Goal: Transaction & Acquisition: Purchase product/service

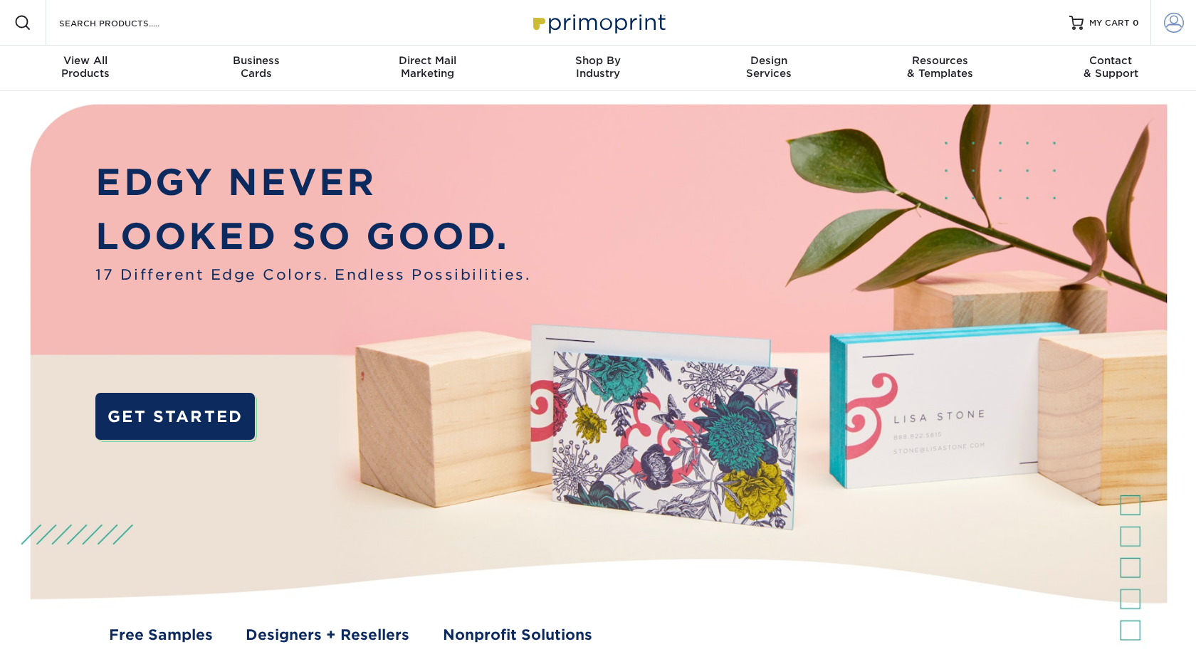
click at [1164, 16] on span at bounding box center [1174, 23] width 20 height 20
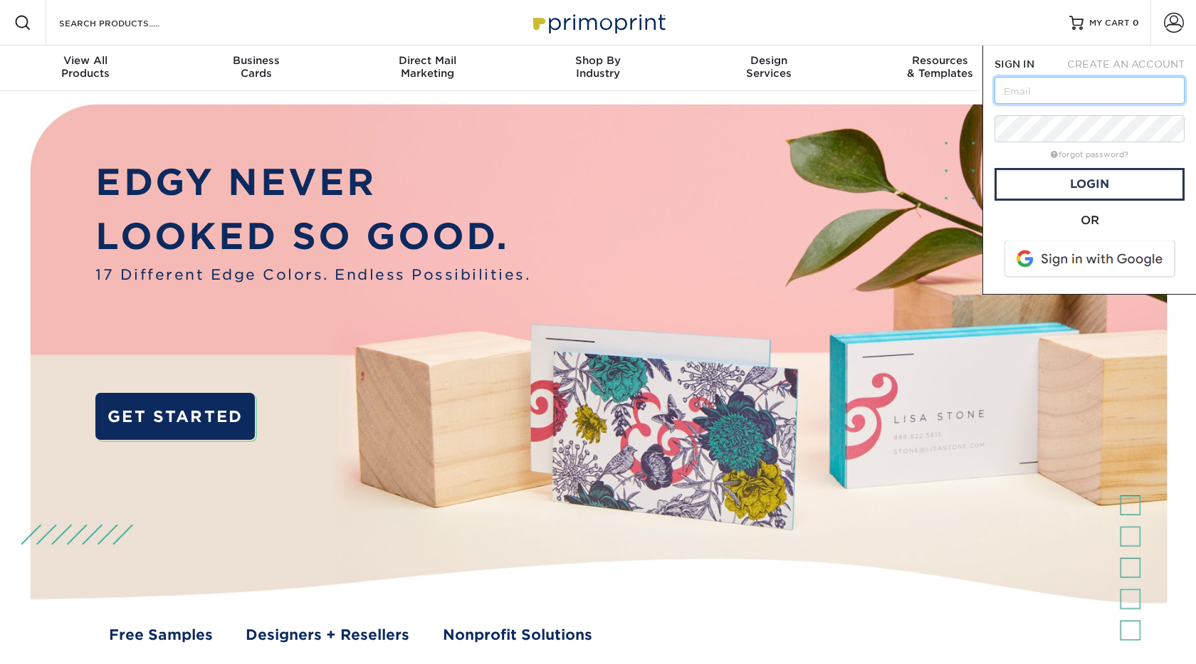
click at [1109, 86] on input "text" at bounding box center [1089, 90] width 190 height 27
type input "[PERSON_NAME][EMAIL_ADDRESS][DOMAIN_NAME]"
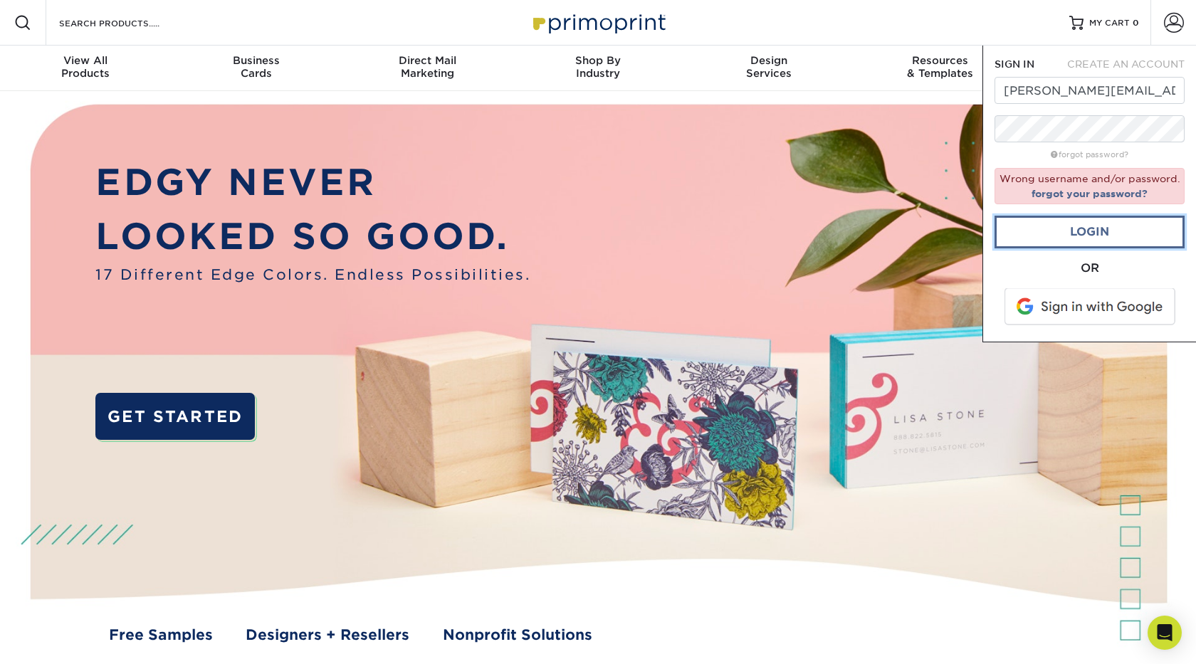
click at [1061, 236] on link "Login" at bounding box center [1089, 232] width 190 height 33
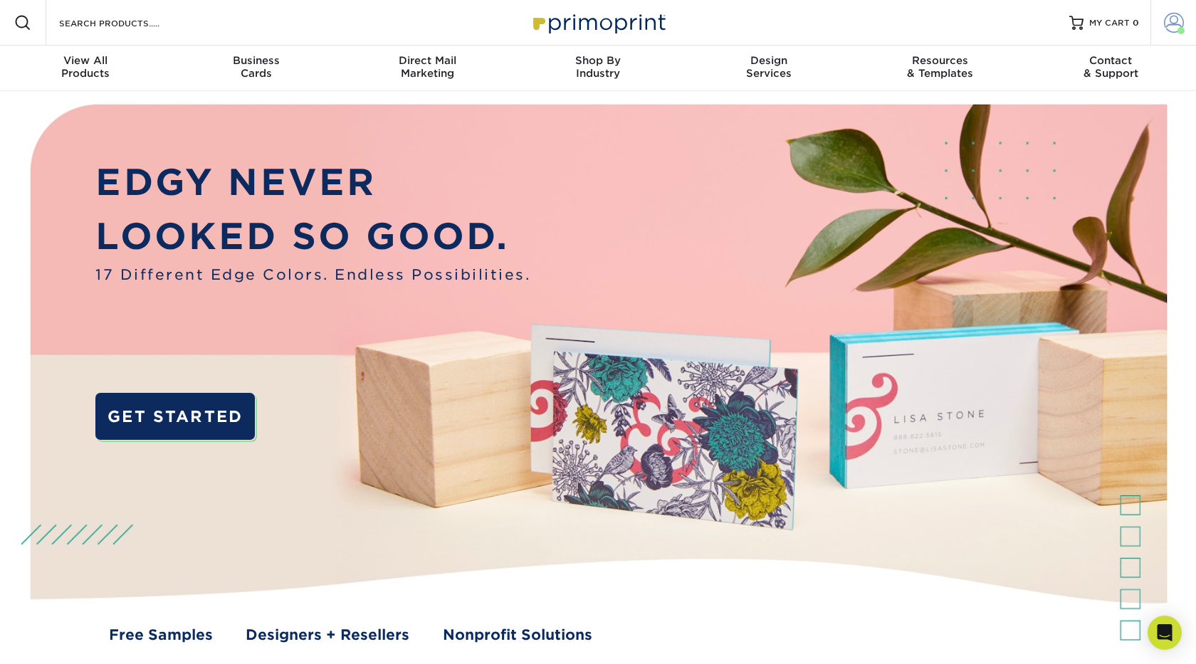
click at [1169, 21] on span at bounding box center [1174, 23] width 20 height 20
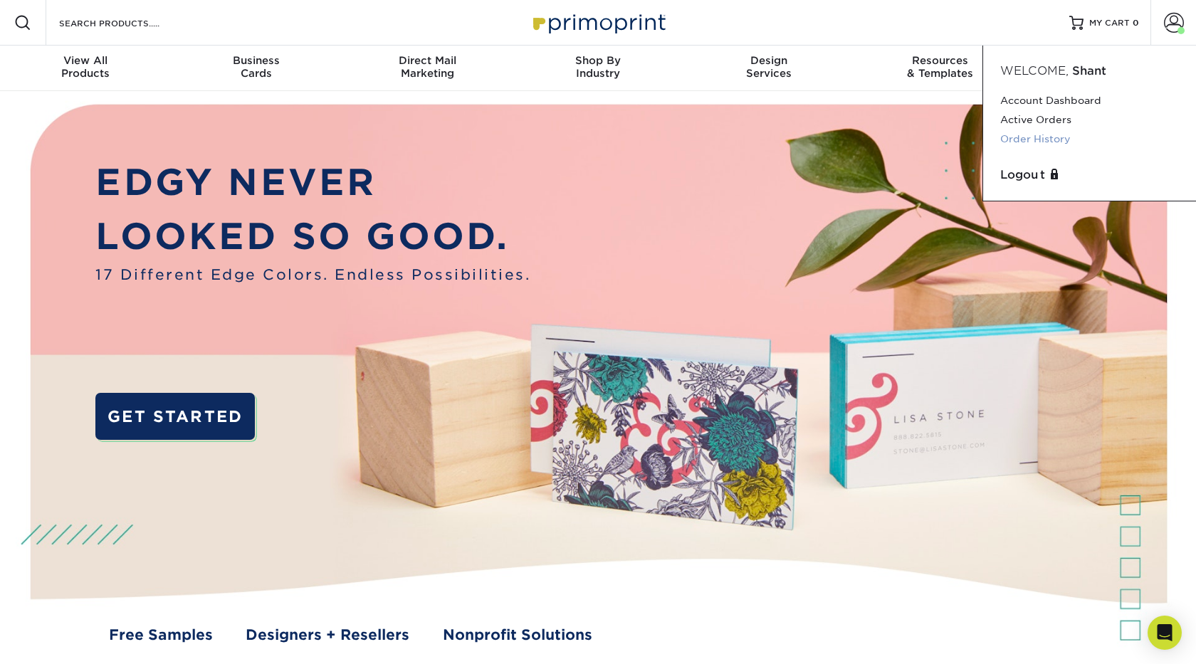
click at [1053, 135] on link "Order History" at bounding box center [1089, 139] width 179 height 19
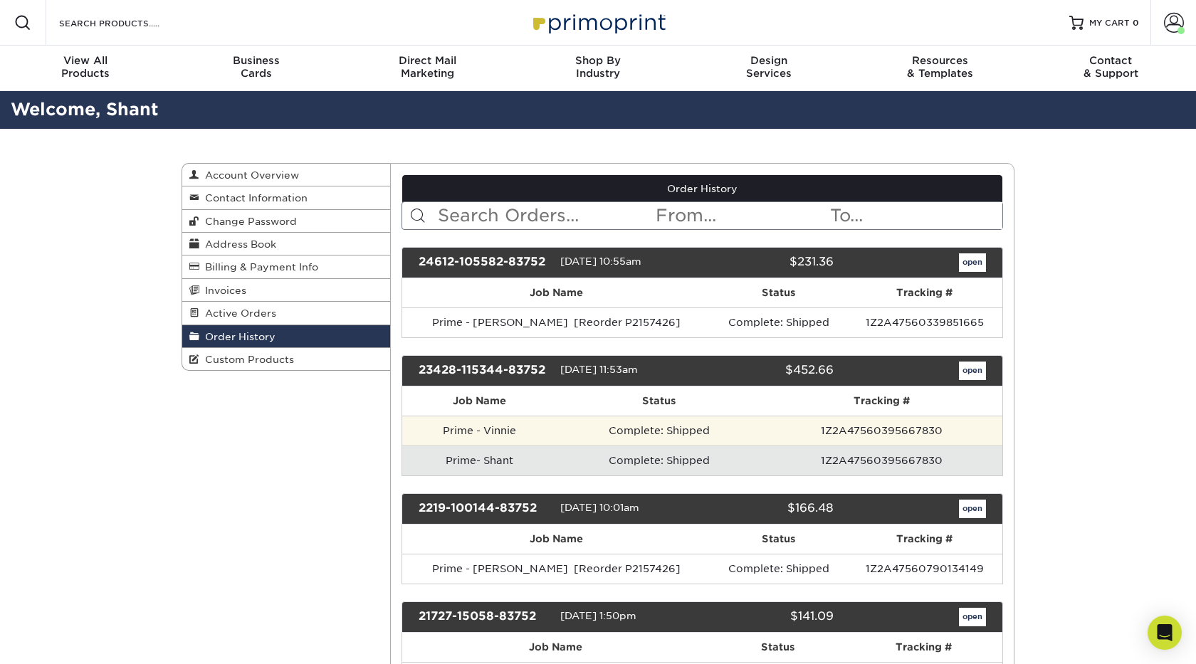
click at [522, 431] on td "Prime - Vinnie" at bounding box center [479, 431] width 155 height 30
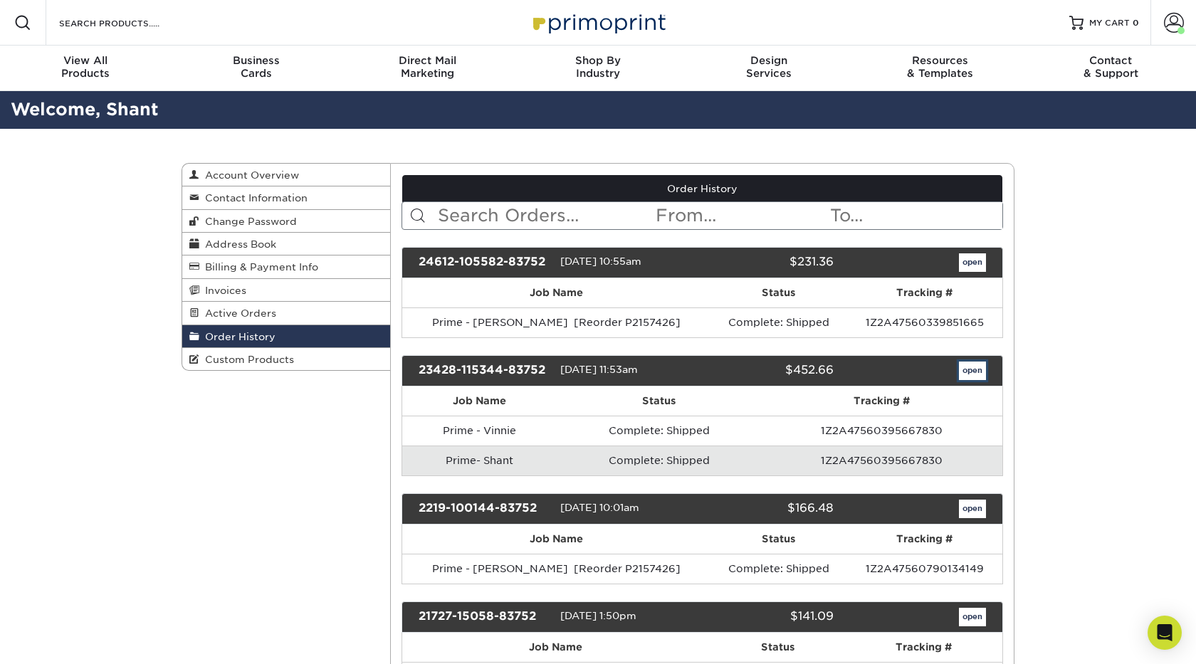
click at [964, 377] on link "open" at bounding box center [972, 371] width 27 height 19
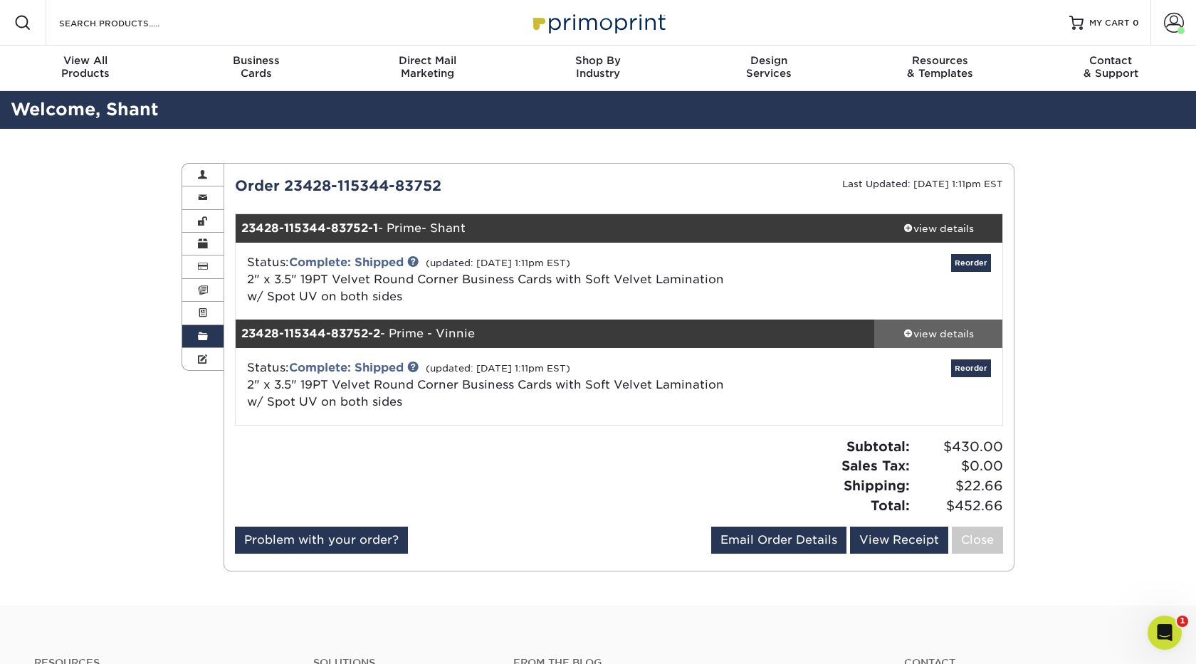
click at [952, 334] on div "view details" at bounding box center [938, 334] width 128 height 14
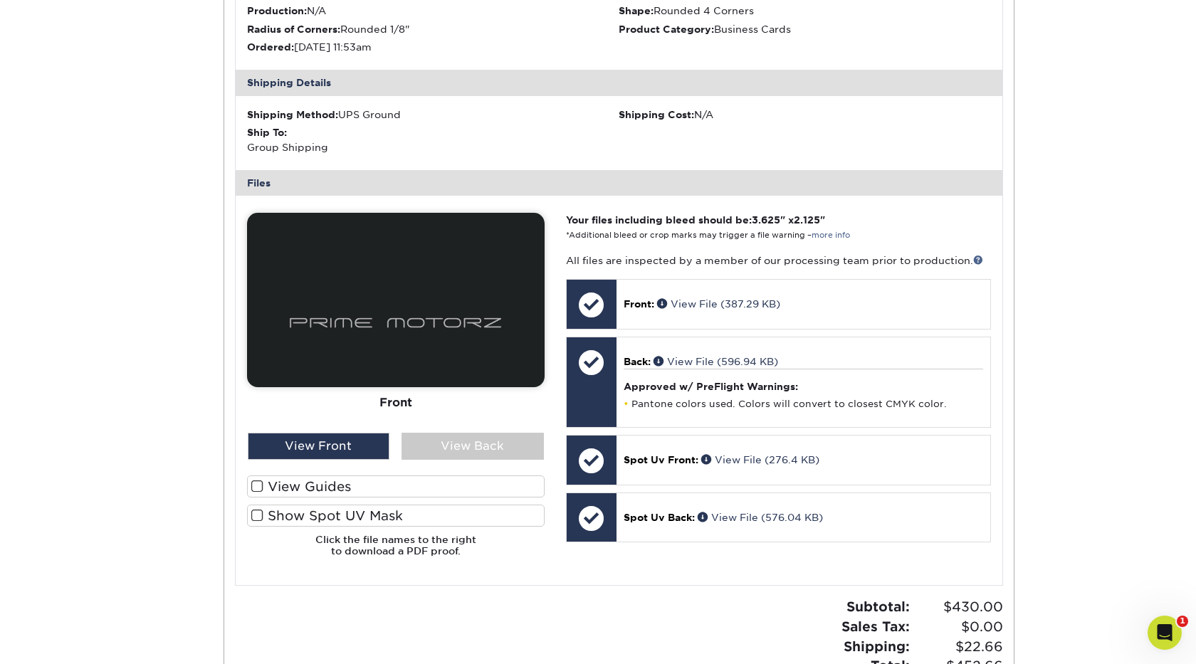
scroll to position [515, 0]
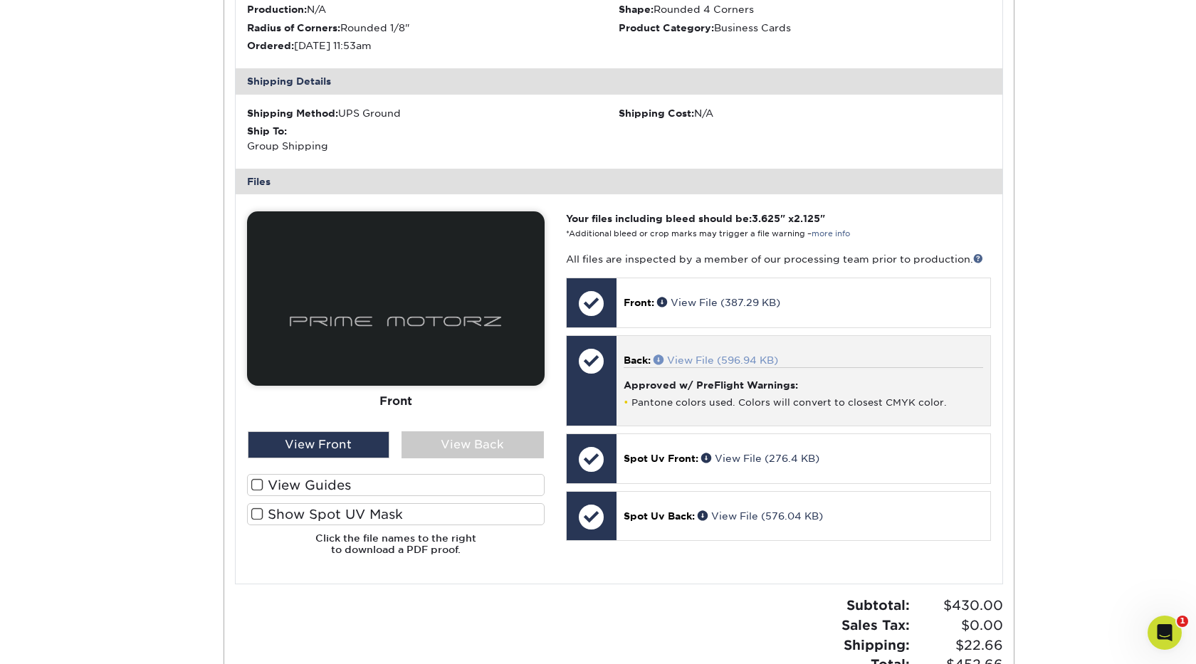
click at [661, 362] on span at bounding box center [660, 359] width 14 height 10
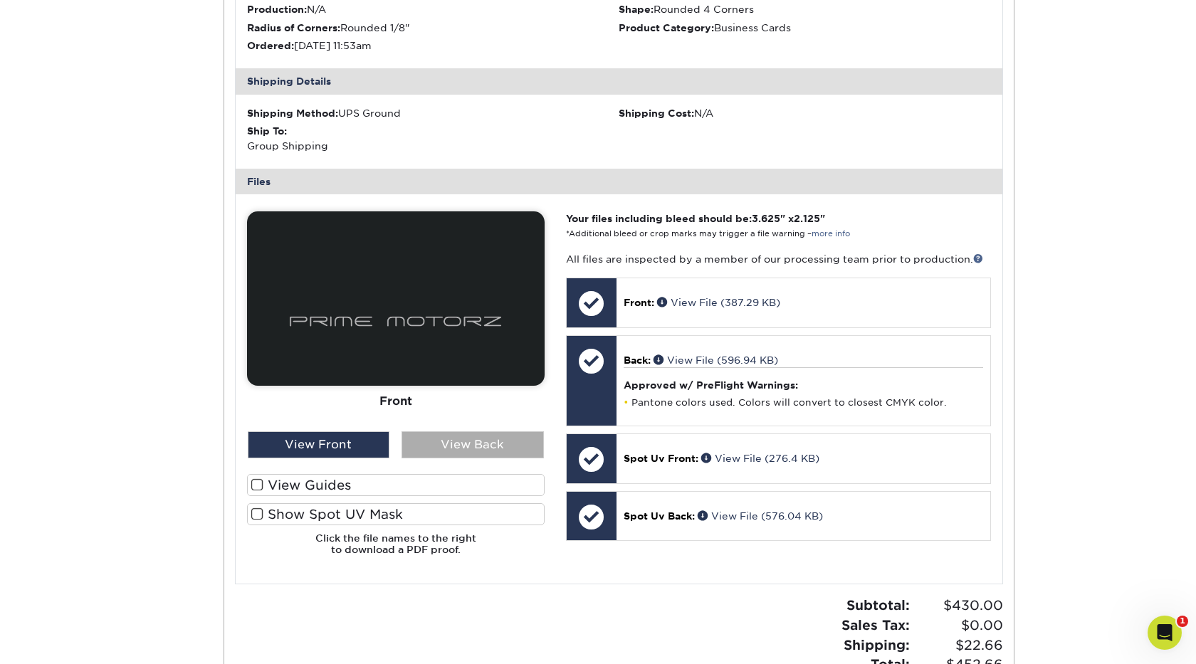
click at [517, 453] on div "View Back" at bounding box center [472, 444] width 142 height 27
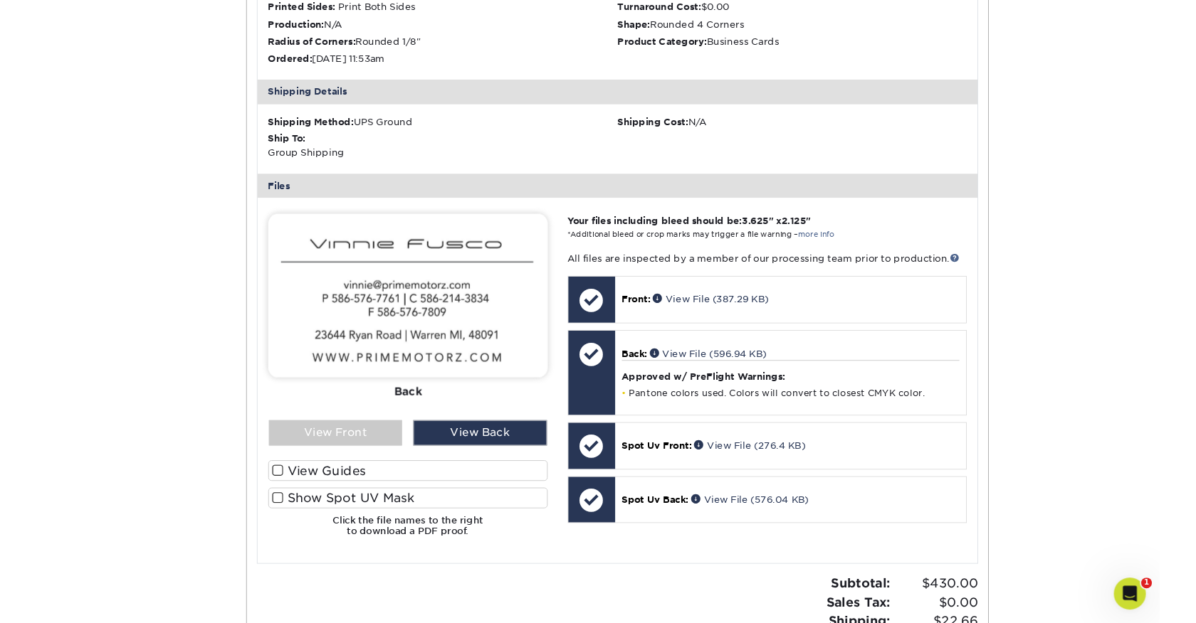
scroll to position [504, 0]
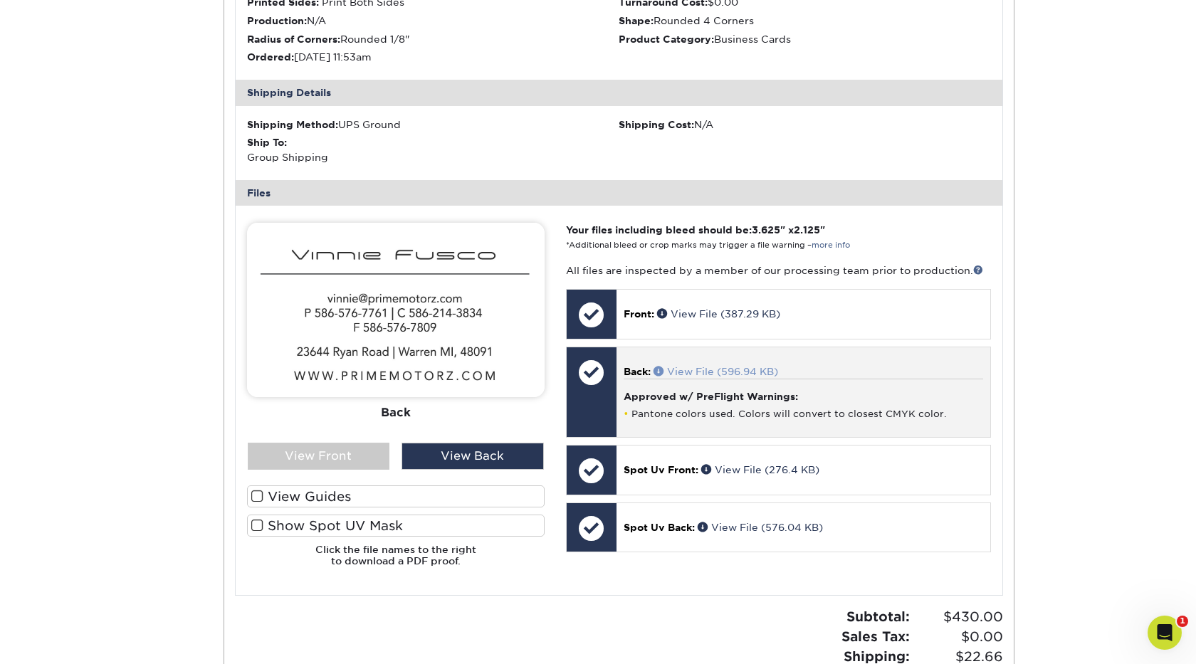
click at [717, 369] on link "View File (596.94 KB)" at bounding box center [715, 371] width 125 height 11
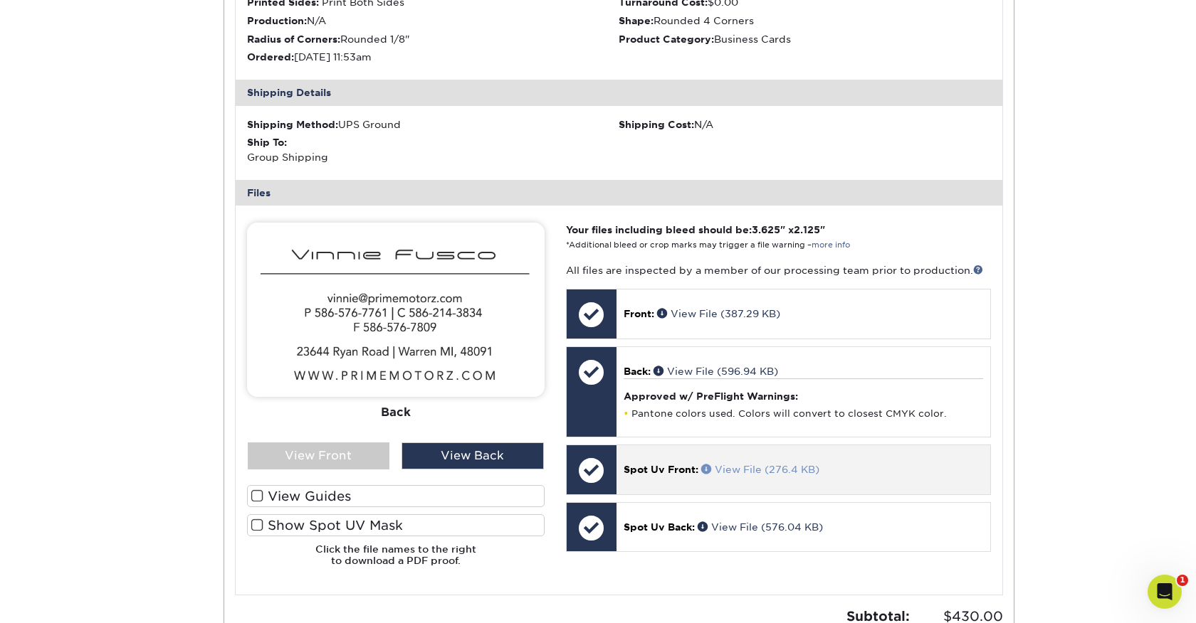
click at [754, 465] on link "View File (276.4 KB)" at bounding box center [760, 469] width 118 height 11
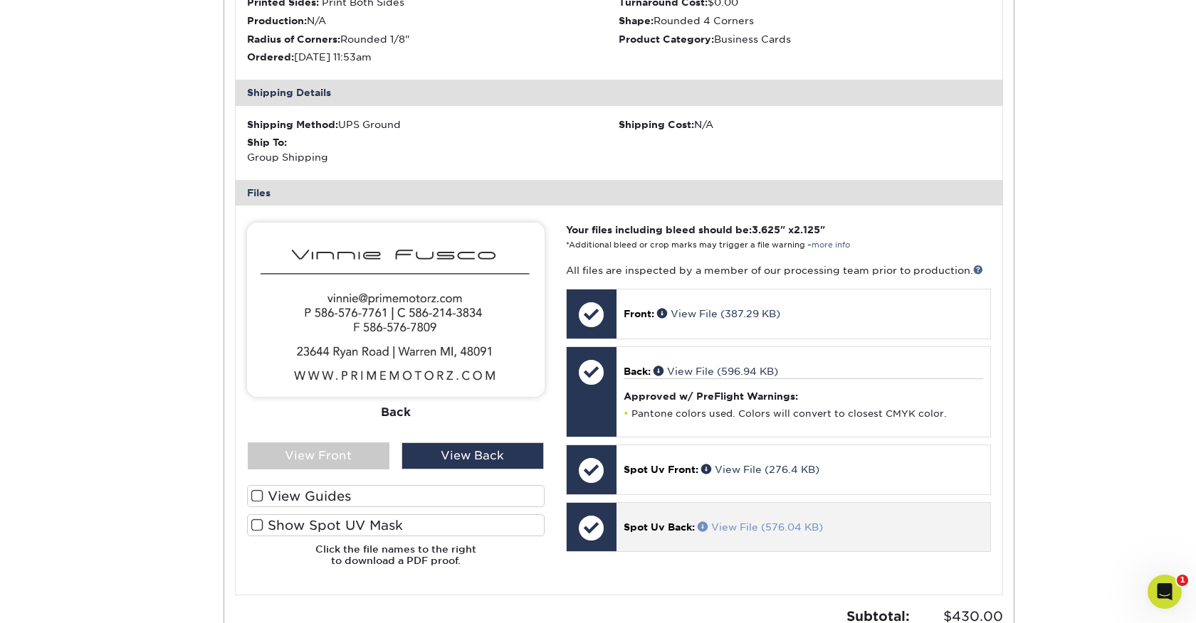
click at [759, 529] on link "View File (576.04 KB)" at bounding box center [759, 527] width 125 height 11
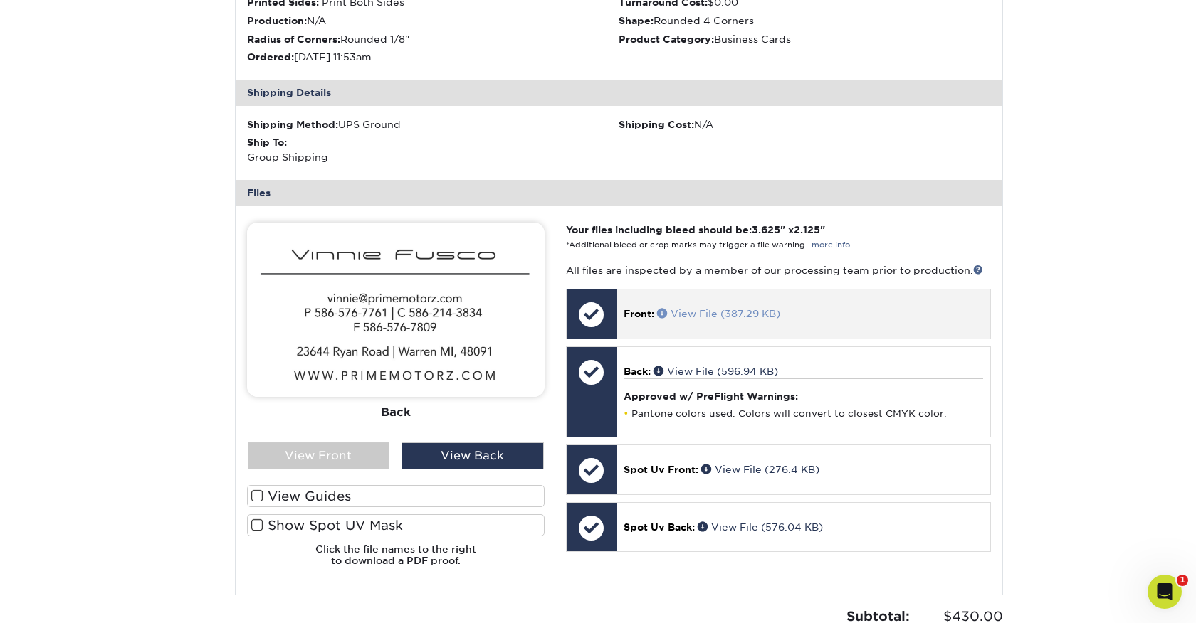
click at [701, 313] on link "View File (387.29 KB)" at bounding box center [718, 313] width 123 height 11
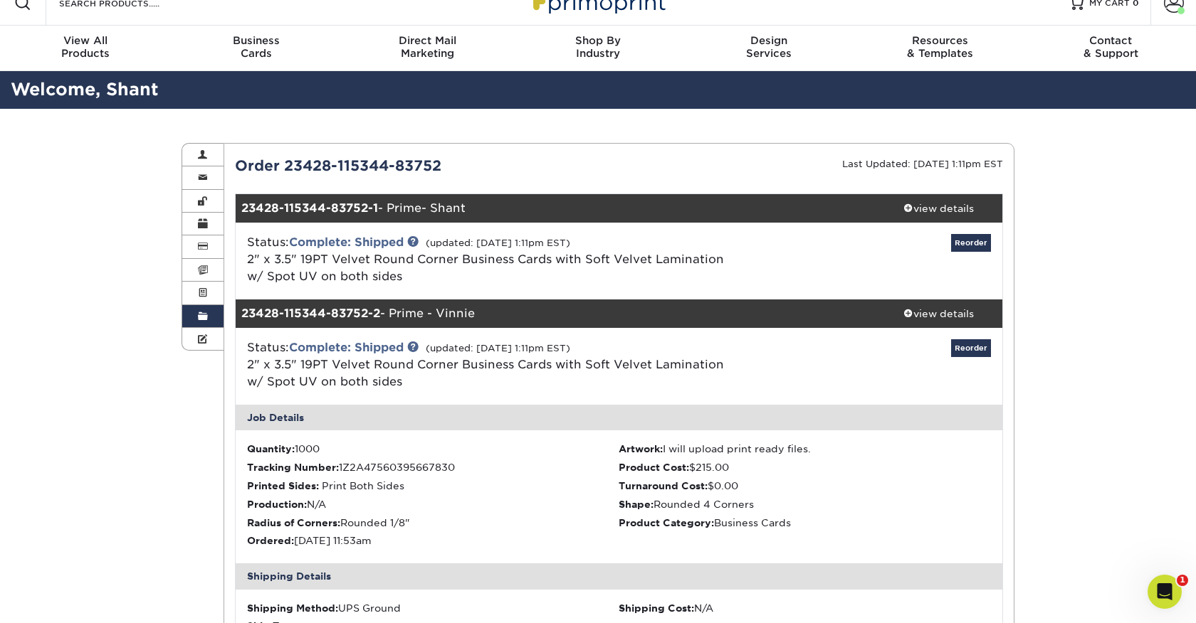
scroll to position [0, 0]
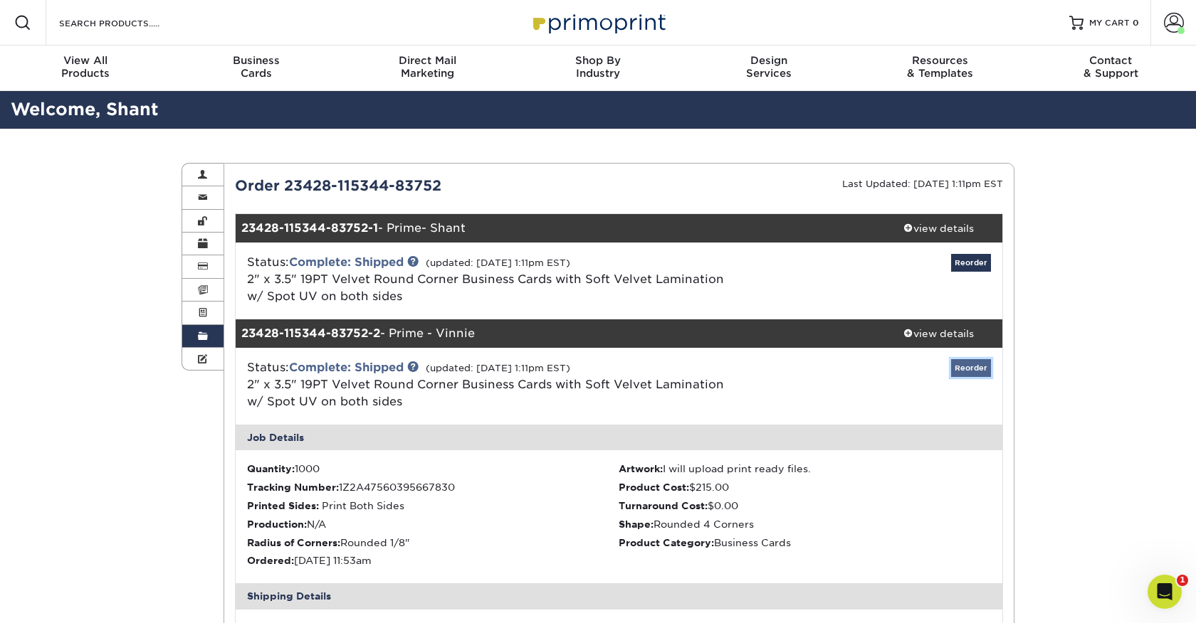
click at [979, 369] on link "Reorder" at bounding box center [971, 368] width 40 height 18
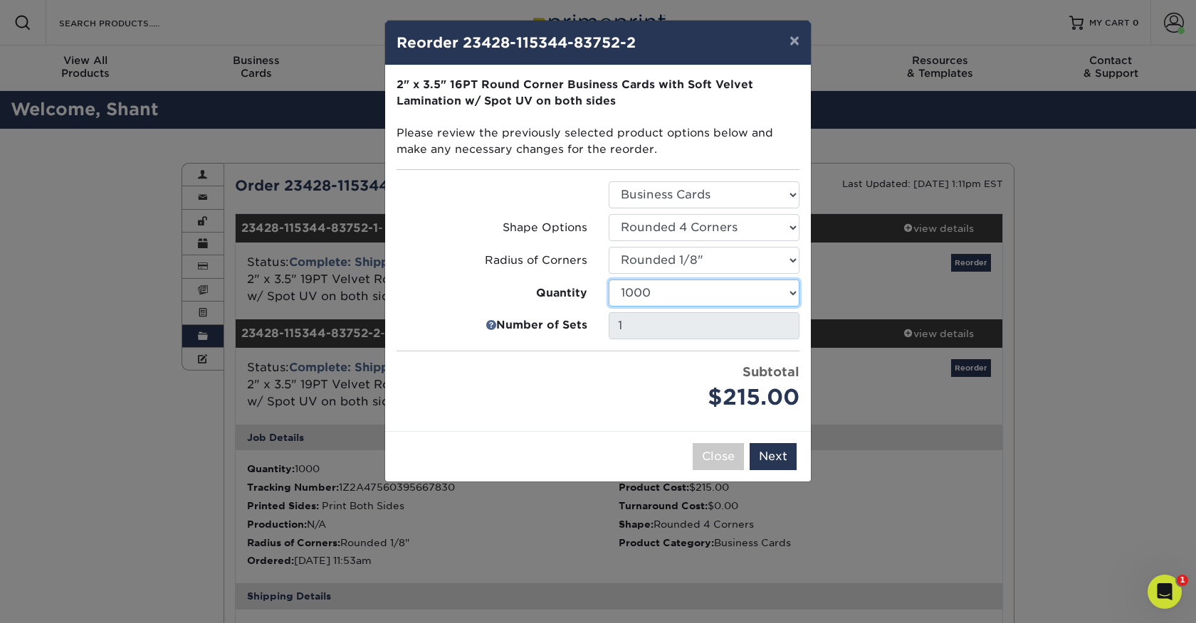
click at [796, 297] on select "500 1000 2500 5000 10000" at bounding box center [703, 293] width 191 height 27
click at [779, 293] on select "500 1000 2500 5000 10000" at bounding box center [703, 293] width 191 height 27
click at [789, 297] on select "500 1000 2500 5000 10000" at bounding box center [703, 293] width 191 height 27
click at [792, 293] on select "500 1000 2500 5000 10000" at bounding box center [703, 293] width 191 height 27
select select "52e3d710-0e8f-4d4d-8560-7d4d8655be69"
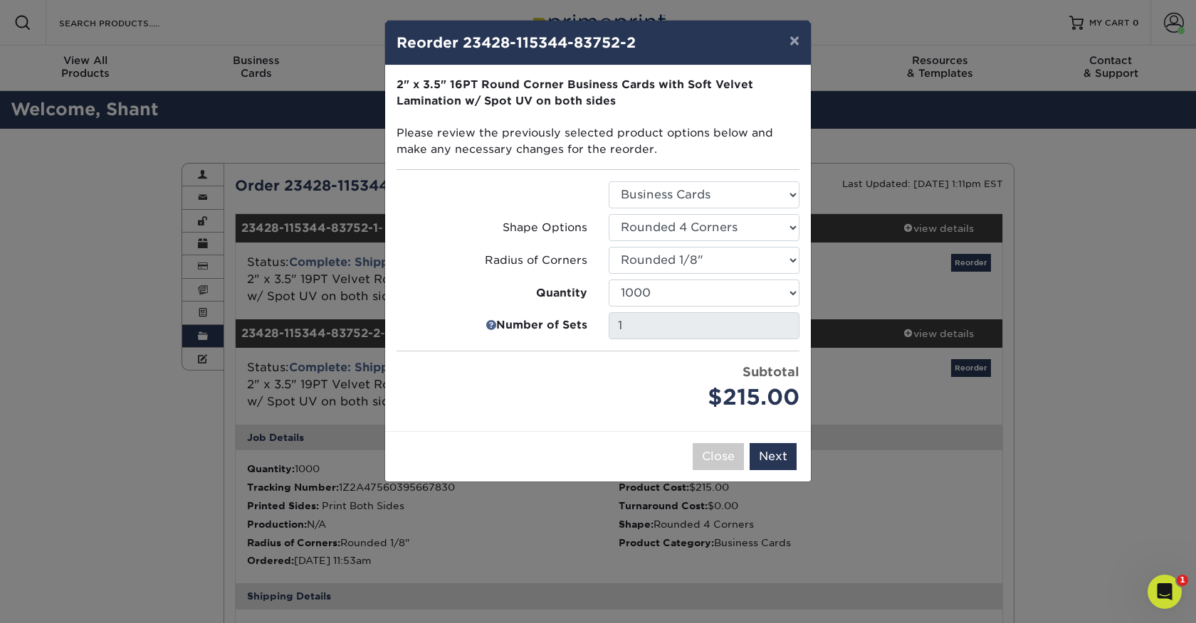
click at [521, 322] on strong "Number of Sets" at bounding box center [541, 326] width 91 height 16
click at [493, 322] on link at bounding box center [490, 325] width 11 height 17
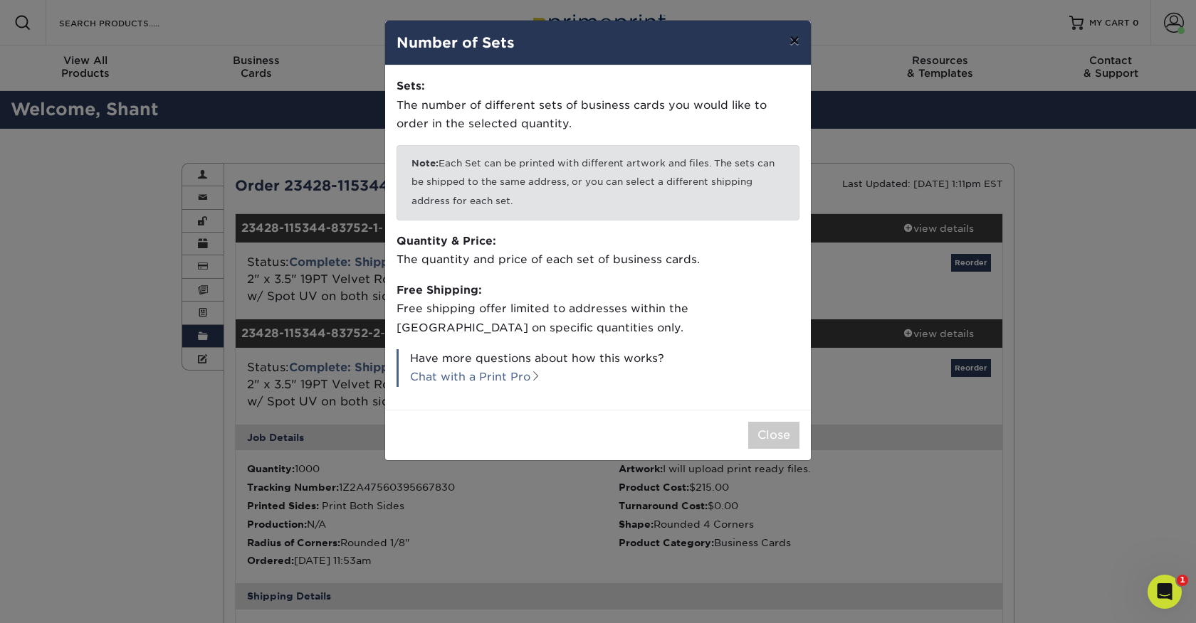
click at [798, 33] on button "×" at bounding box center [794, 41] width 33 height 40
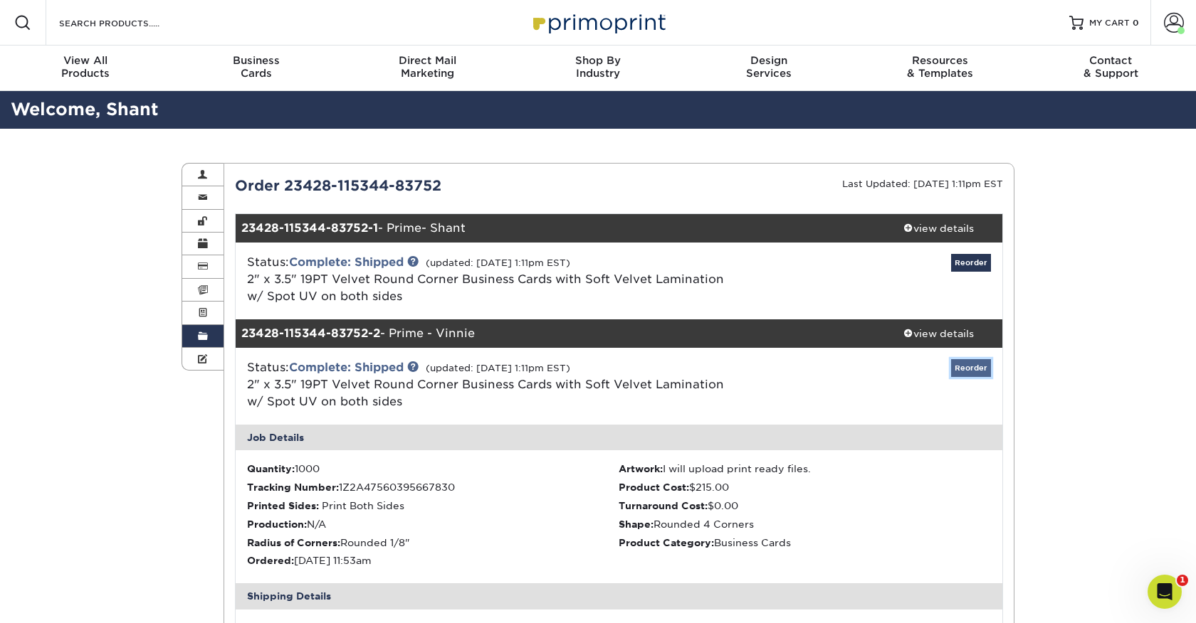
click at [982, 366] on link "Reorder" at bounding box center [971, 368] width 40 height 18
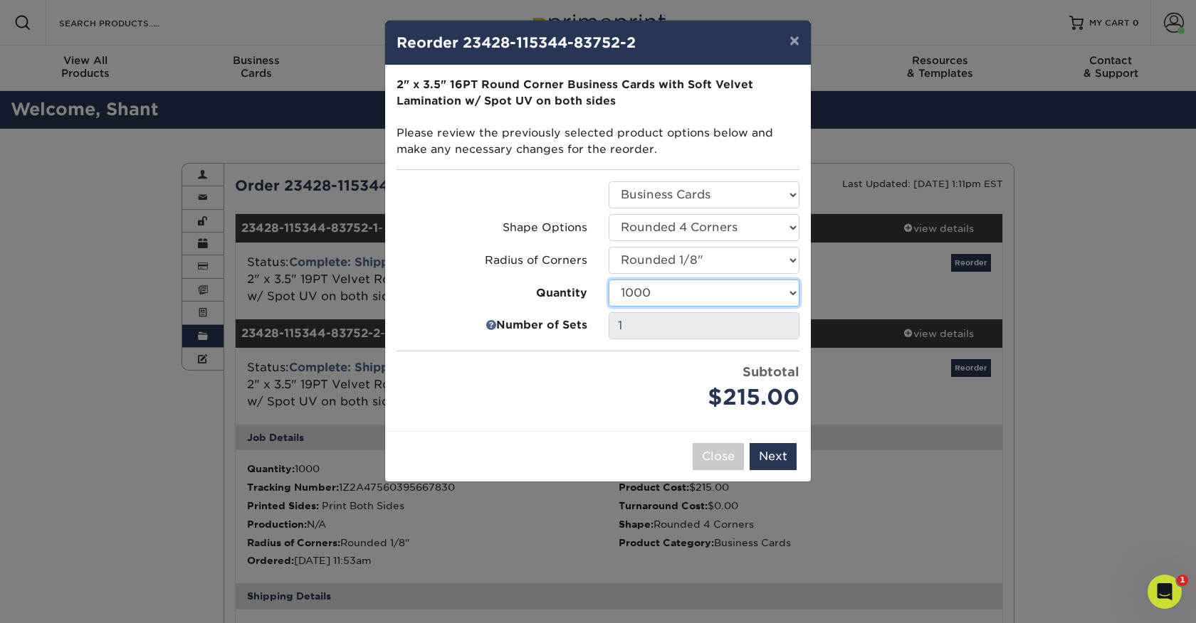
click at [683, 291] on select "500 1000 2500 5000 10000" at bounding box center [703, 293] width 191 height 27
select select "02d8d163-ee8f-41cc-acce-9863ad0deb38"
click at [769, 462] on button "Next" at bounding box center [772, 456] width 47 height 27
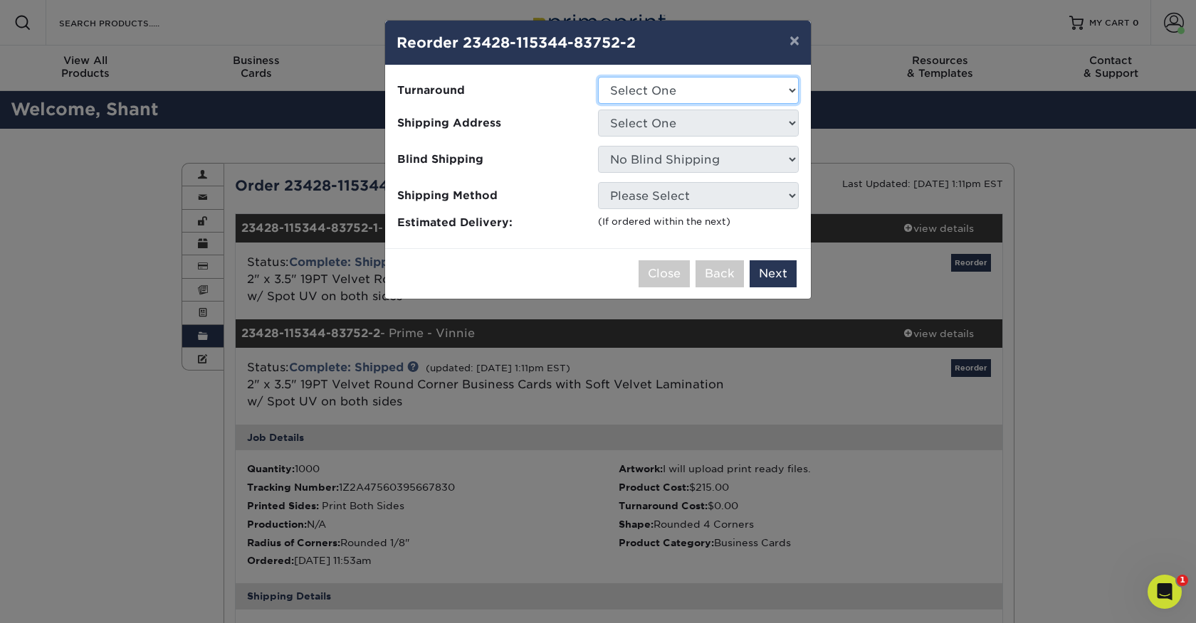
click at [781, 100] on select "Select One 2-4 Business Days" at bounding box center [698, 90] width 201 height 27
select select "6e7e276e-d752-42e0-8fb7-3c45d43c31c2"
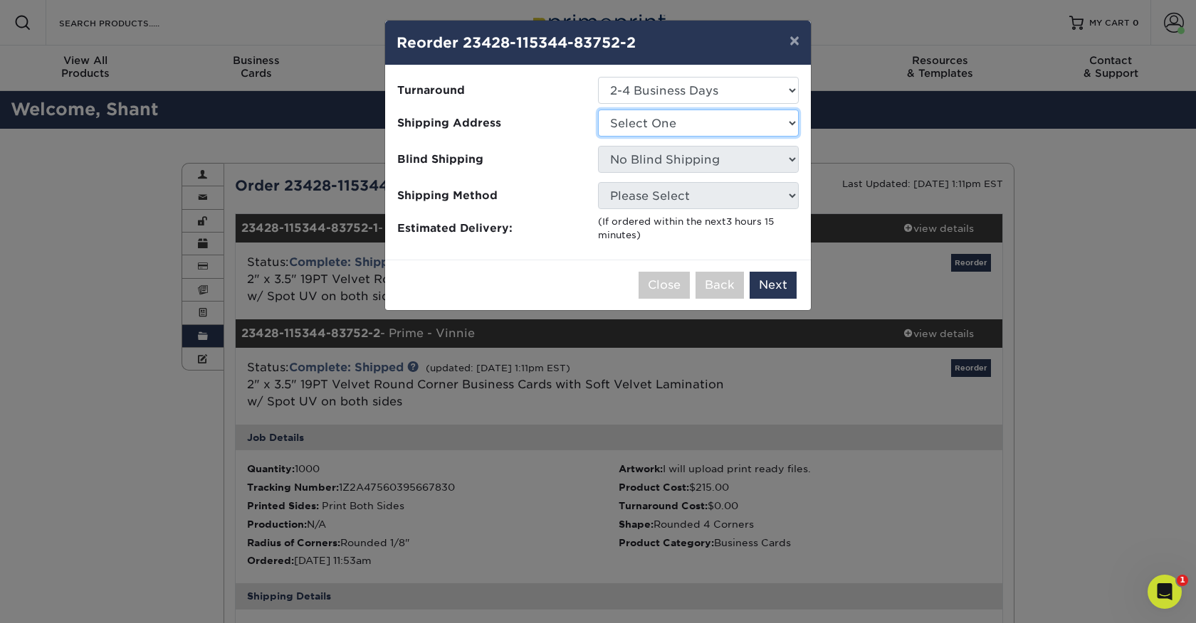
click at [774, 123] on select "Select One Prime motorz prime motorz" at bounding box center [698, 123] width 201 height 27
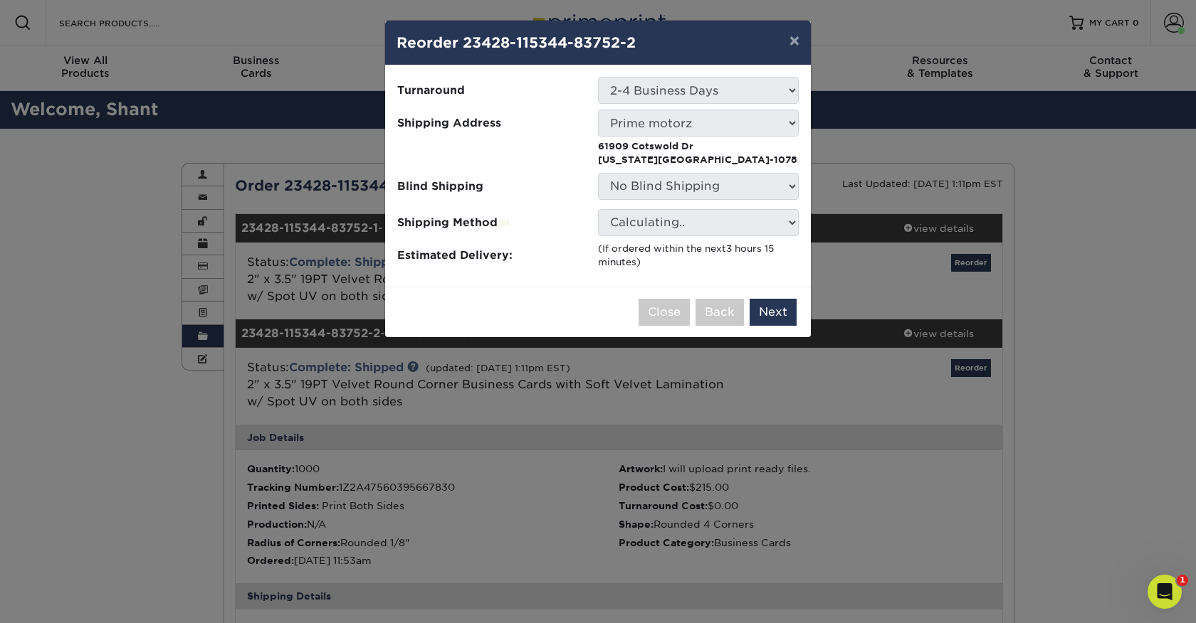
click at [739, 147] on p "61909 Cotswold Dr Washington Township, MI 48094-1078" at bounding box center [698, 153] width 201 height 28
click at [718, 155] on p "61909 Cotswold Dr Washington Township, MI 48094-1078" at bounding box center [698, 153] width 201 height 28
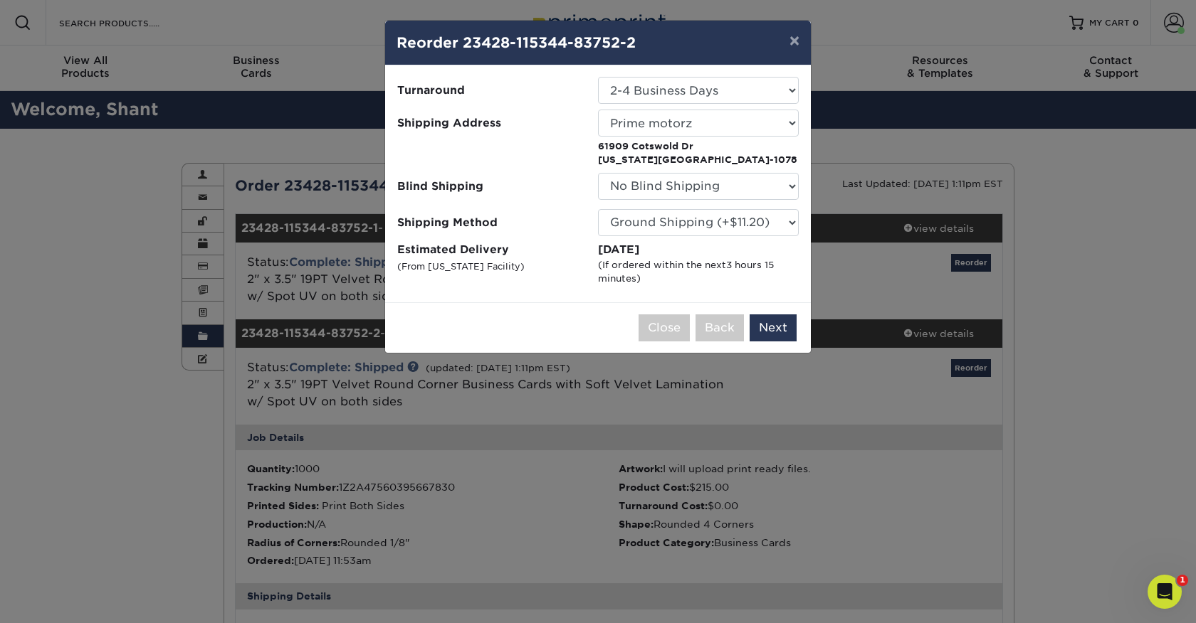
click at [718, 155] on p "61909 Cotswold Dr Washington Township, MI 48094-1078" at bounding box center [698, 153] width 201 height 28
click at [727, 128] on select "Select One Prime motorz prime motorz" at bounding box center [698, 123] width 201 height 27
select select "72240"
click at [768, 333] on button "Next" at bounding box center [772, 328] width 47 height 27
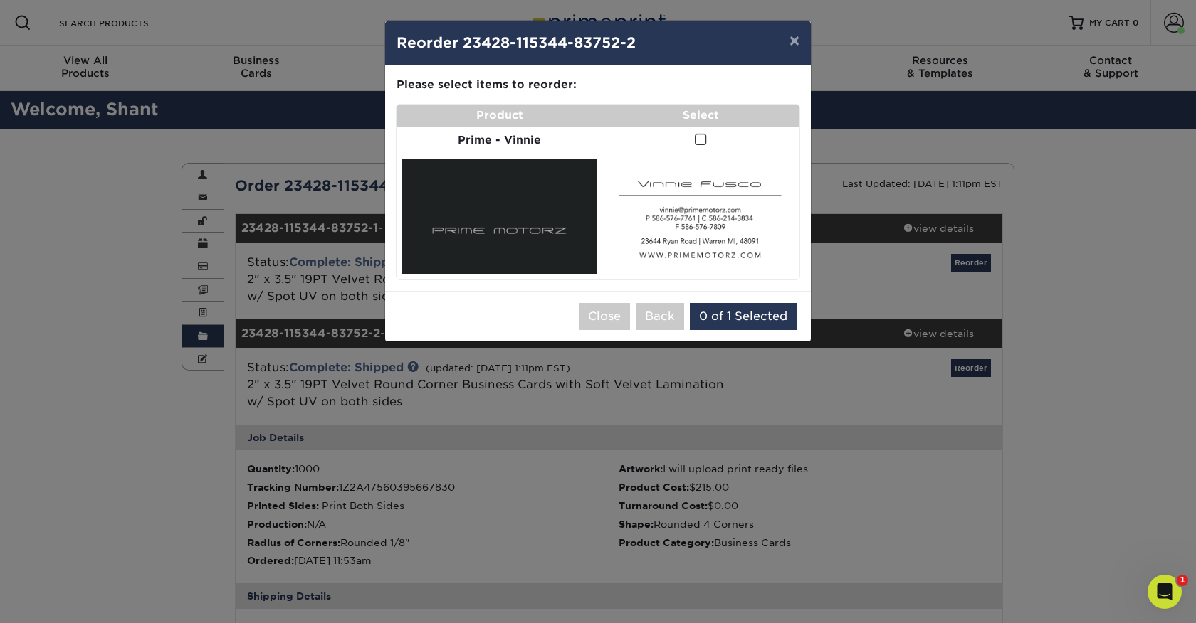
click at [698, 143] on span at bounding box center [701, 140] width 12 height 14
click at [0, 0] on input "checkbox" at bounding box center [0, 0] width 0 height 0
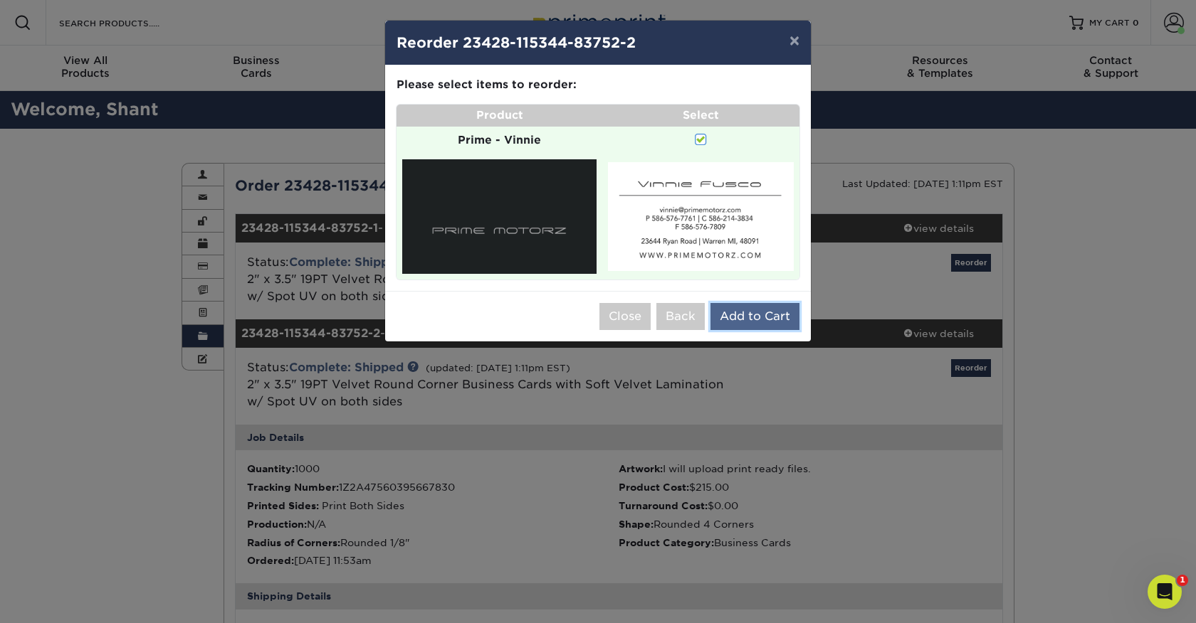
click at [742, 313] on button "Add to Cart" at bounding box center [754, 316] width 89 height 27
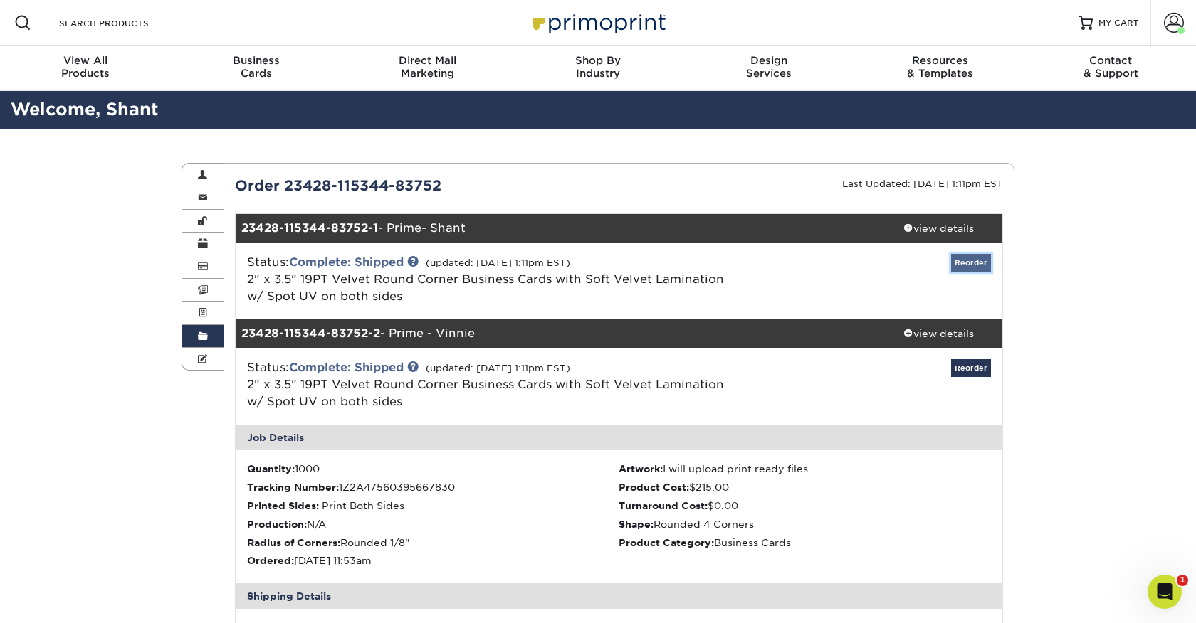
click at [973, 261] on link "Reorder" at bounding box center [971, 263] width 40 height 18
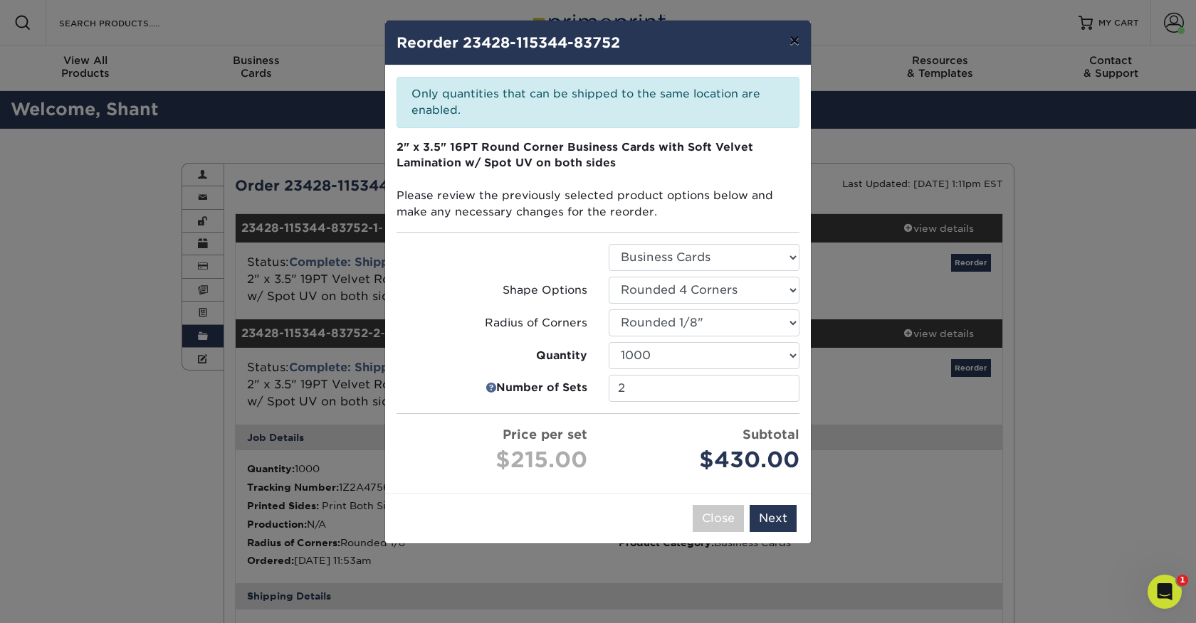
click at [796, 45] on button "×" at bounding box center [794, 41] width 33 height 40
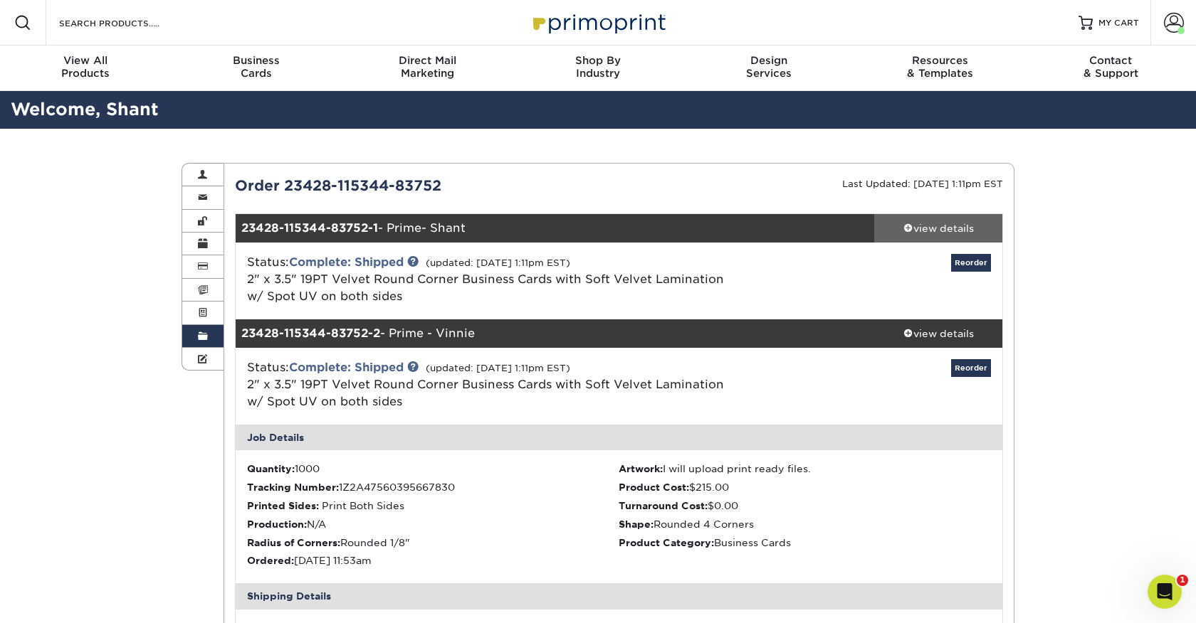
click at [947, 231] on div "view details" at bounding box center [938, 228] width 128 height 14
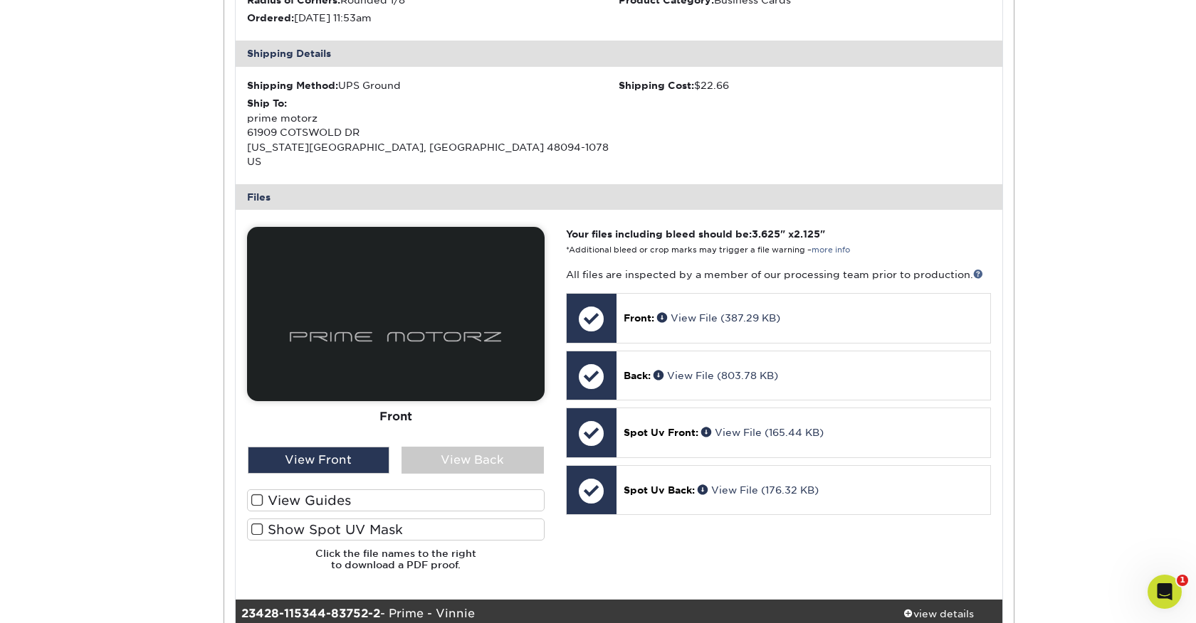
scroll to position [441, 0]
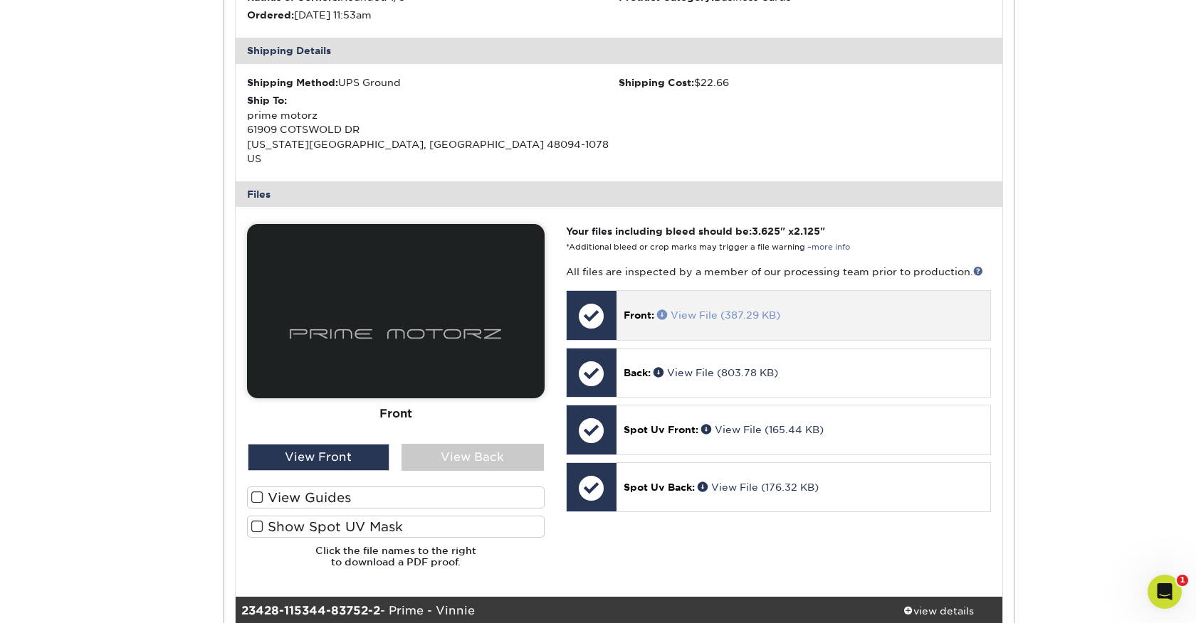
click at [751, 310] on link "View File (387.29 KB)" at bounding box center [718, 315] width 123 height 11
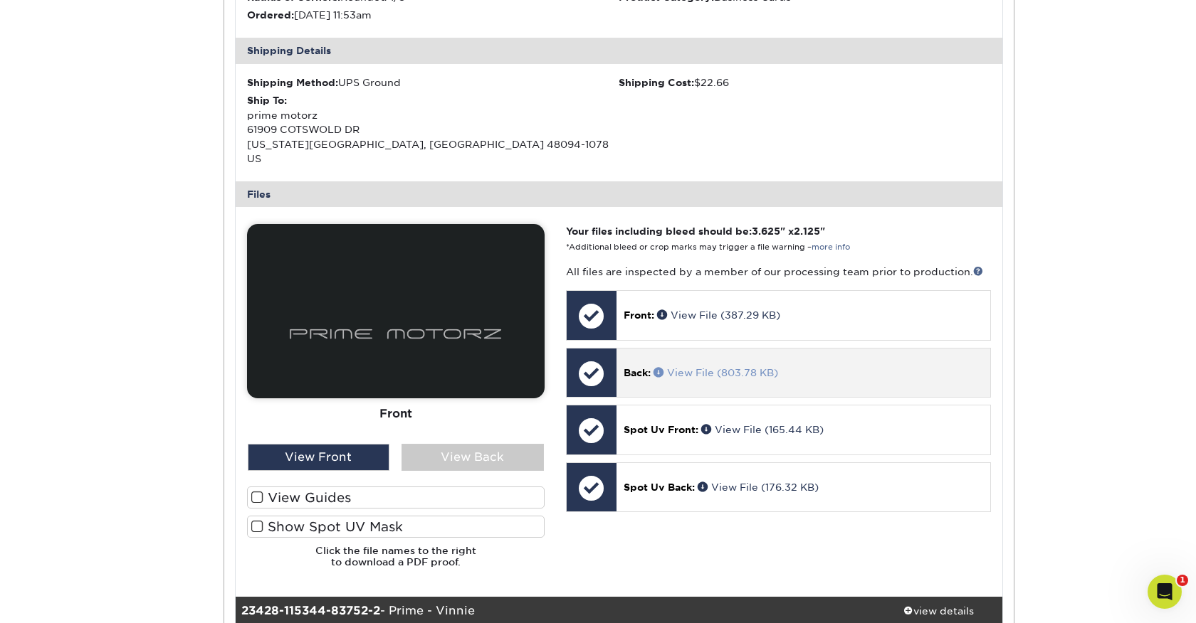
click at [719, 367] on link "View File (803.78 KB)" at bounding box center [715, 372] width 125 height 11
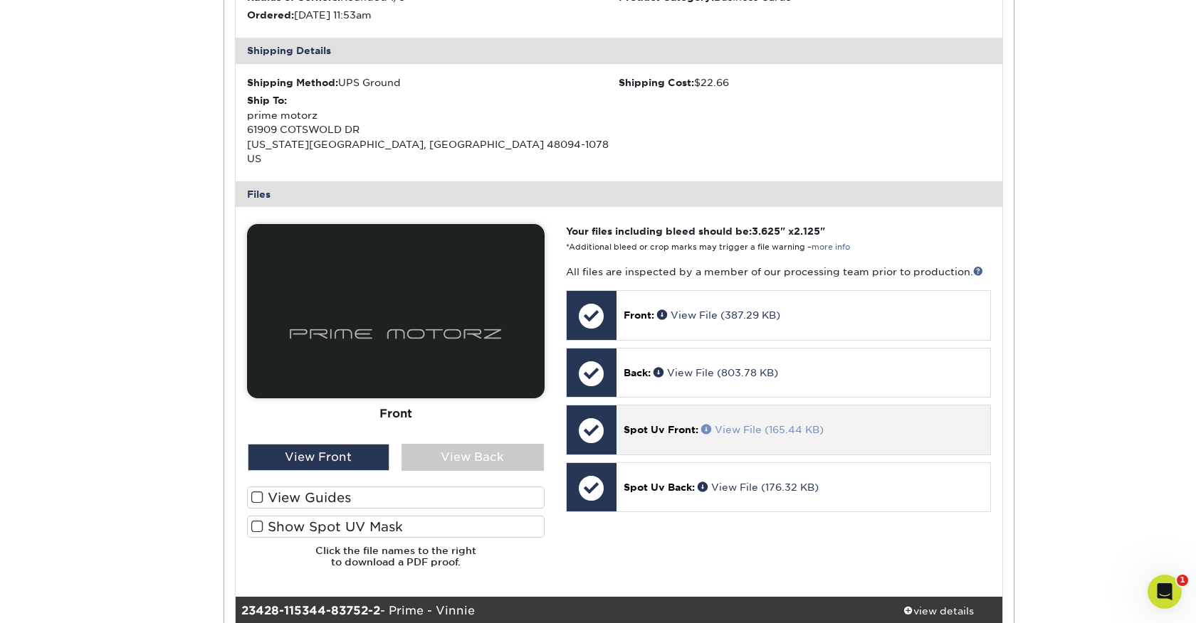
click at [753, 424] on link "View File (165.44 KB)" at bounding box center [762, 429] width 122 height 11
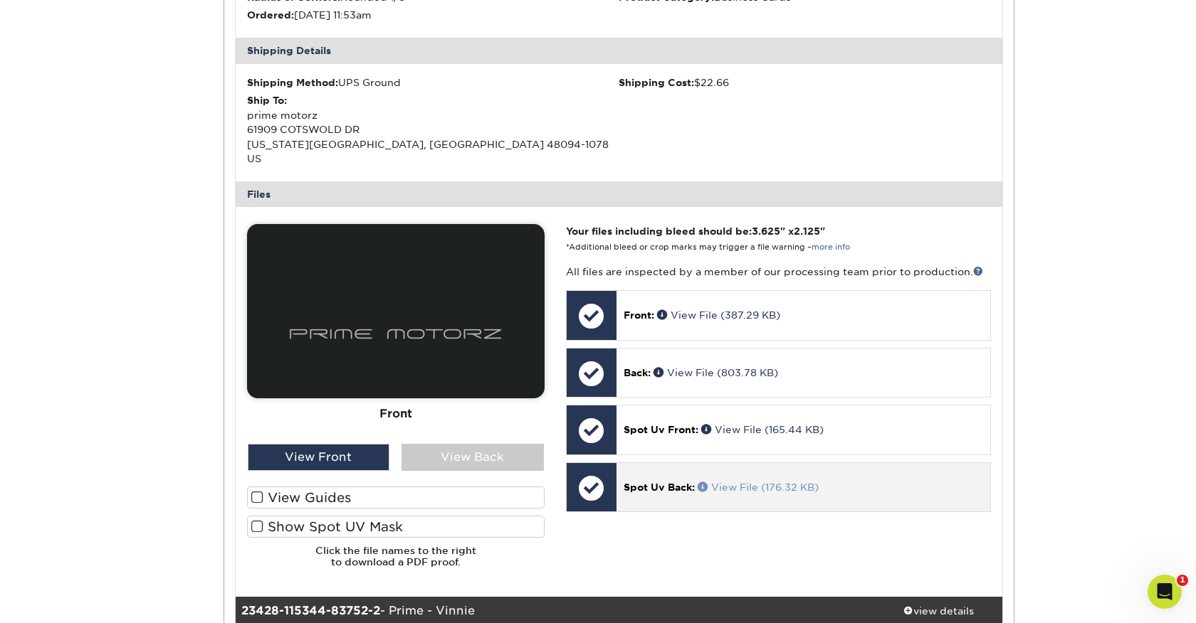
click at [748, 482] on link "View File (176.32 KB)" at bounding box center [757, 487] width 121 height 11
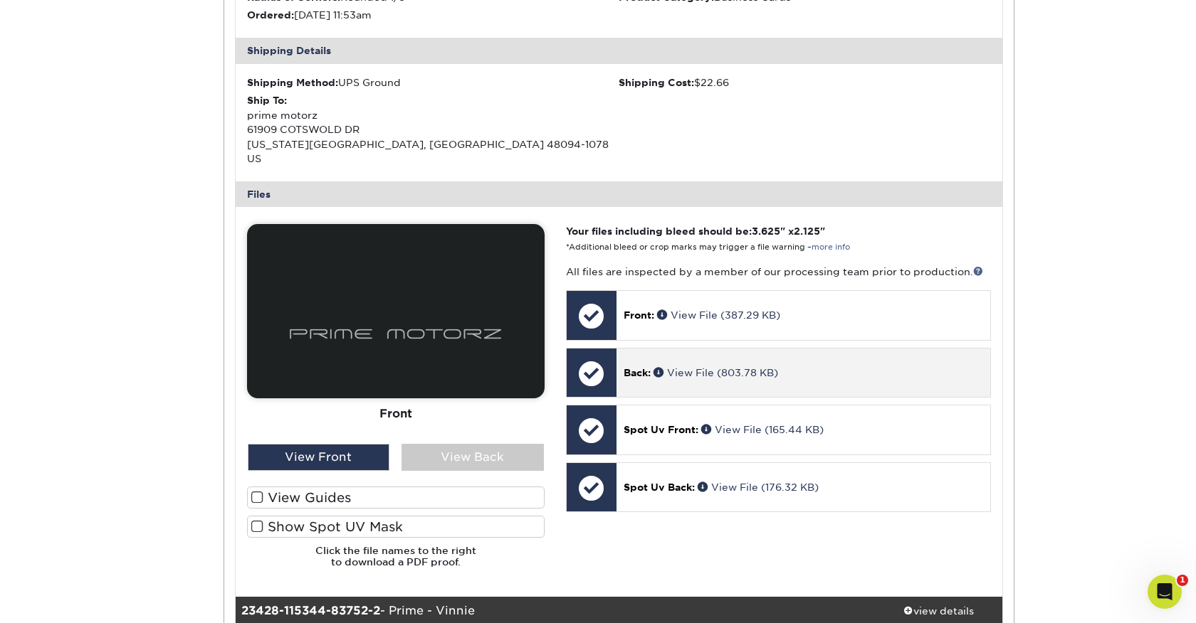
scroll to position [0, 0]
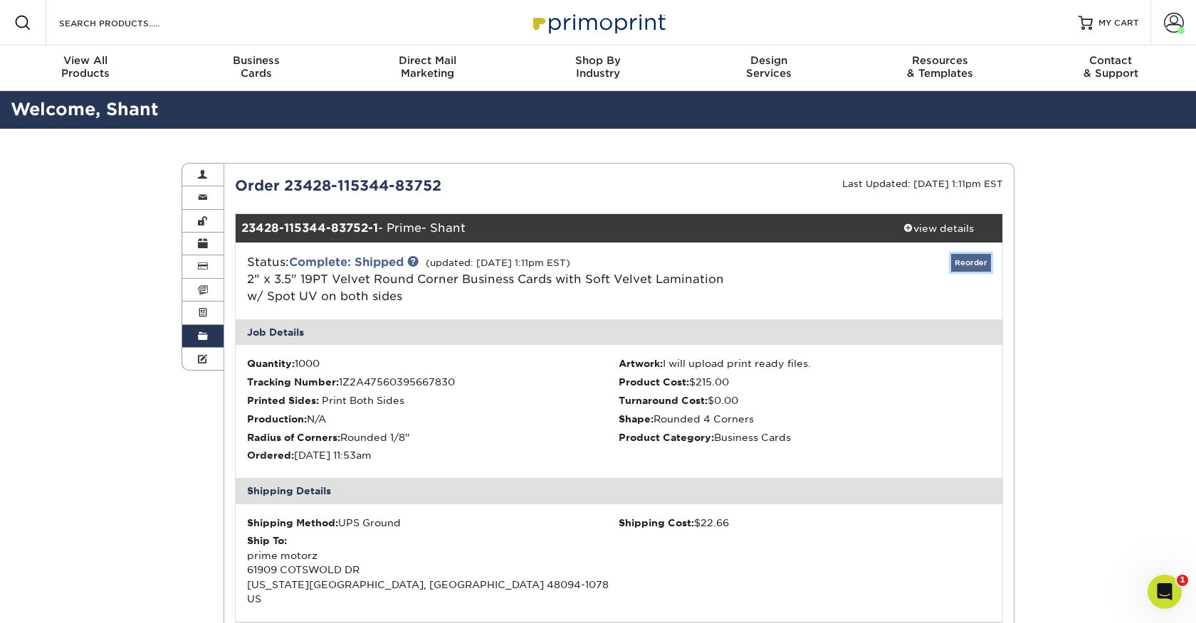
click at [963, 263] on link "Reorder" at bounding box center [971, 263] width 40 height 18
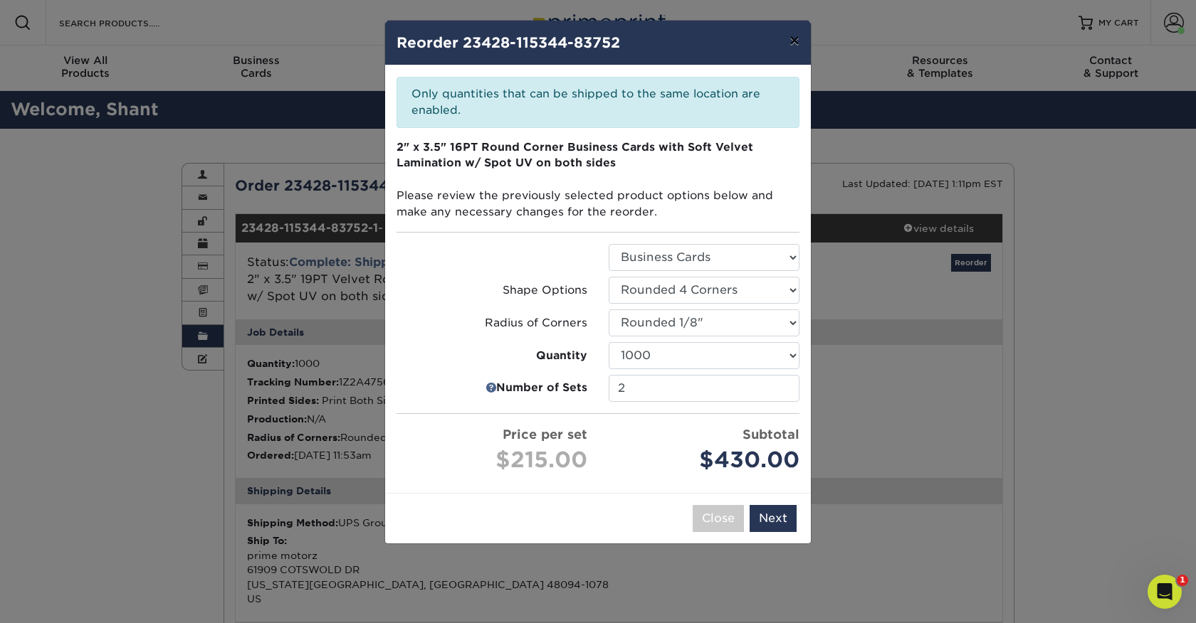
click at [791, 49] on button "×" at bounding box center [794, 41] width 33 height 40
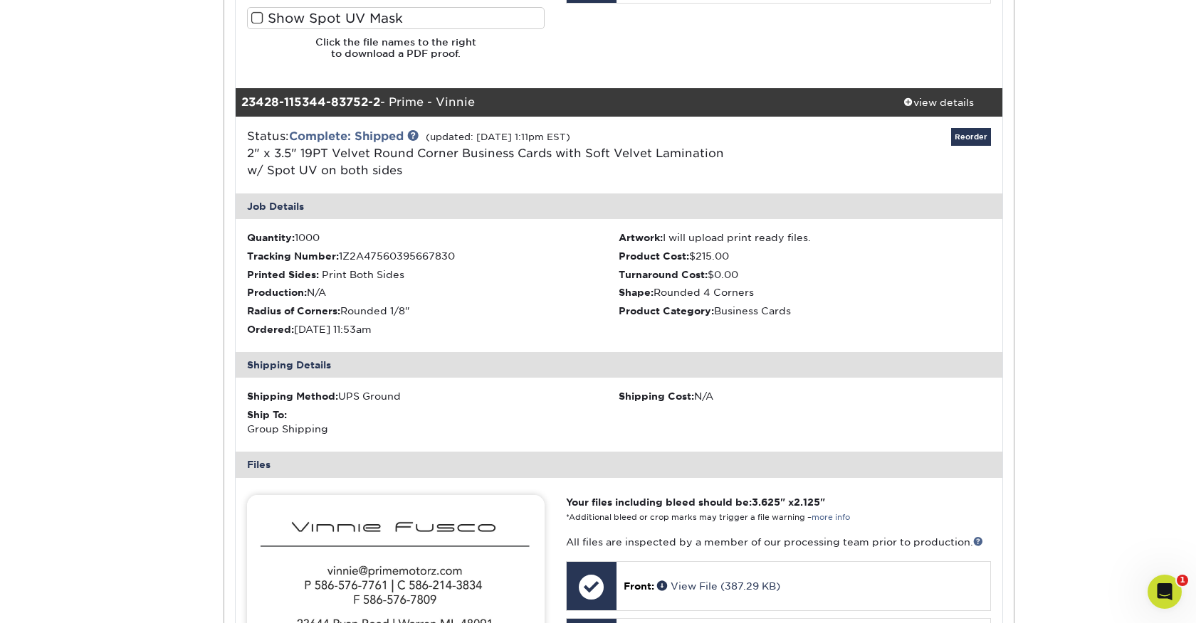
scroll to position [912, 0]
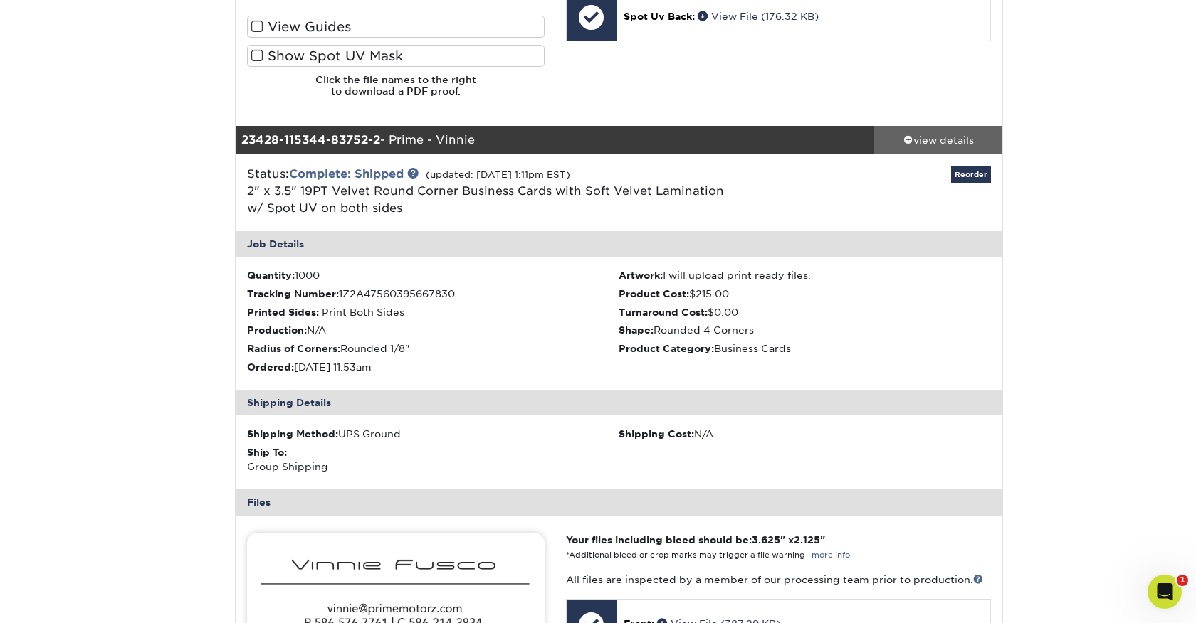
click at [964, 132] on div "view details" at bounding box center [938, 139] width 128 height 14
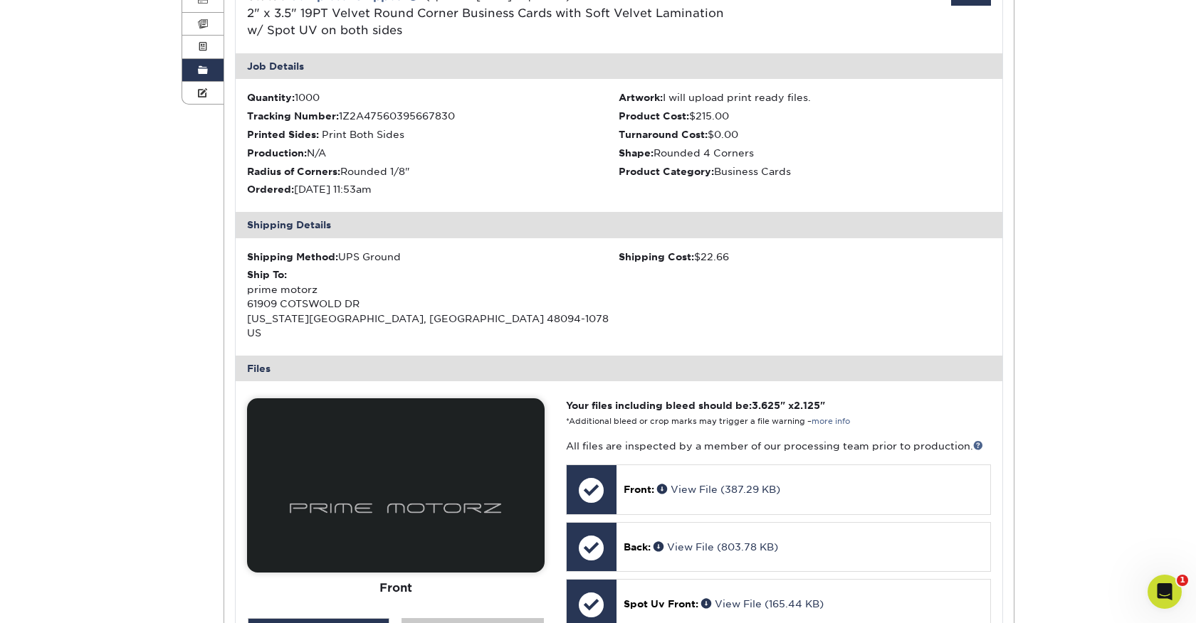
scroll to position [0, 0]
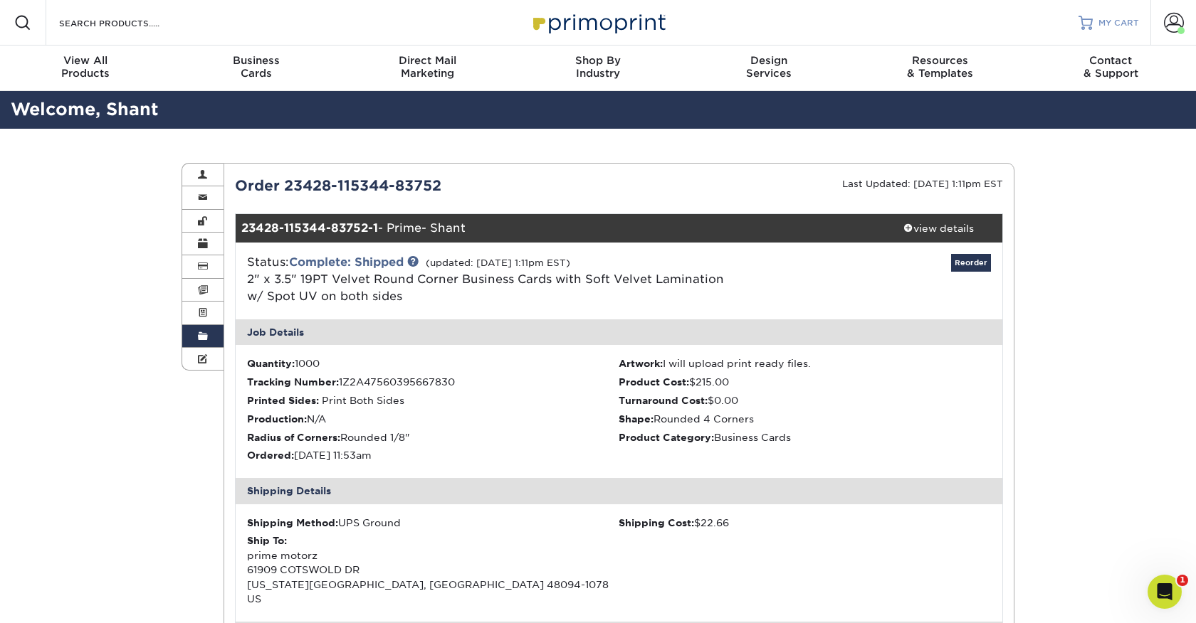
click at [1129, 17] on span "MY CART" at bounding box center [1118, 23] width 41 height 12
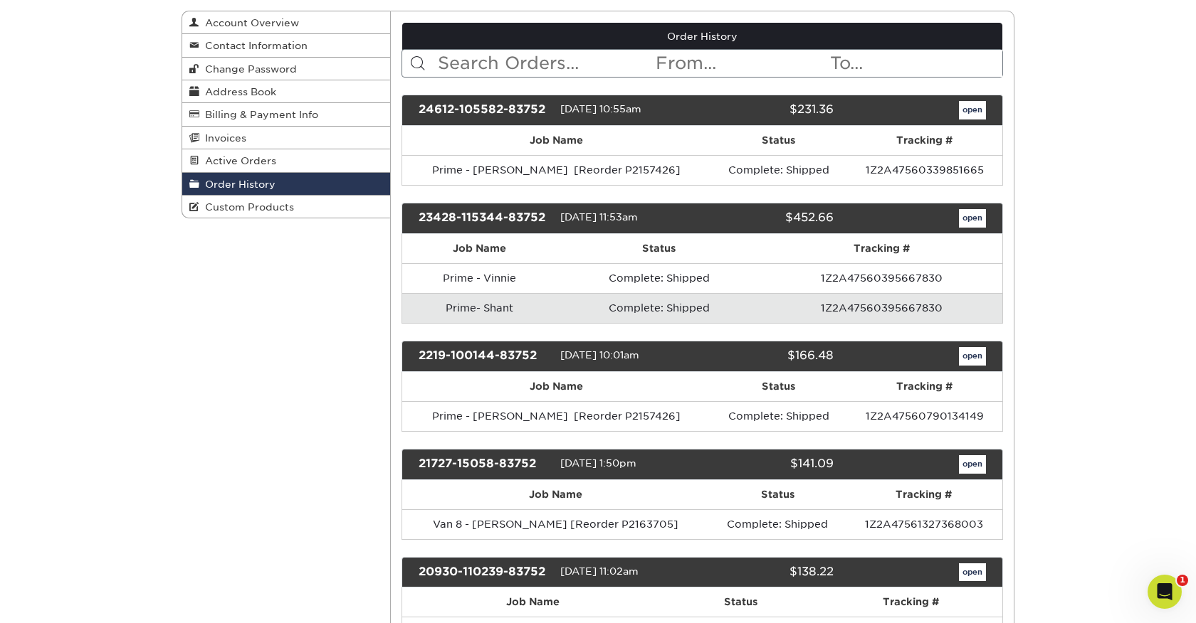
scroll to position [155, 0]
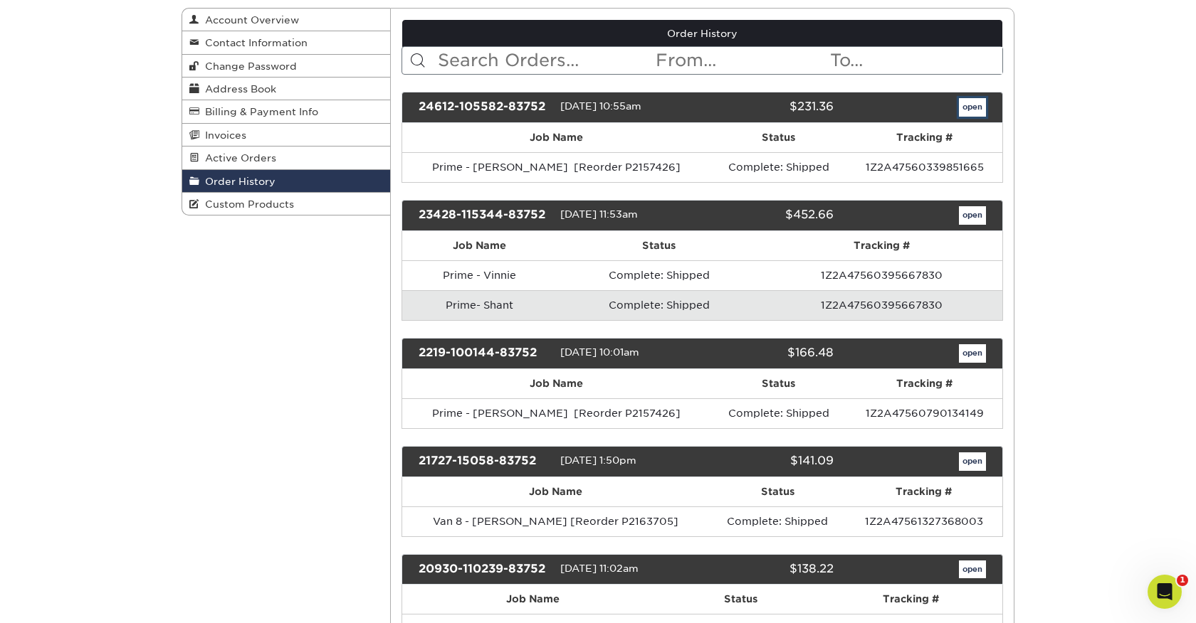
click at [971, 109] on link "open" at bounding box center [972, 107] width 27 height 19
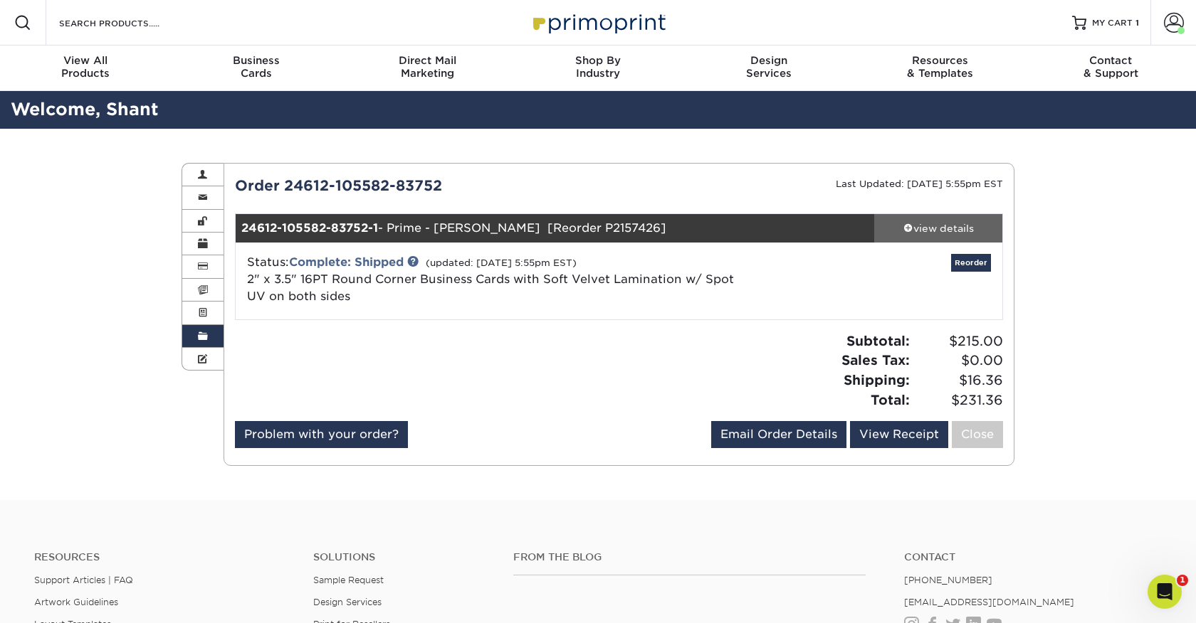
click at [951, 227] on div "view details" at bounding box center [938, 228] width 128 height 14
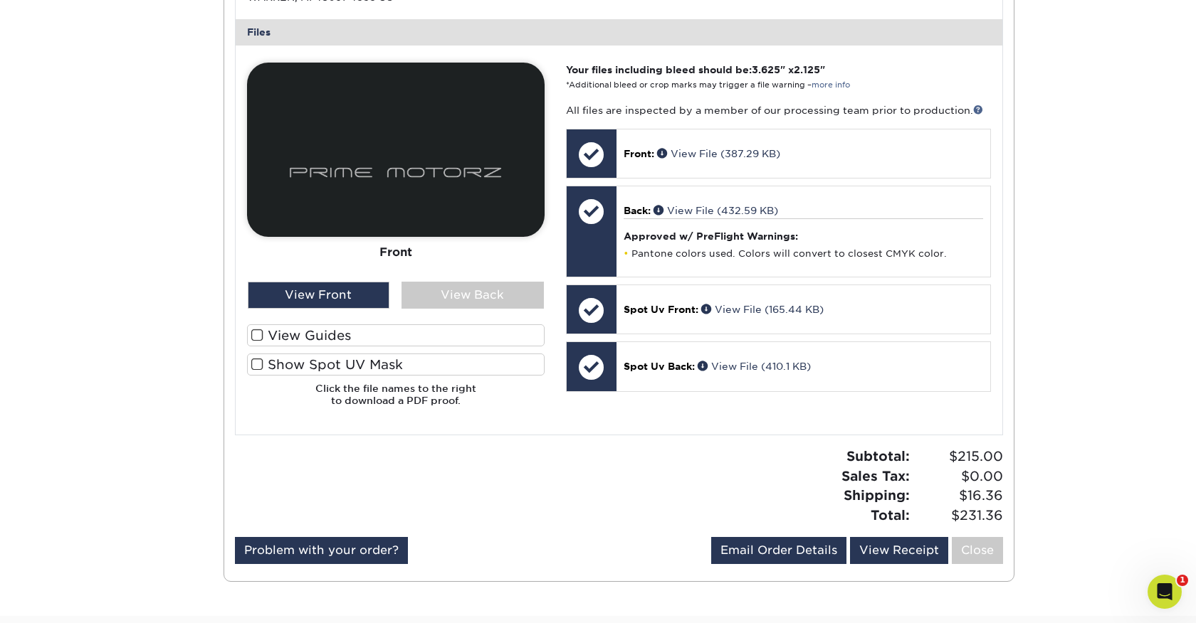
scroll to position [587, 0]
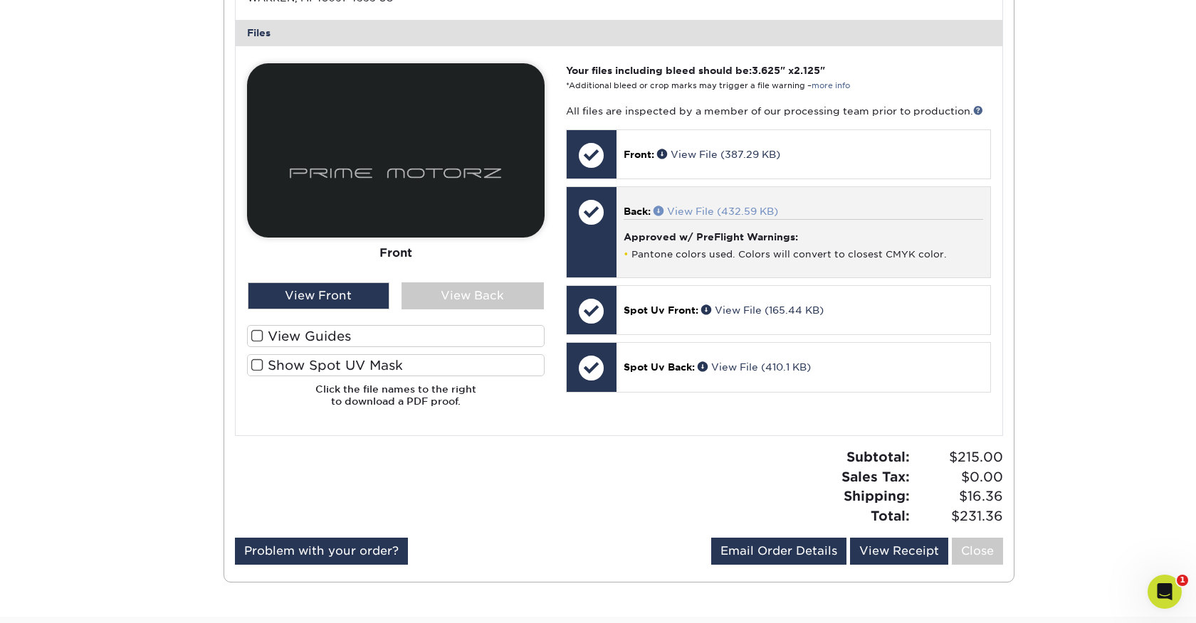
click at [711, 210] on link "View File (432.59 KB)" at bounding box center [715, 211] width 125 height 11
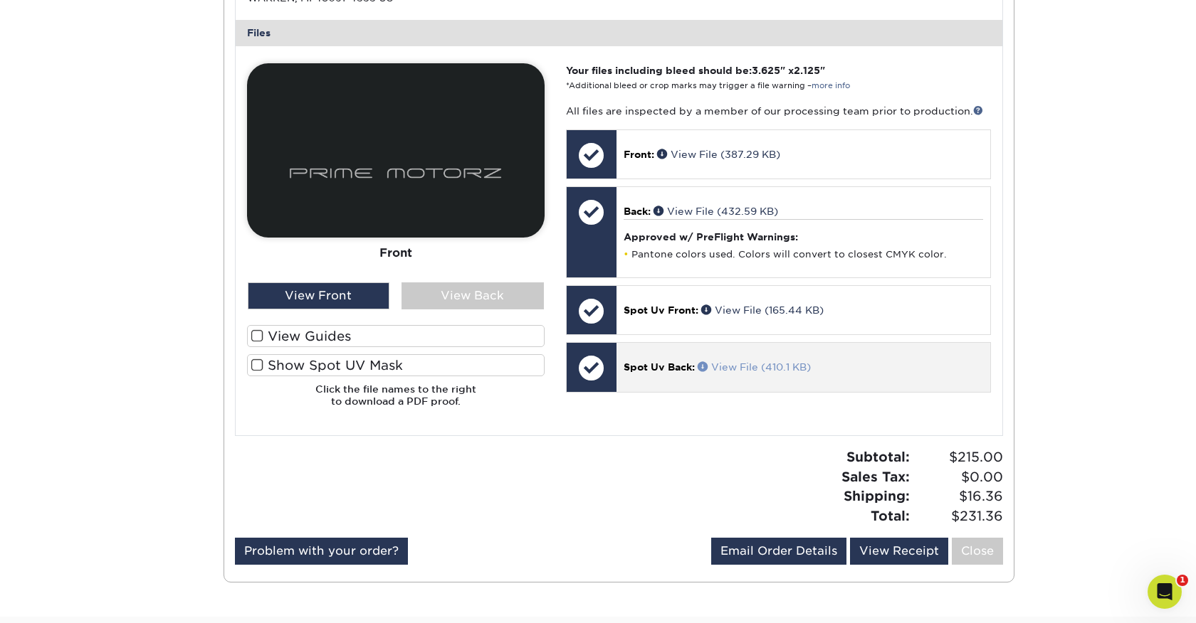
click at [738, 363] on link "View File (410.1 KB)" at bounding box center [753, 367] width 113 height 11
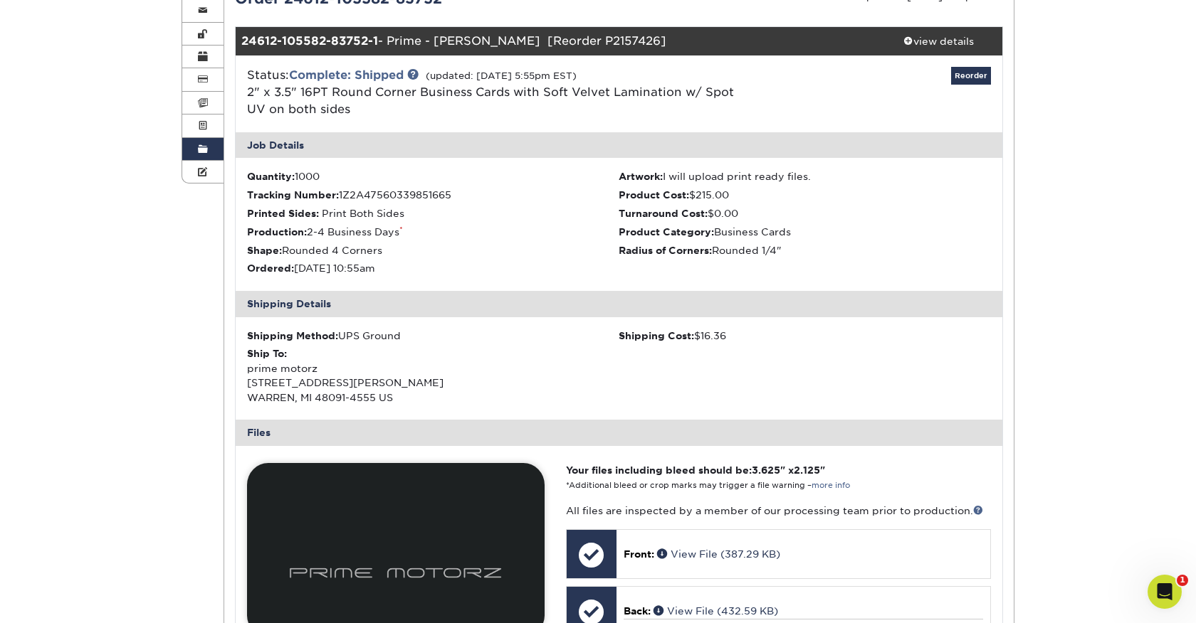
scroll to position [170, 0]
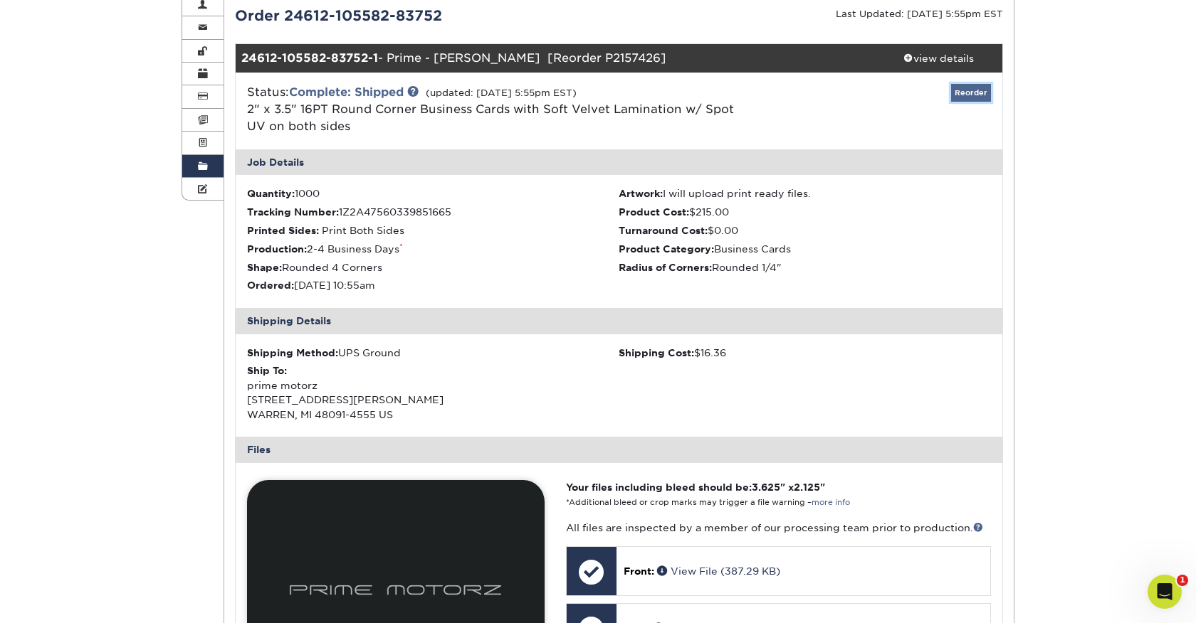
click at [986, 90] on link "Reorder" at bounding box center [971, 93] width 40 height 18
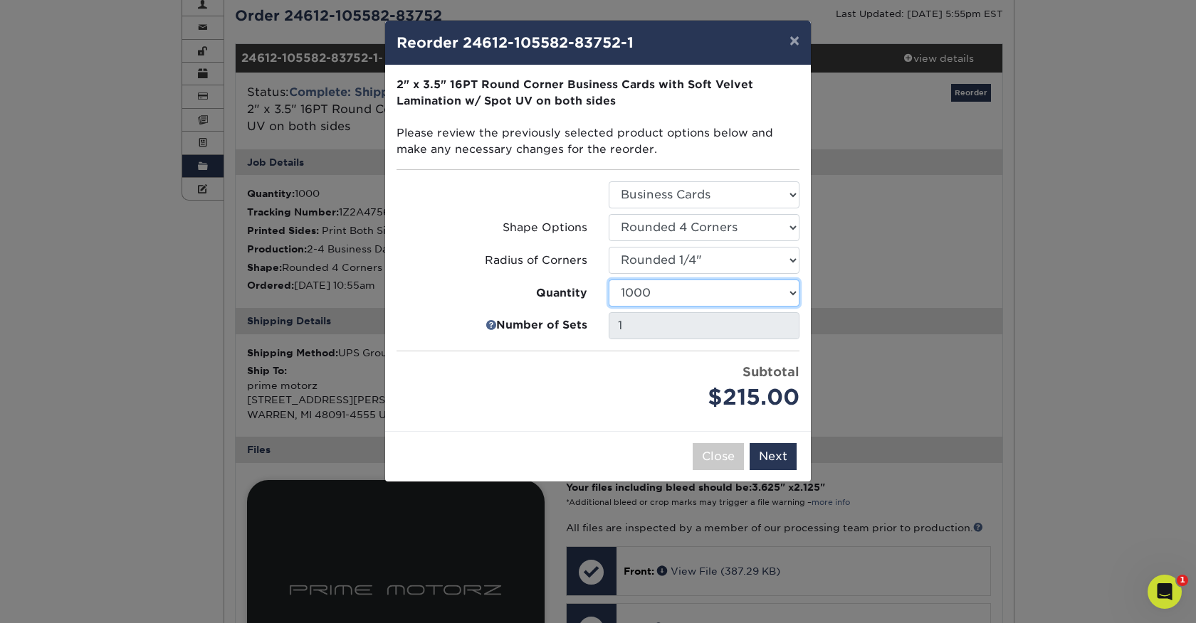
click at [780, 292] on select "500 1000 2500 5000 10000" at bounding box center [703, 293] width 191 height 27
select select "02d8d163-ee8f-41cc-acce-9863ad0deb38"
click at [783, 454] on button "Next" at bounding box center [772, 456] width 47 height 27
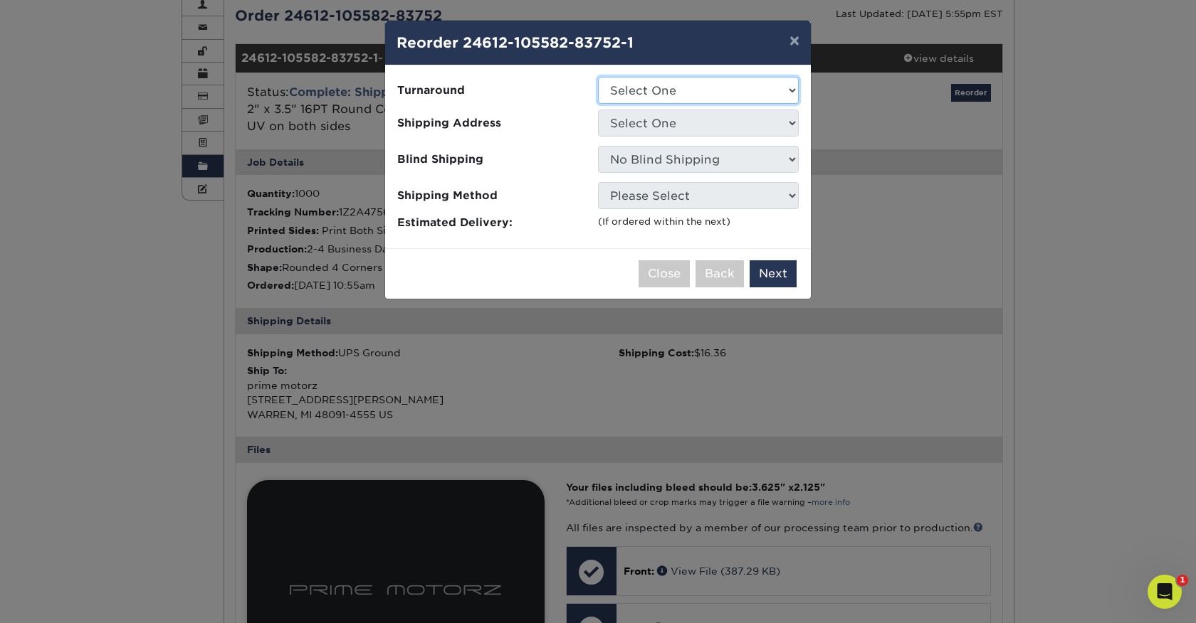
click at [707, 90] on select "Select One 2-4 Business Days" at bounding box center [698, 90] width 201 height 27
select select "6e7e276e-d752-42e0-8fb7-3c45d43c31c2"
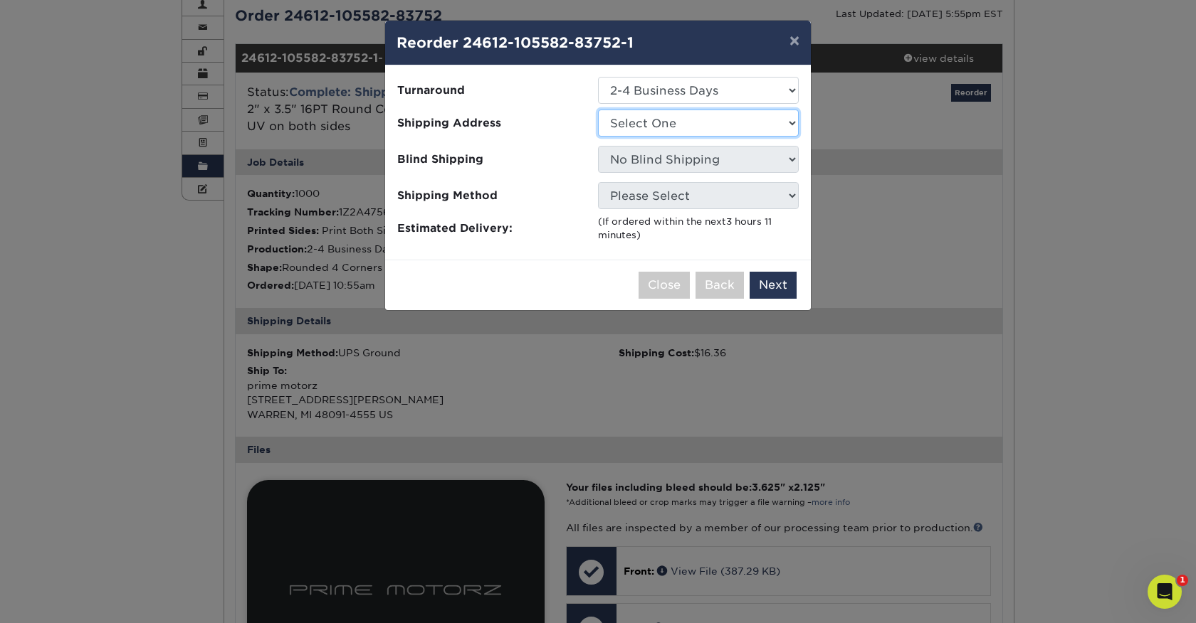
click at [702, 117] on select "Select One Prime motorz prime motorz" at bounding box center [698, 123] width 201 height 27
select select "72240"
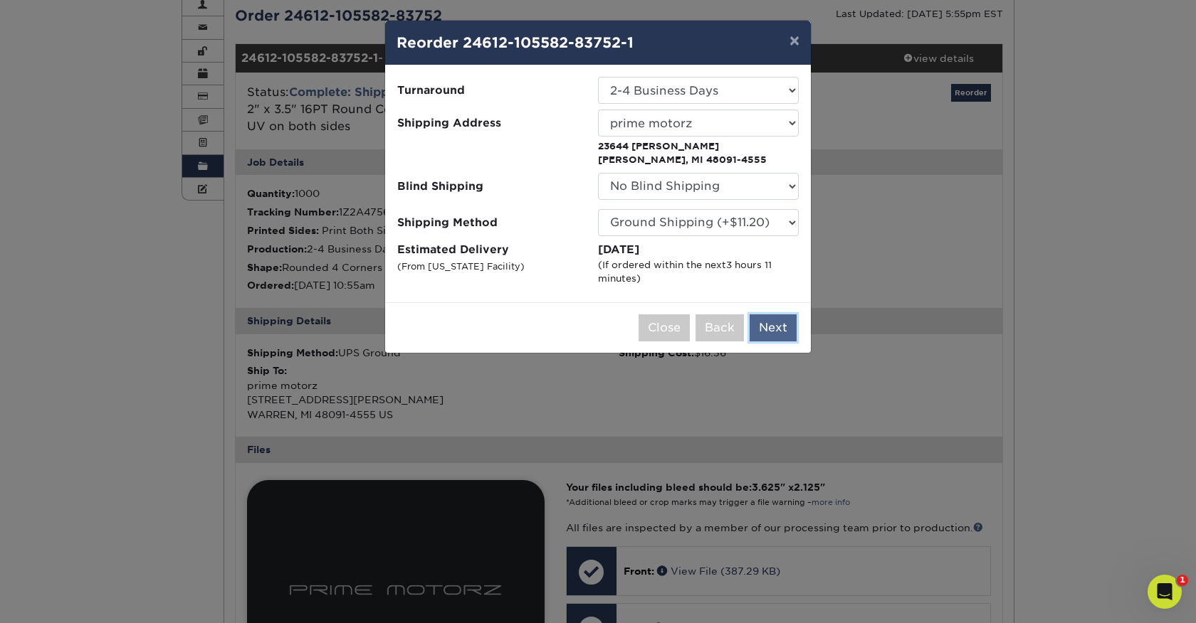
click at [768, 334] on button "Next" at bounding box center [772, 328] width 47 height 27
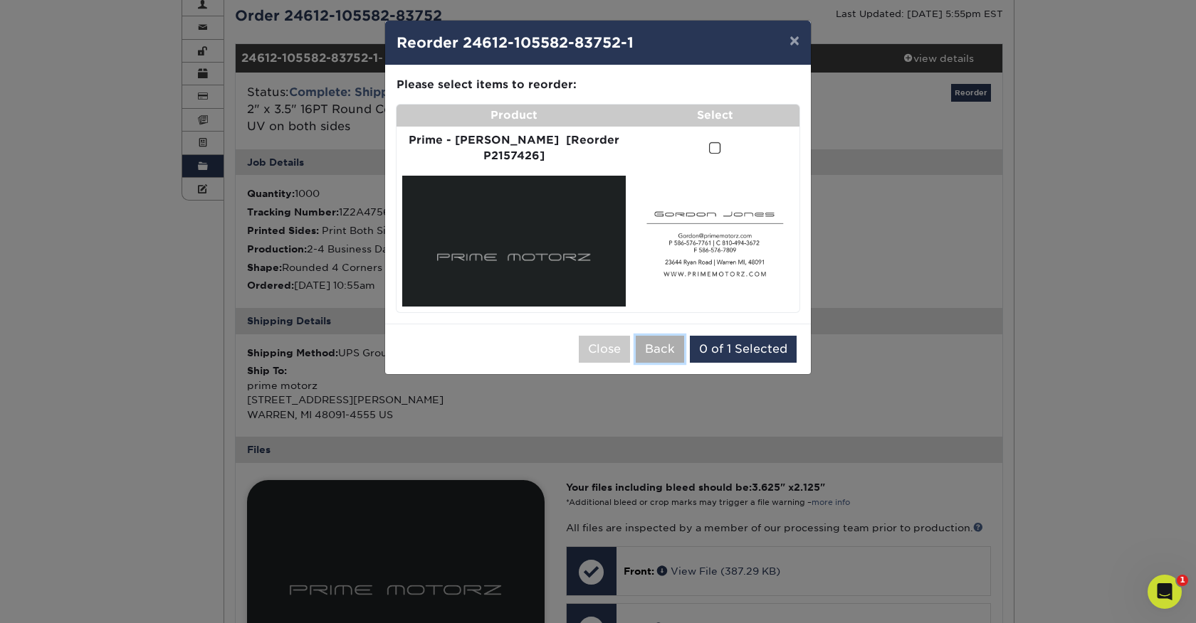
click at [668, 339] on button "Back" at bounding box center [660, 349] width 48 height 27
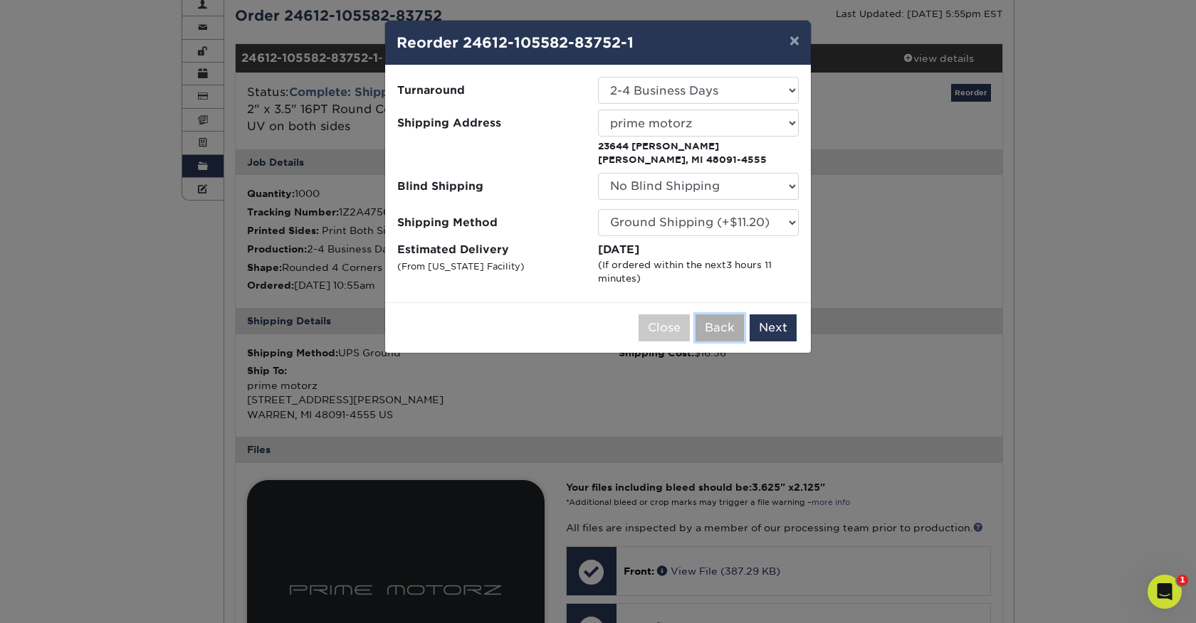
click at [721, 329] on button "Back" at bounding box center [719, 328] width 48 height 27
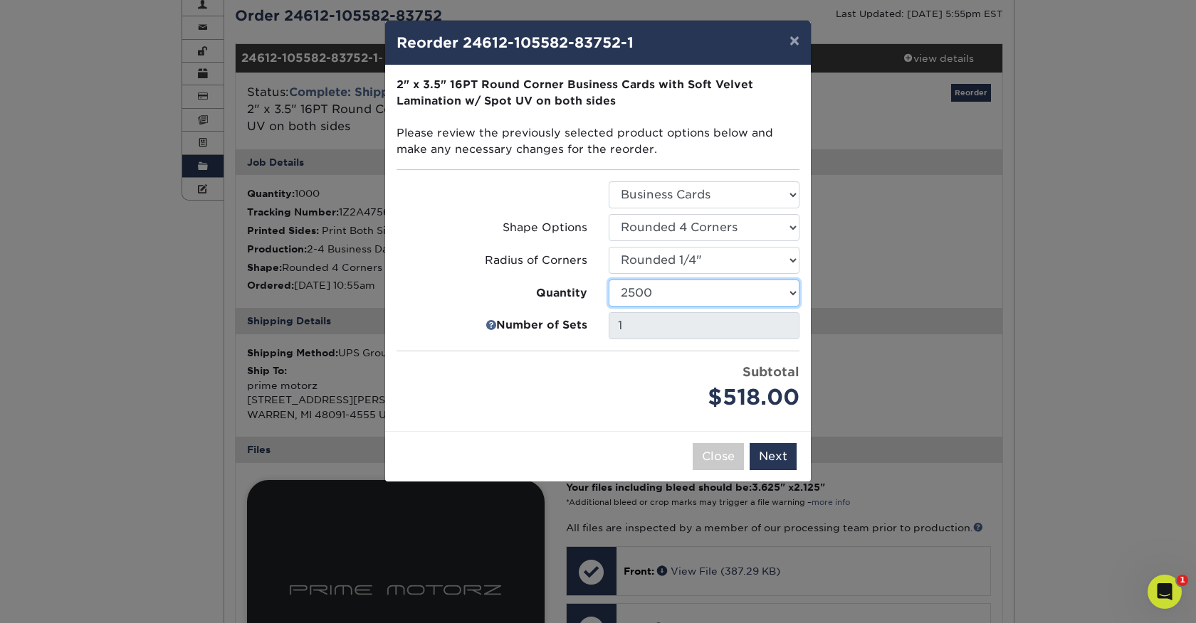
click at [717, 298] on select "500 1000 2500 5000 10000" at bounding box center [703, 293] width 191 height 27
select select "52e3d710-0e8f-4d4d-8560-7d4d8655be69"
click at [774, 461] on button "Next" at bounding box center [772, 456] width 47 height 27
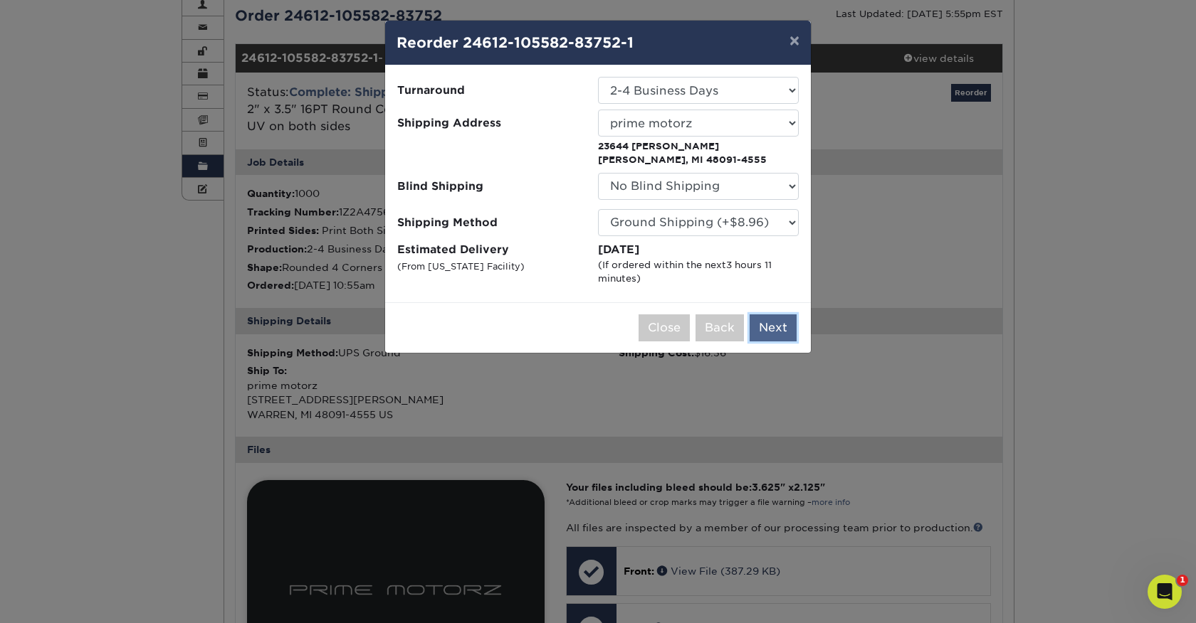
click at [774, 325] on button "Next" at bounding box center [772, 328] width 47 height 27
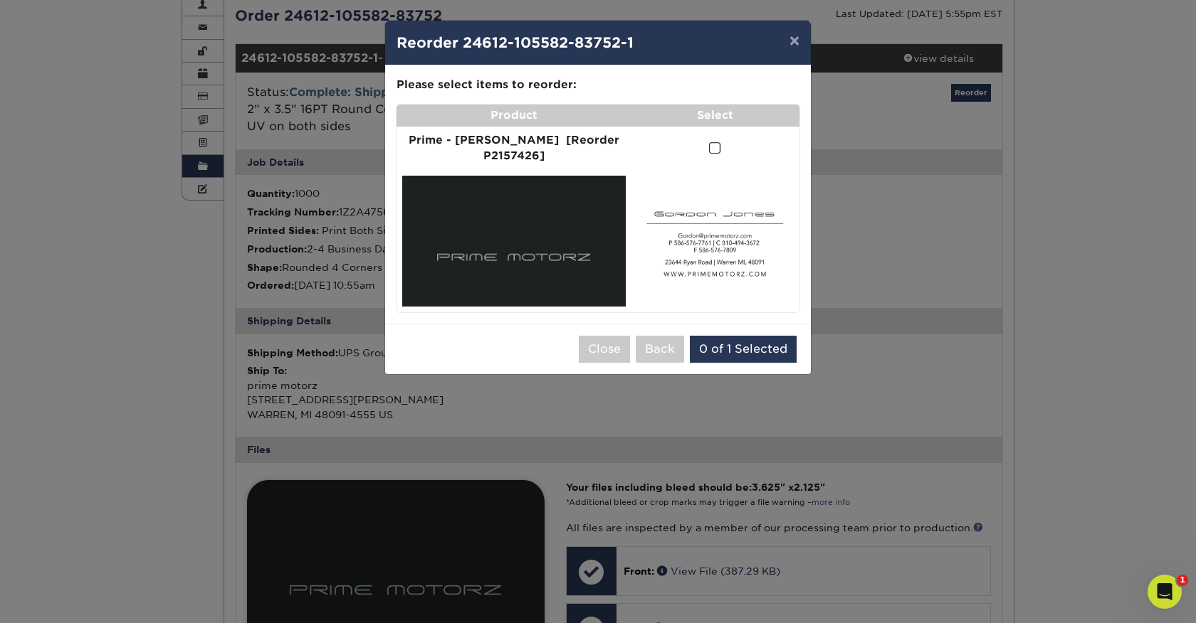
click at [709, 151] on span at bounding box center [715, 149] width 12 height 14
click at [0, 0] on input "checkbox" at bounding box center [0, 0] width 0 height 0
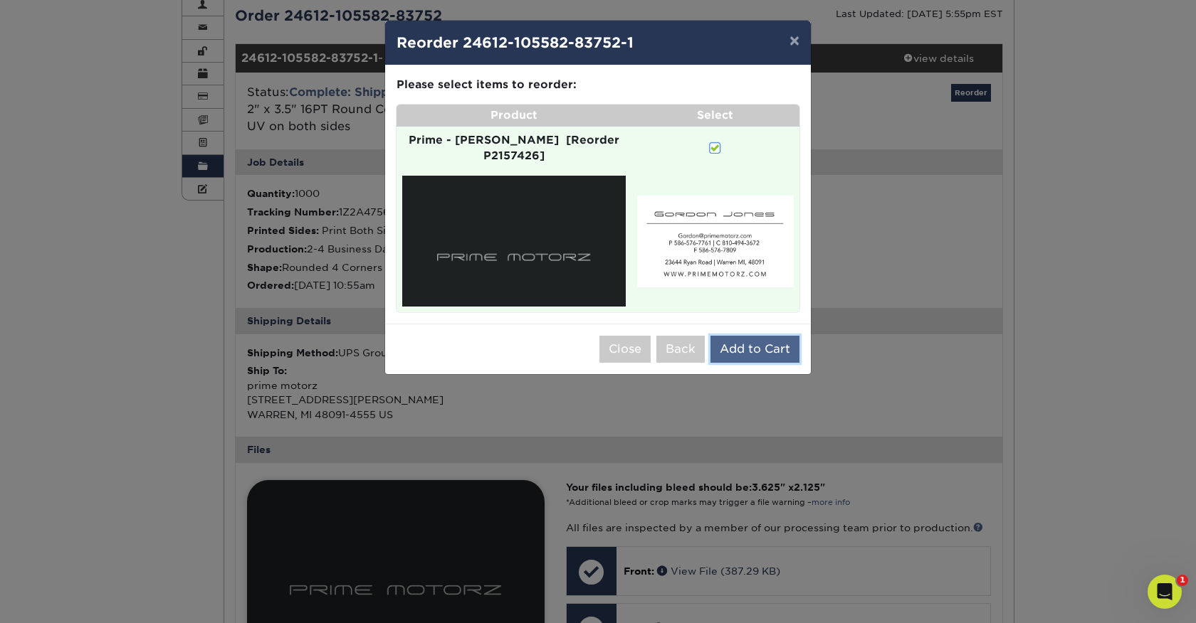
click at [756, 347] on button "Add to Cart" at bounding box center [754, 349] width 89 height 27
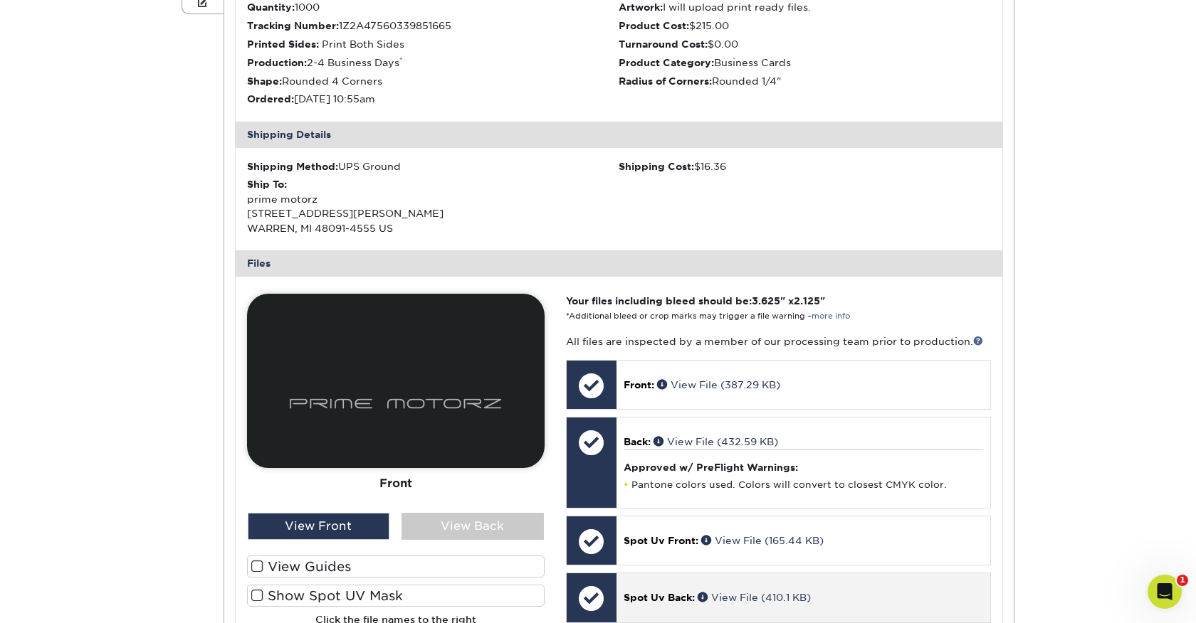
scroll to position [582, 0]
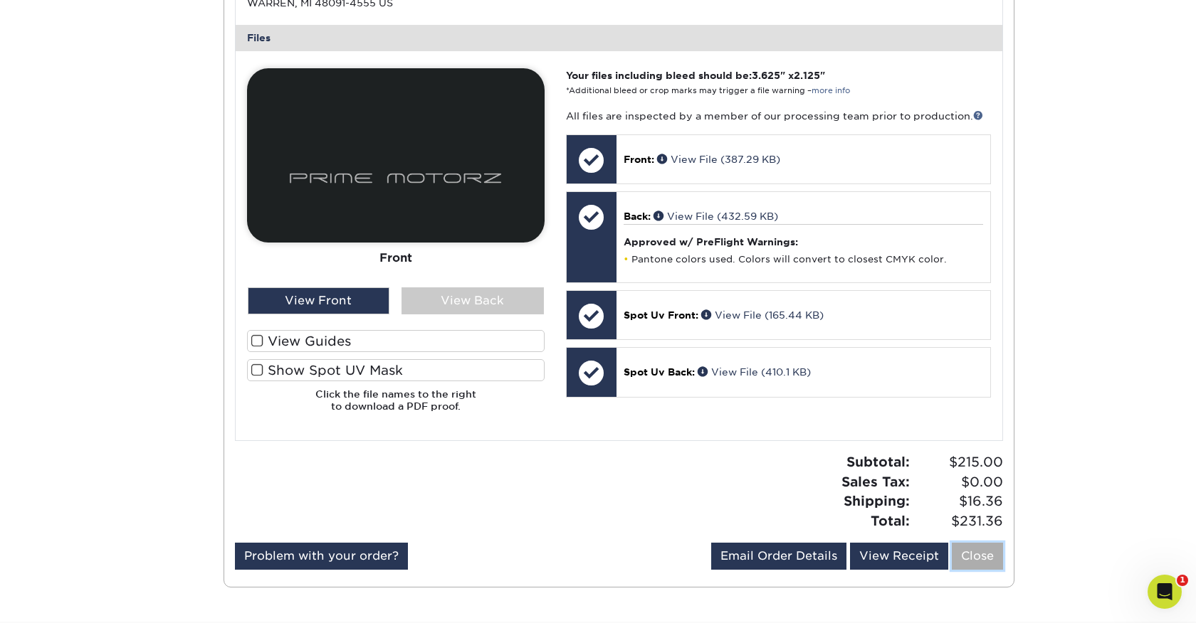
click at [977, 553] on link "Close" at bounding box center [976, 556] width 51 height 27
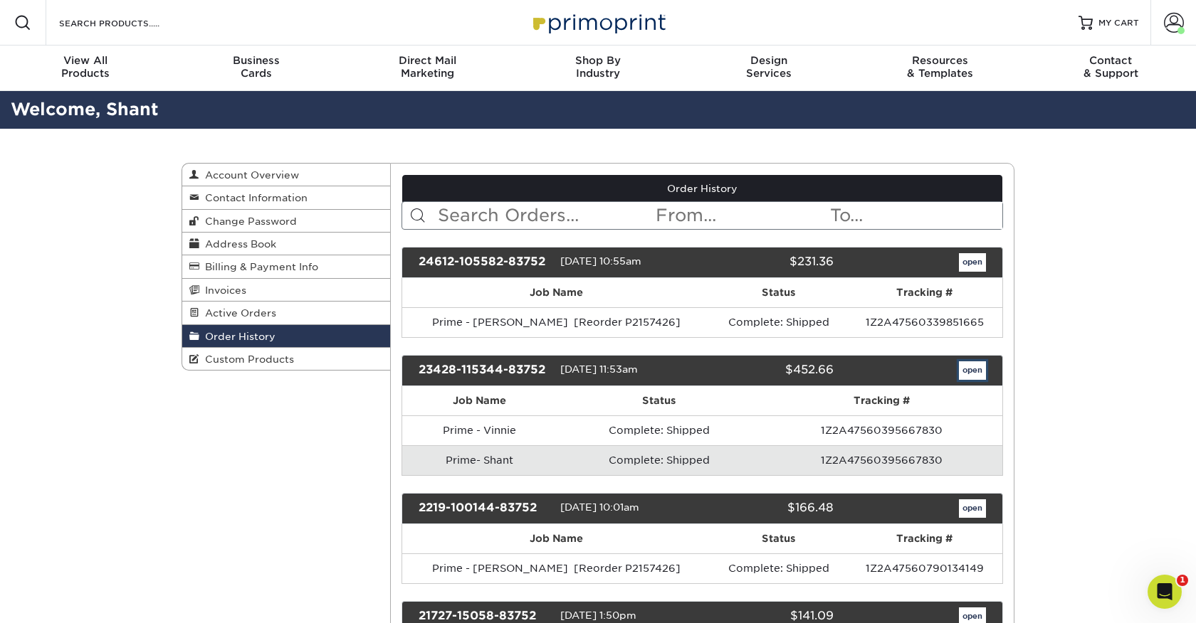
click at [981, 369] on link "open" at bounding box center [972, 371] width 27 height 19
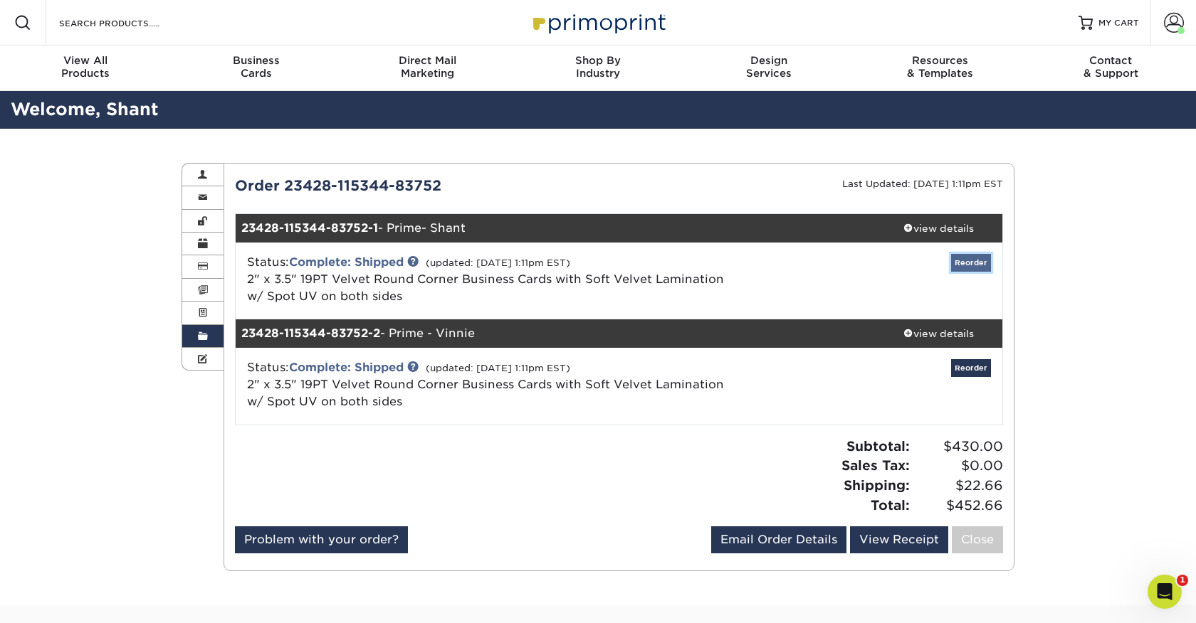
click at [968, 262] on link "Reorder" at bounding box center [971, 263] width 40 height 18
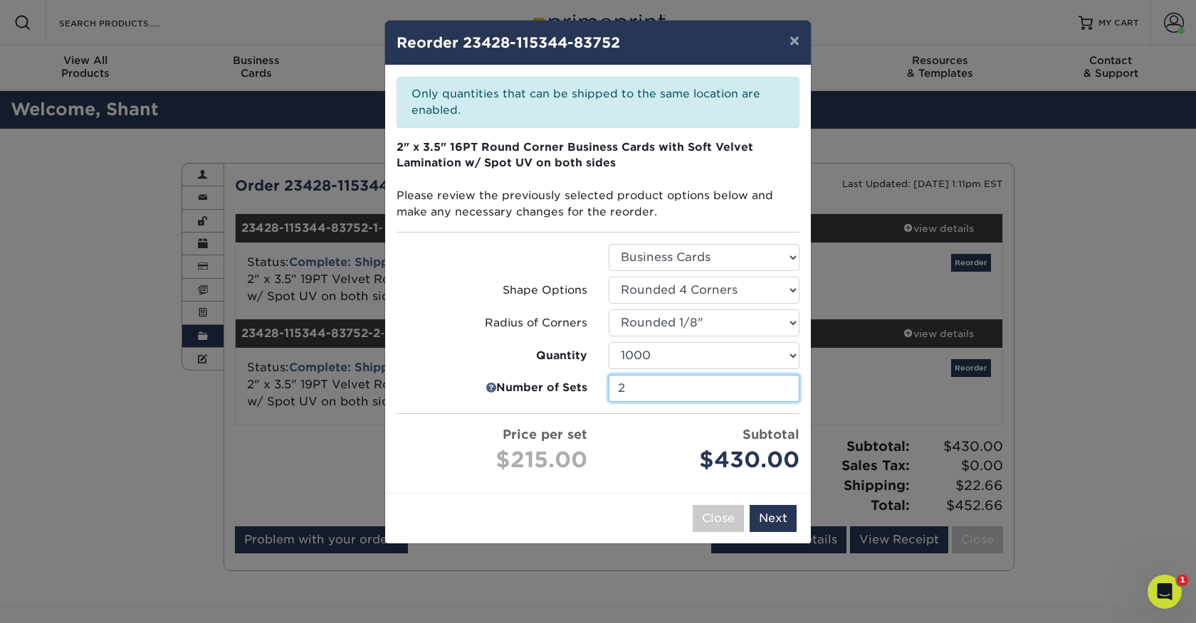
click at [671, 390] on input "2" at bounding box center [703, 388] width 191 height 27
type input "1"
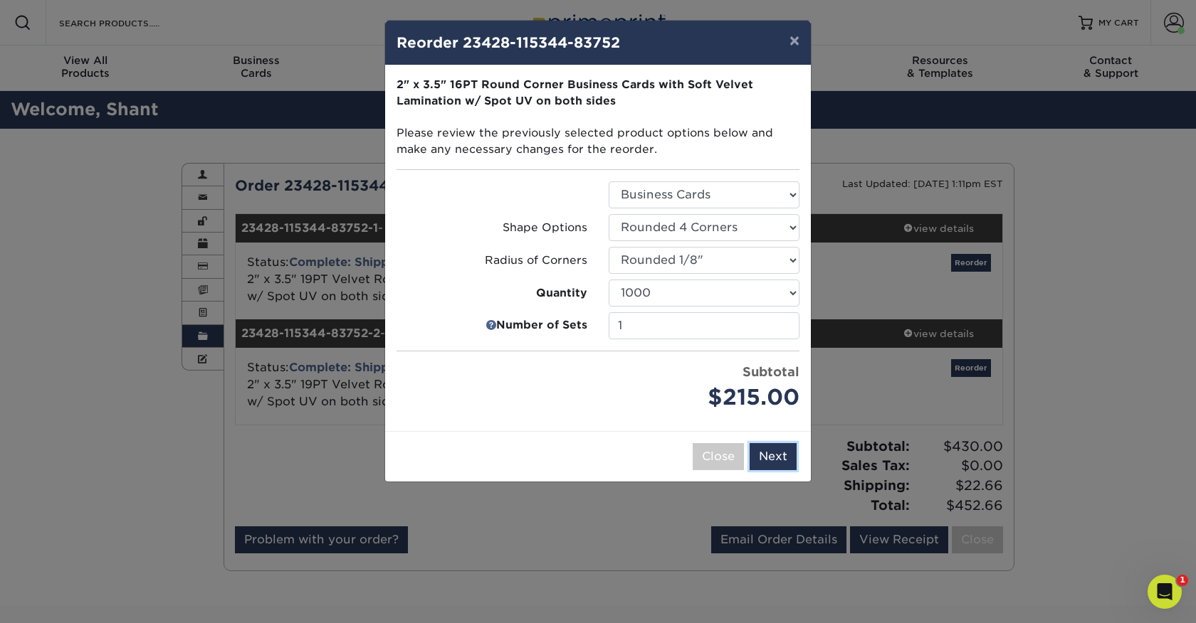
click at [779, 518] on div "× Reorder 23428-115344-83752 Please select all options to continue. Only quanti…" at bounding box center [598, 311] width 1196 height 623
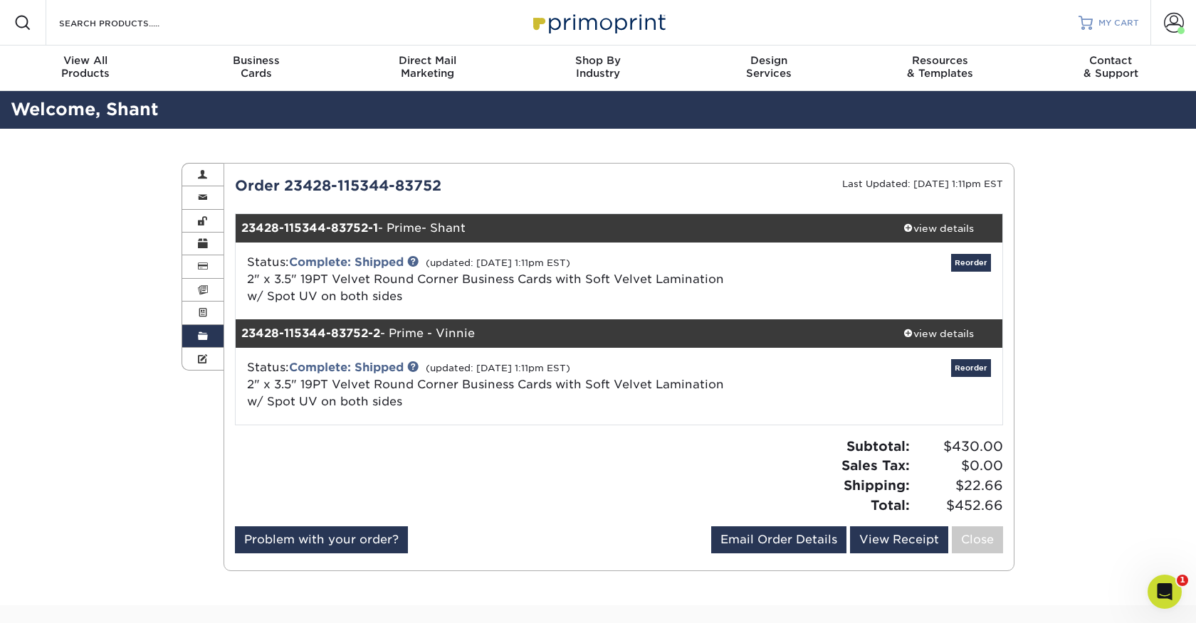
click at [1112, 27] on span "MY CART" at bounding box center [1118, 23] width 41 height 12
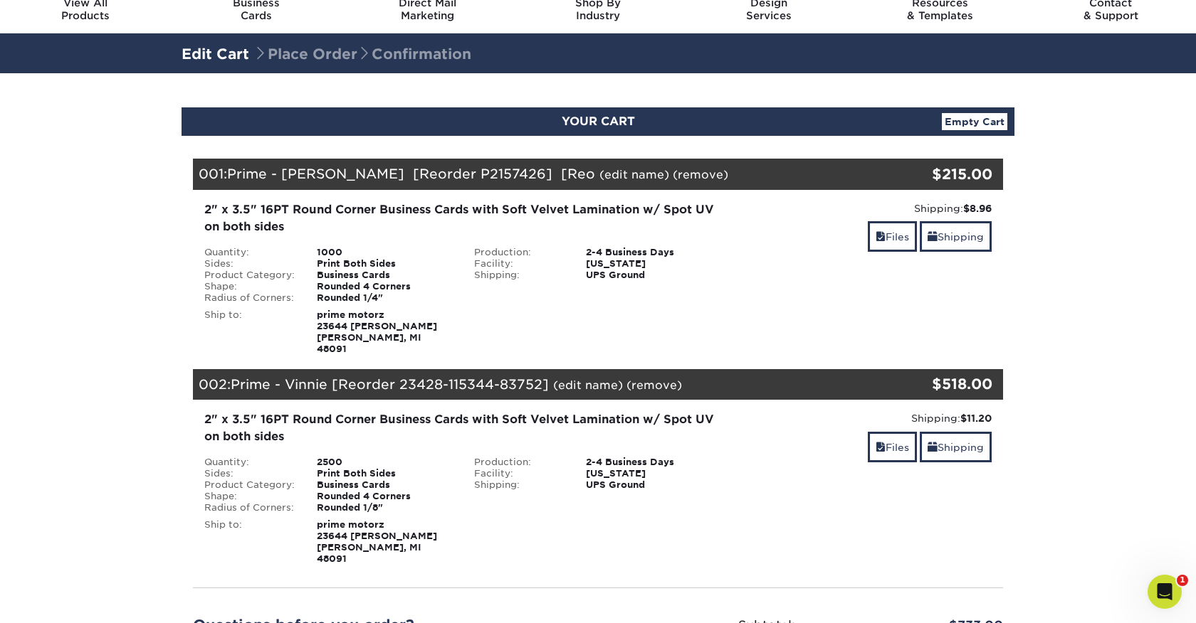
scroll to position [58, 0]
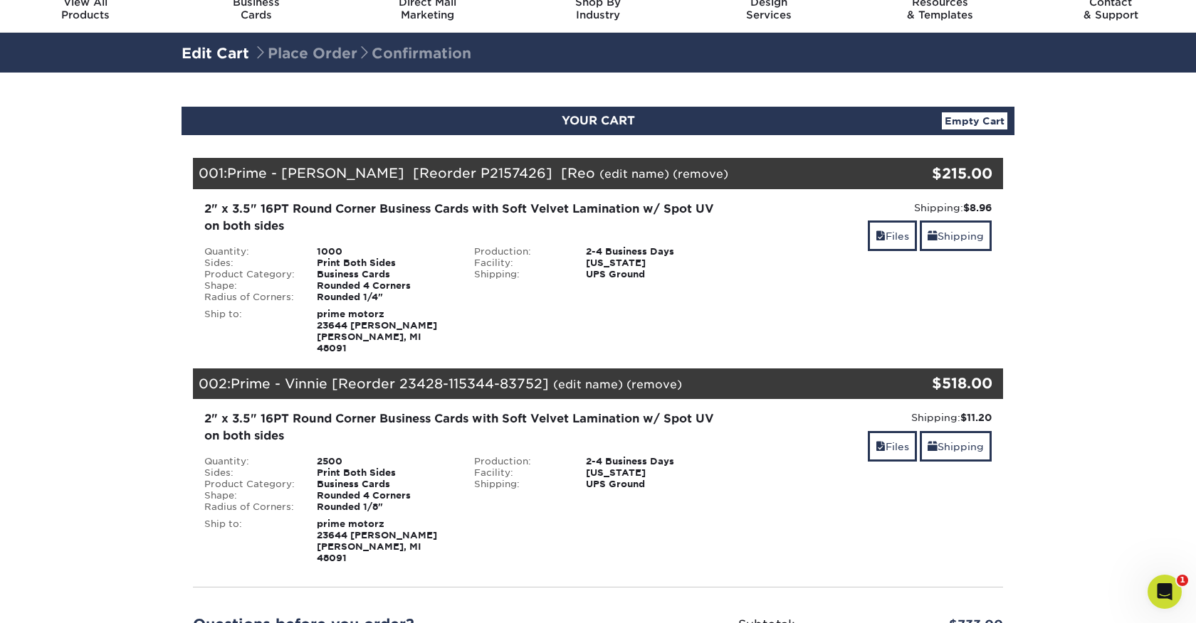
click at [939, 376] on div "$518.00" at bounding box center [930, 383] width 125 height 21
click at [902, 433] on link "Files" at bounding box center [892, 446] width 49 height 31
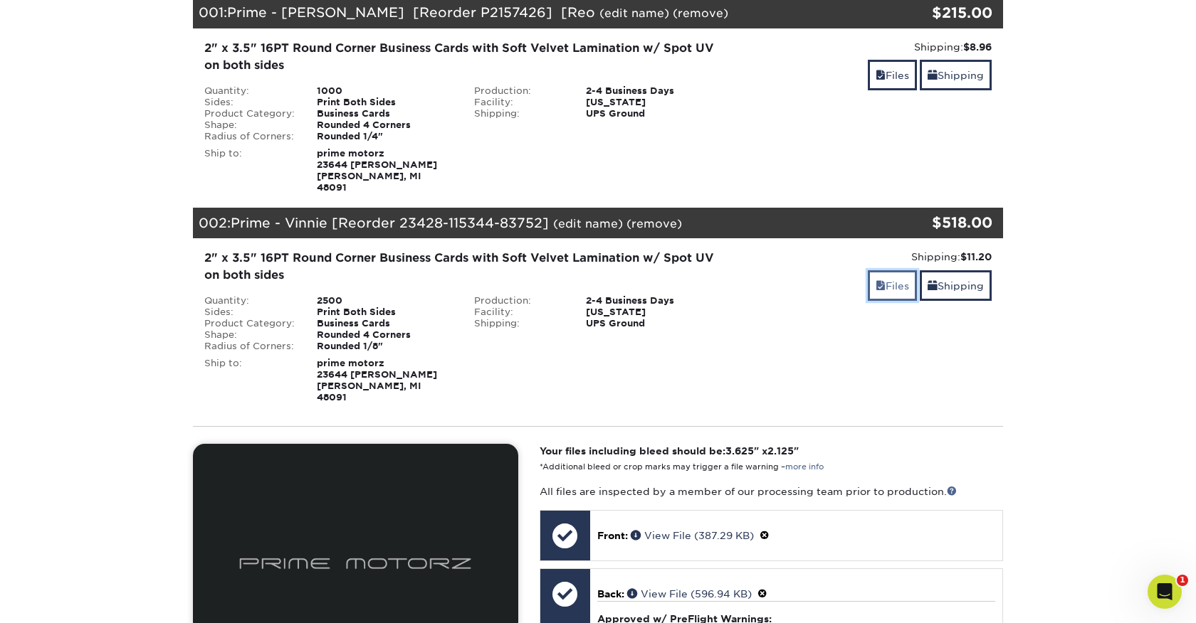
scroll to position [199, 0]
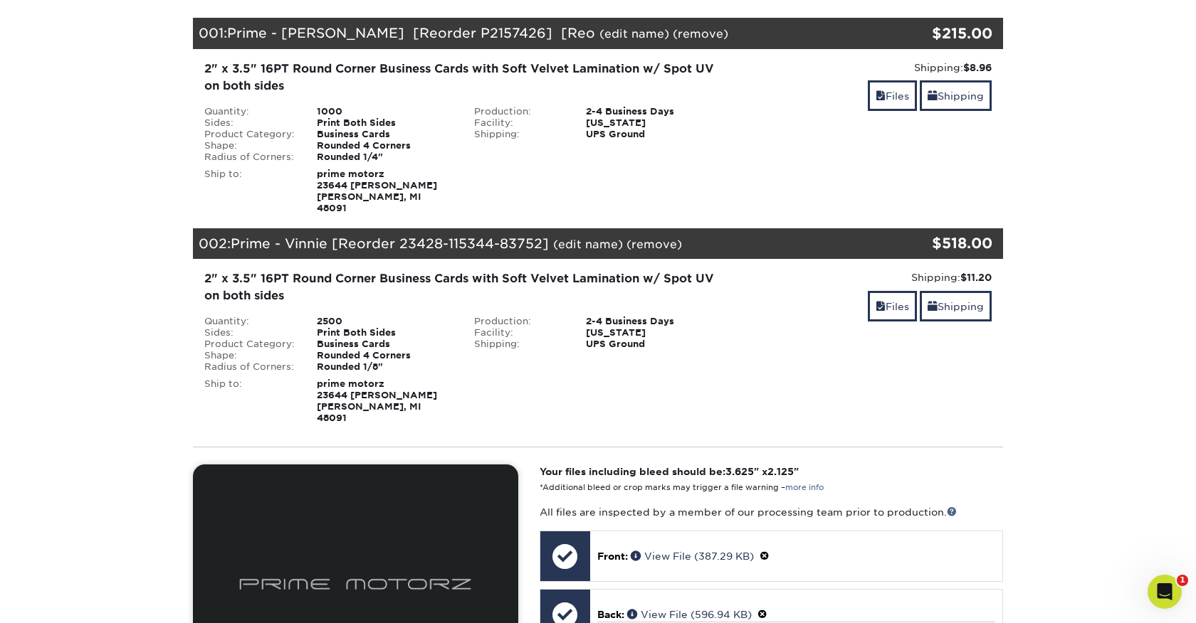
click at [652, 238] on link "(remove)" at bounding box center [654, 245] width 56 height 14
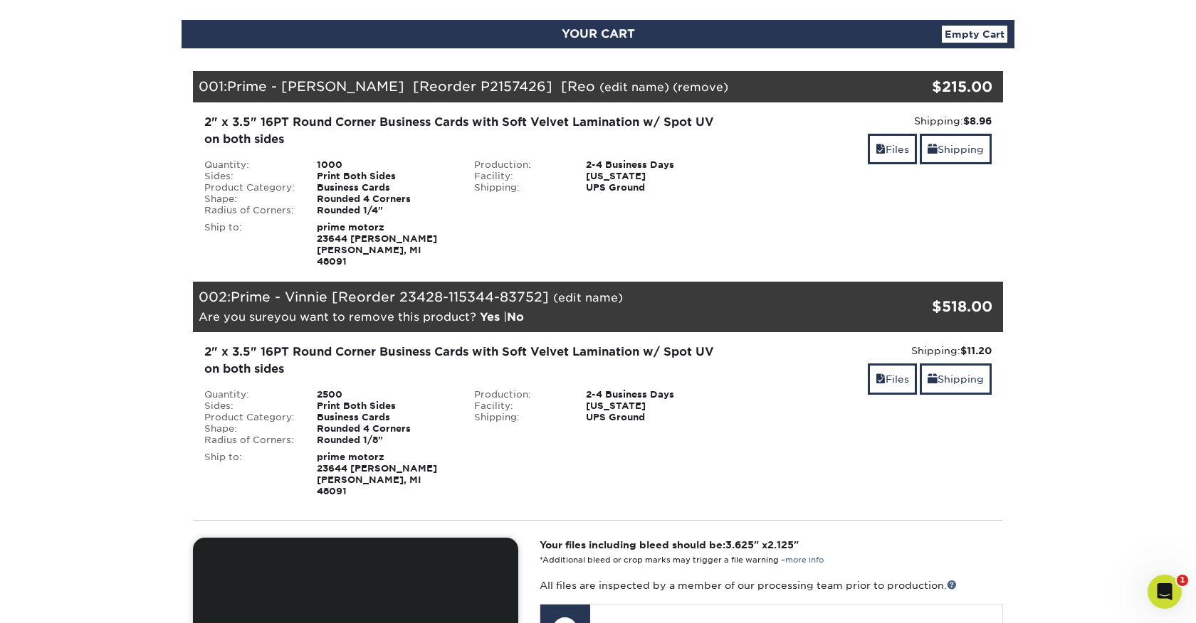
scroll to position [0, 0]
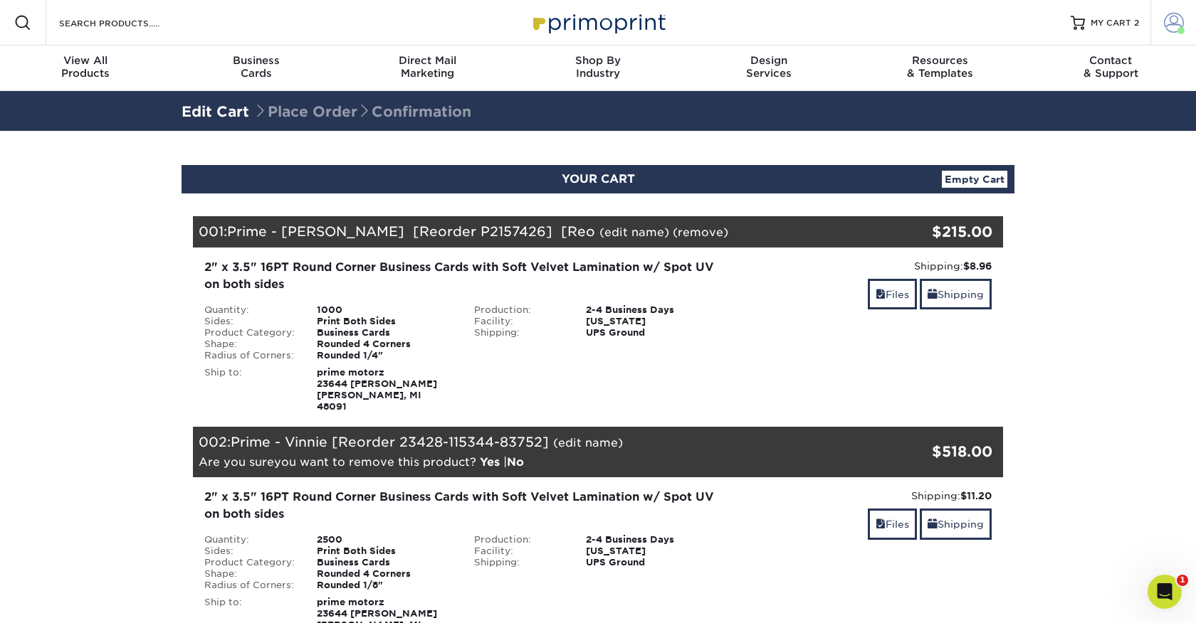
click at [1171, 21] on span at bounding box center [1174, 23] width 20 height 20
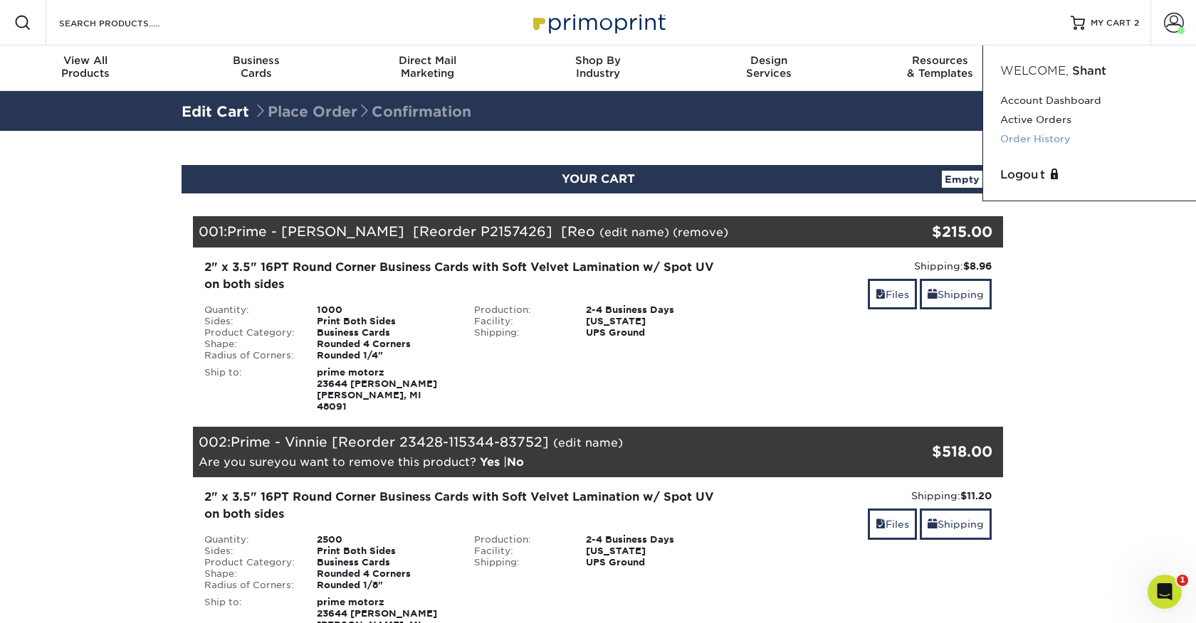
click at [1052, 141] on link "Order History" at bounding box center [1089, 139] width 179 height 19
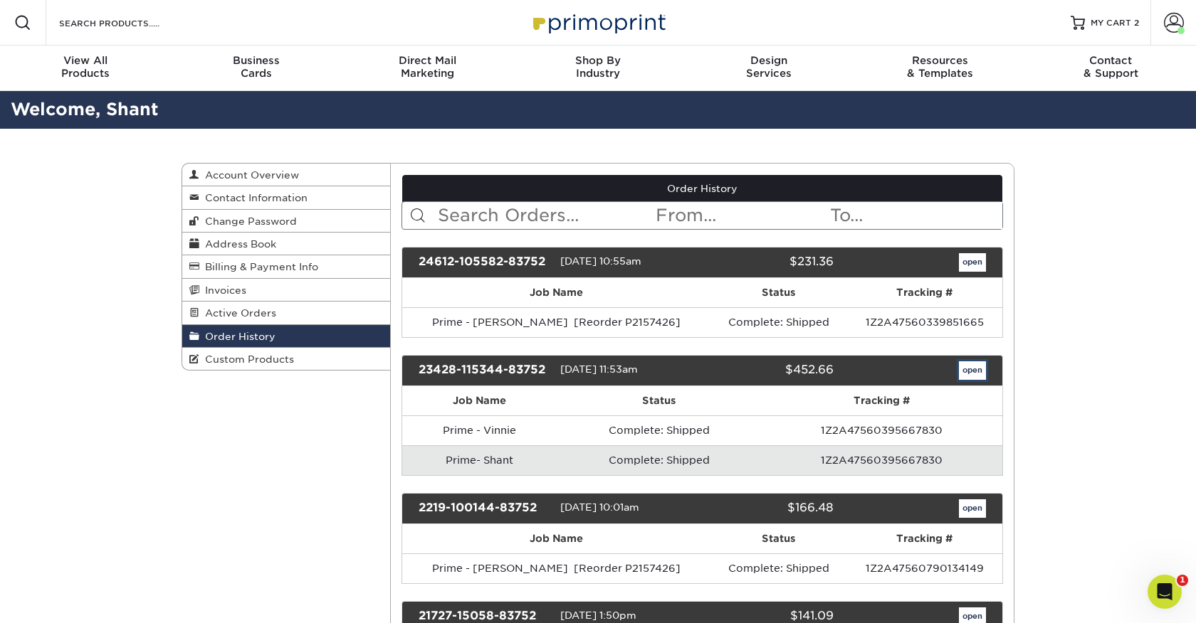
click at [975, 374] on link "open" at bounding box center [972, 371] width 27 height 19
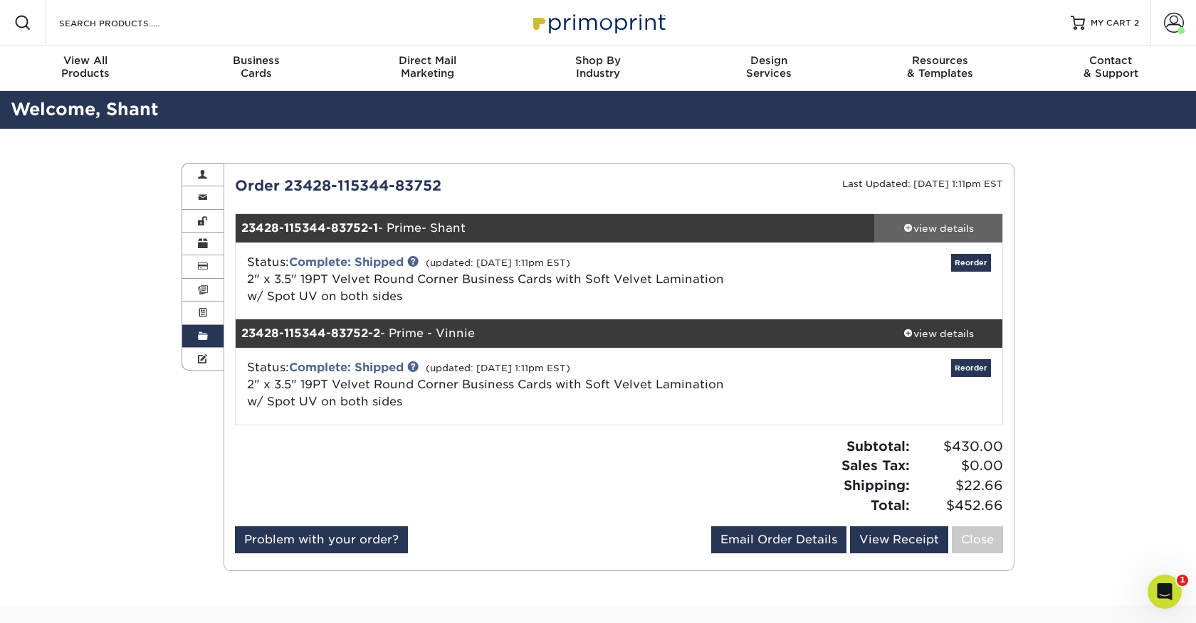
click at [949, 229] on div "view details" at bounding box center [938, 228] width 128 height 14
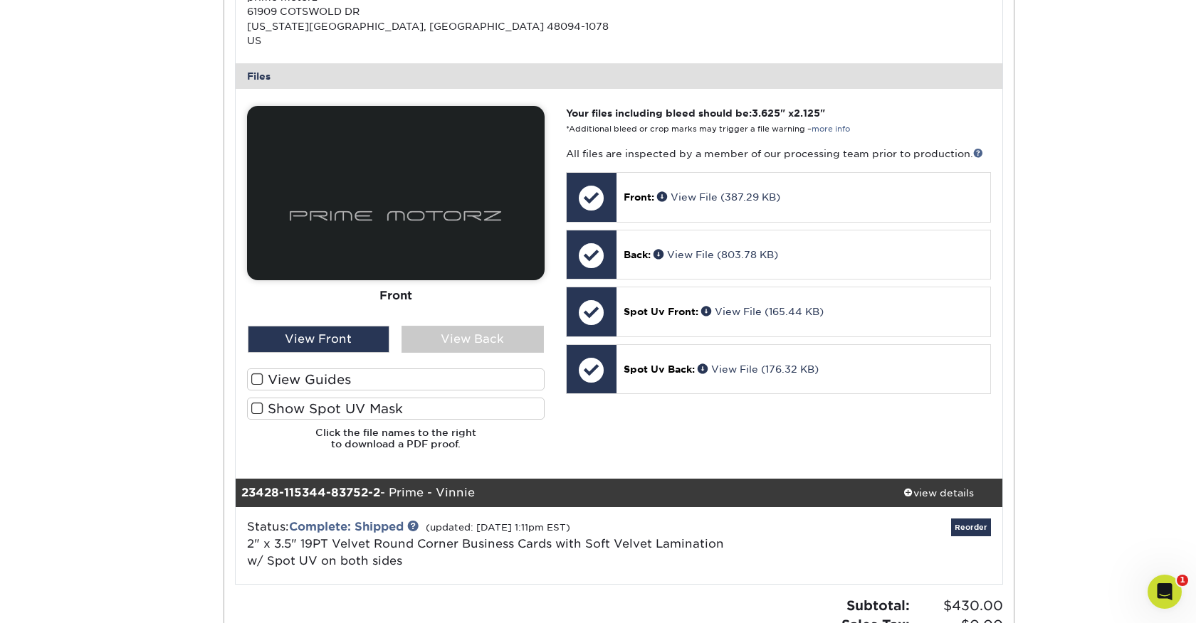
scroll to position [562, 0]
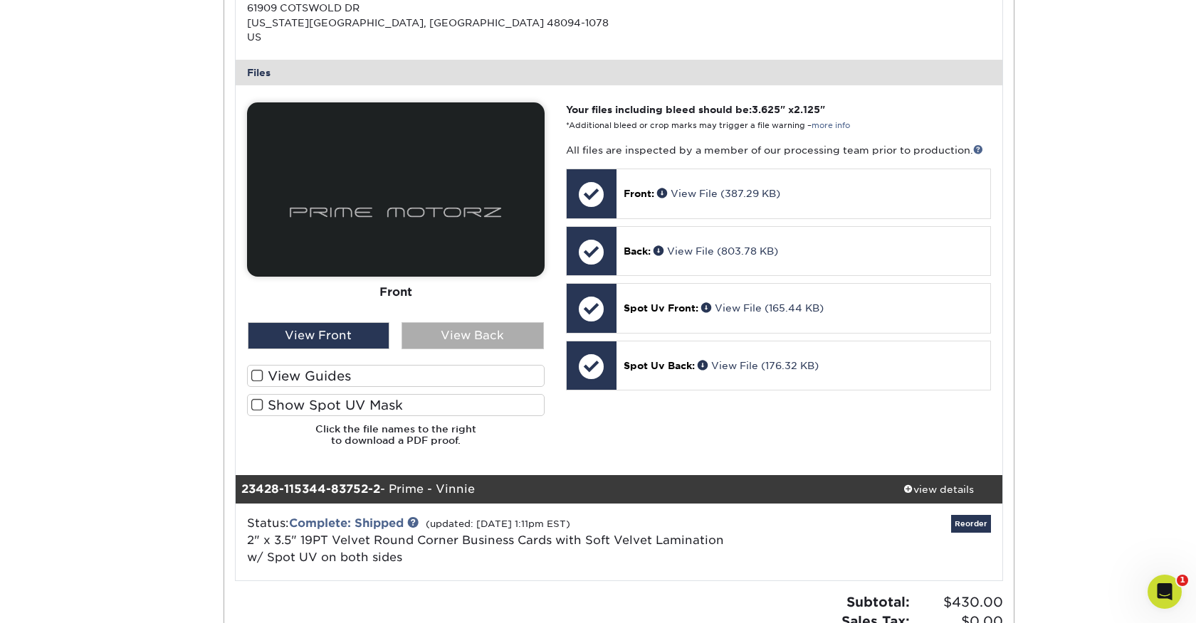
click at [505, 322] on div "View Back" at bounding box center [472, 335] width 142 height 27
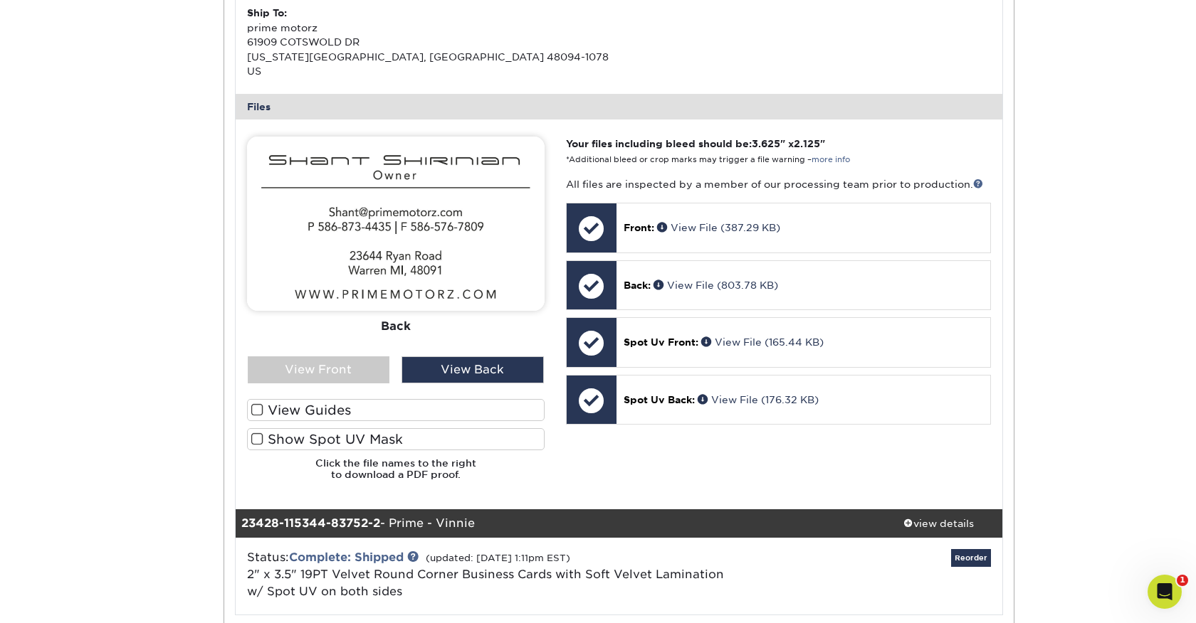
scroll to position [0, 0]
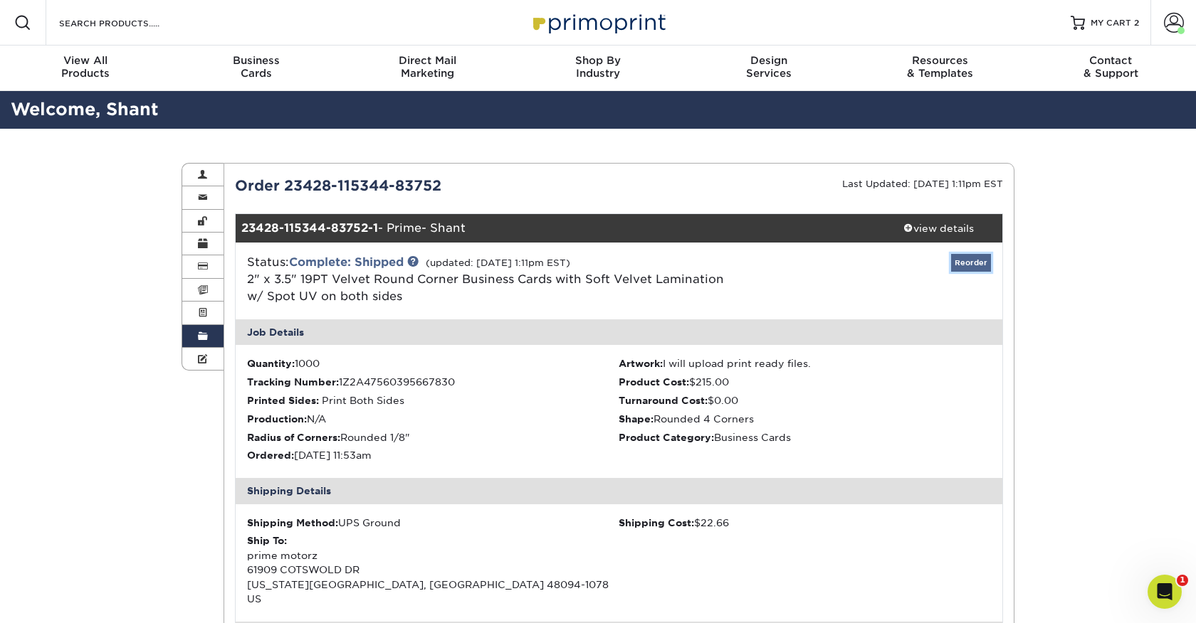
click at [963, 261] on link "Reorder" at bounding box center [971, 263] width 40 height 18
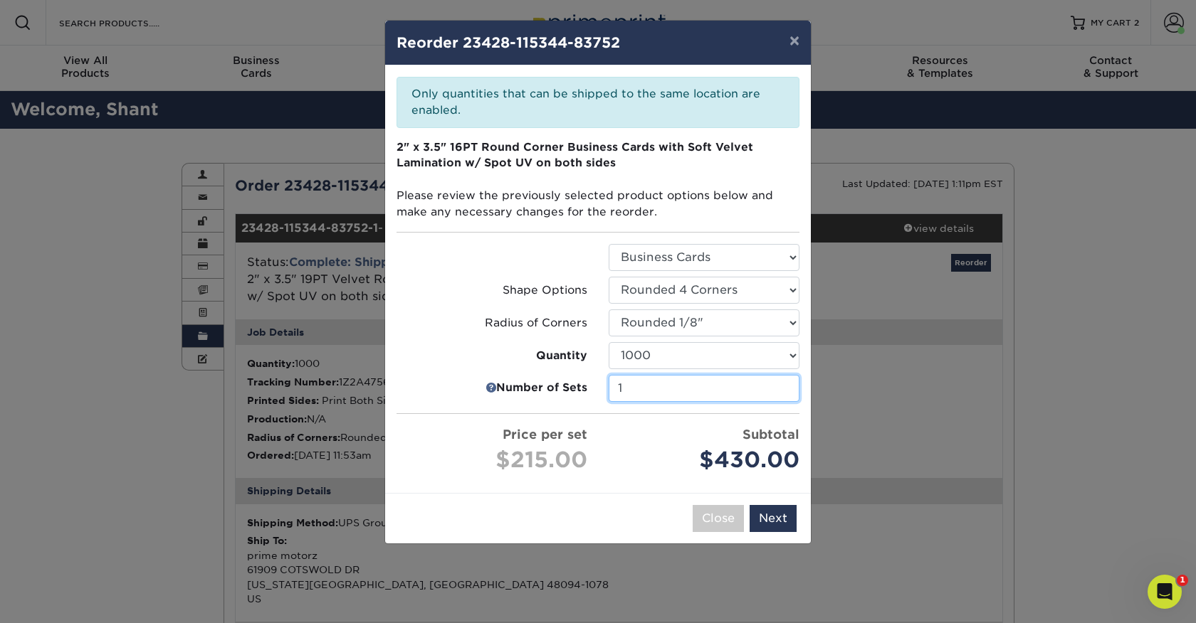
type input "1"
click at [787, 392] on input "1" at bounding box center [703, 388] width 191 height 27
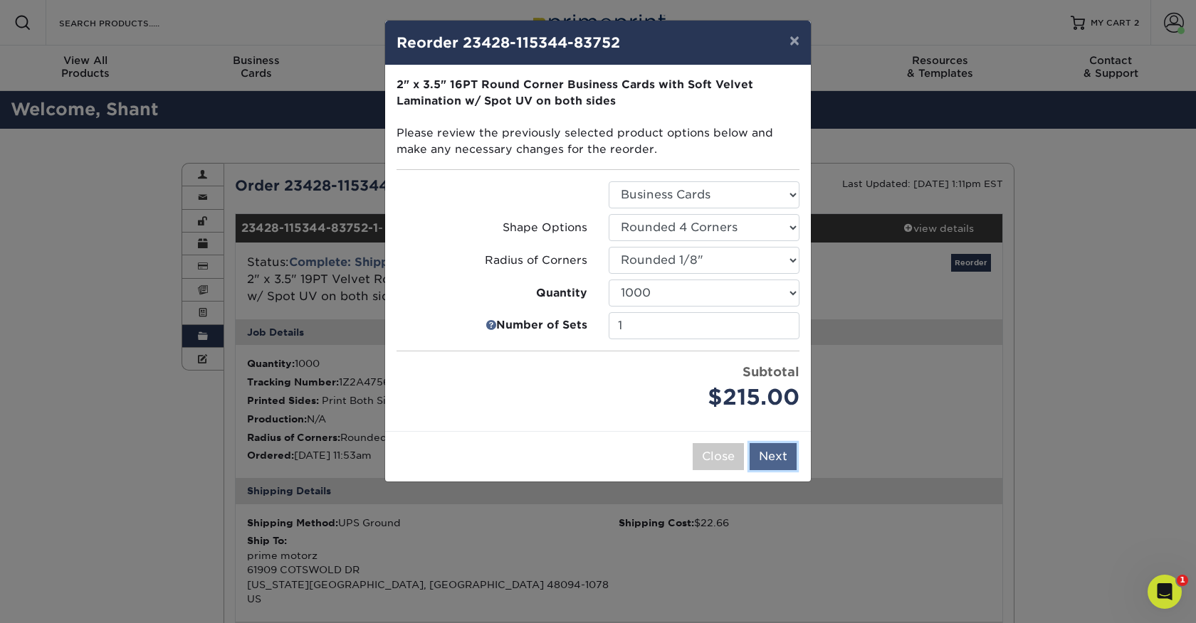
click at [779, 455] on button "Next" at bounding box center [772, 456] width 47 height 27
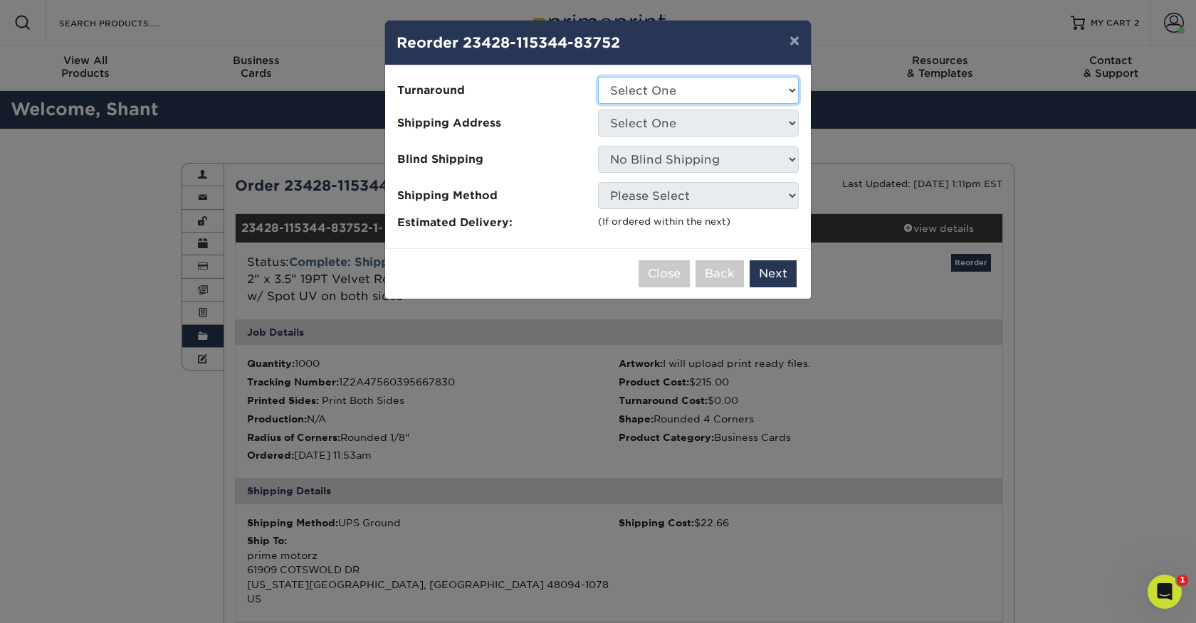
click at [693, 86] on select "Select One 2-4 Business Days" at bounding box center [698, 90] width 201 height 27
select select "912215f6-34e8-48a6-a6ba-c7729ee1a623"
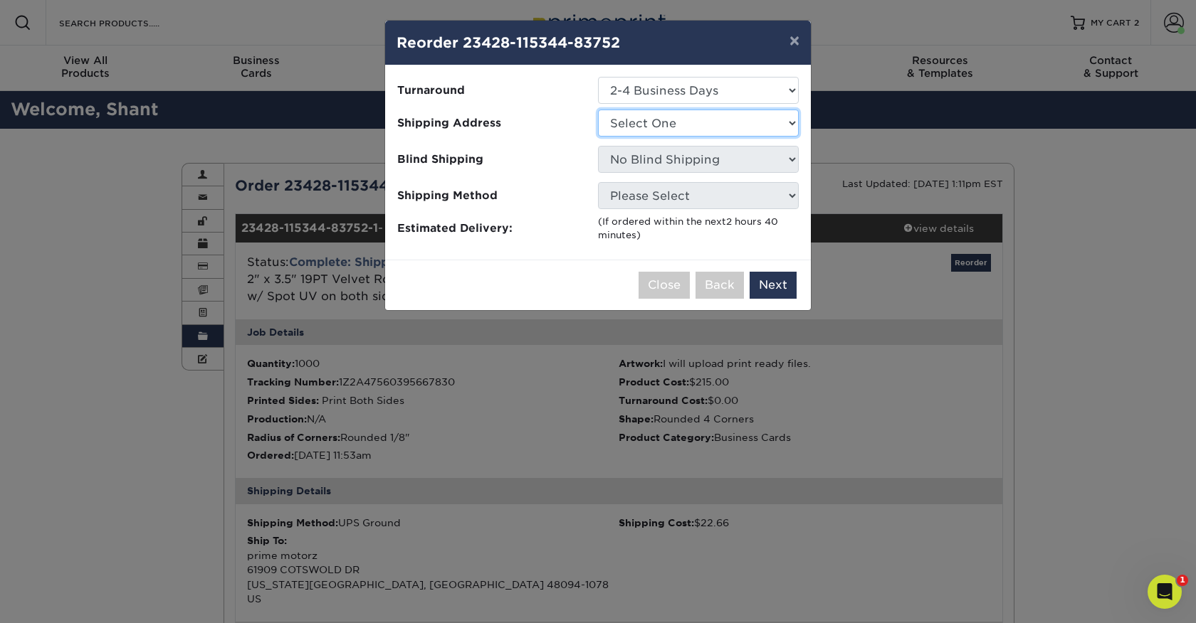
click at [698, 123] on select "Select One Prime motorz prime motorz" at bounding box center [698, 123] width 201 height 27
select select "72240"
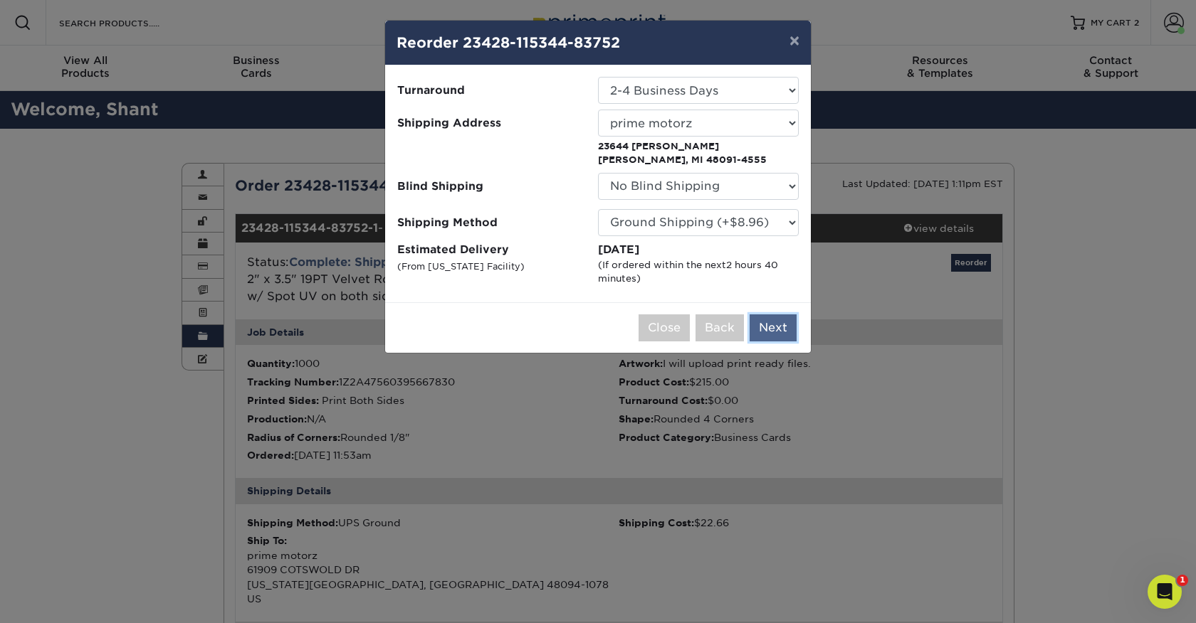
click at [784, 328] on button "Next" at bounding box center [772, 328] width 47 height 27
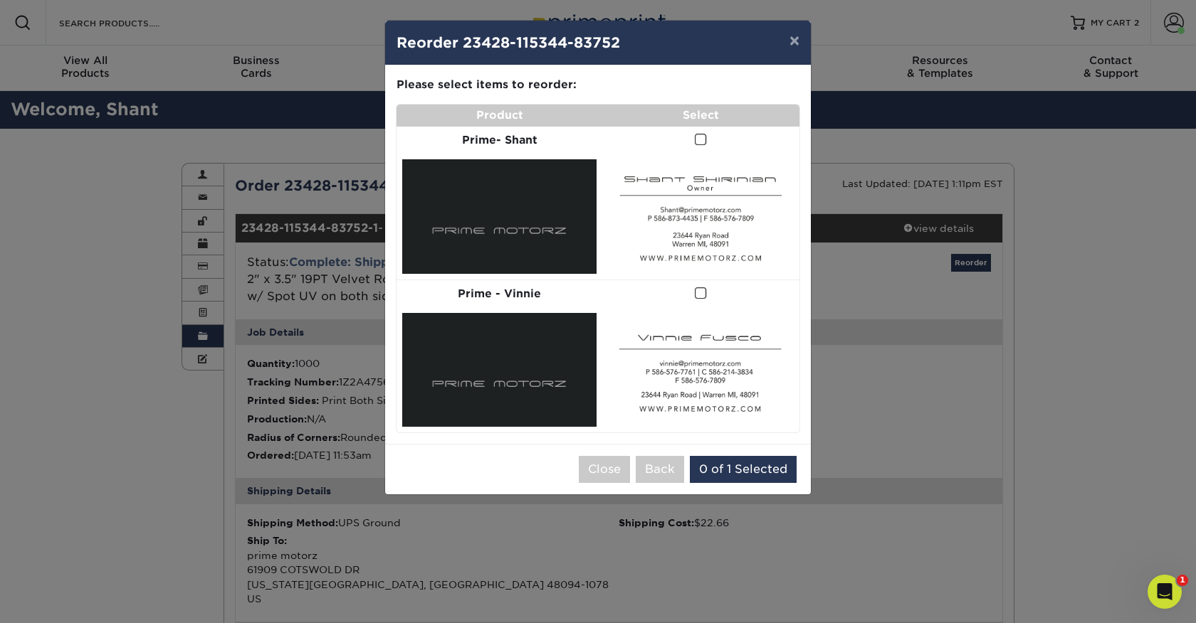
click at [697, 139] on span at bounding box center [701, 140] width 12 height 14
click at [0, 0] on input "checkbox" at bounding box center [0, 0] width 0 height 0
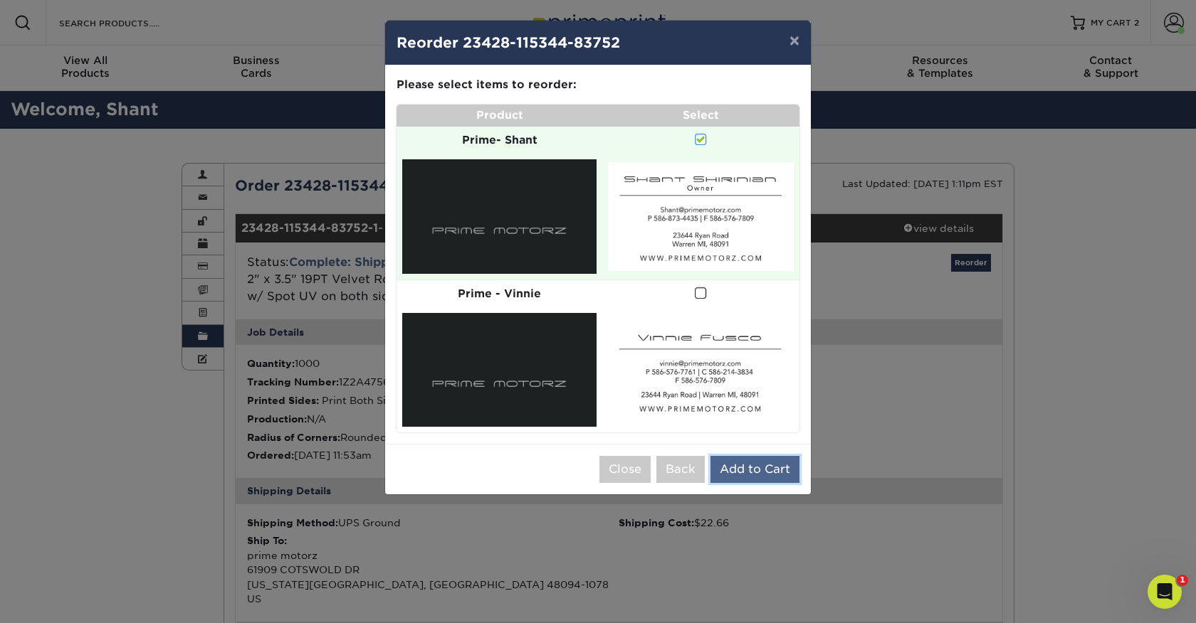
click at [756, 472] on button "Add to Cart" at bounding box center [754, 469] width 89 height 27
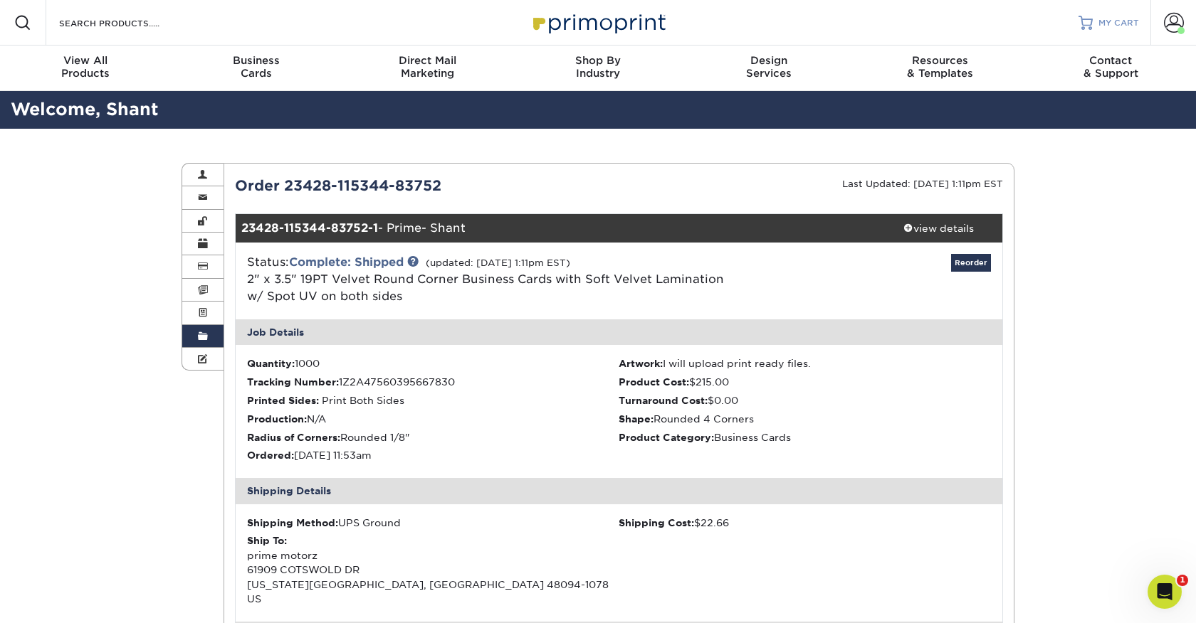
click at [1124, 23] on span "MY CART" at bounding box center [1118, 23] width 41 height 12
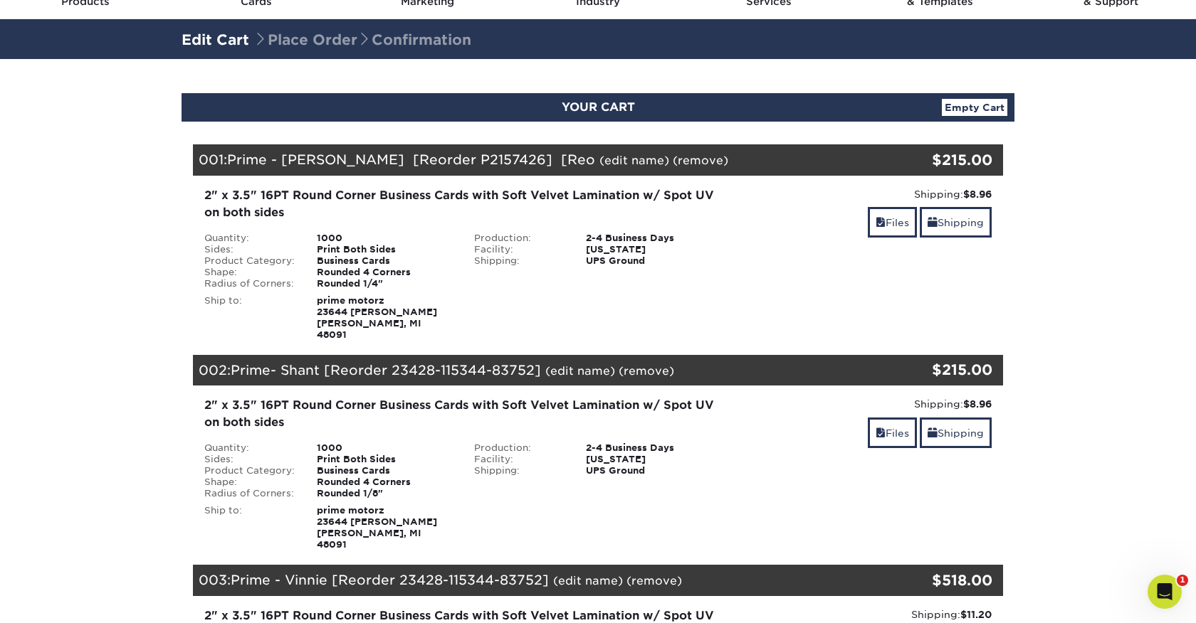
scroll to position [68, 0]
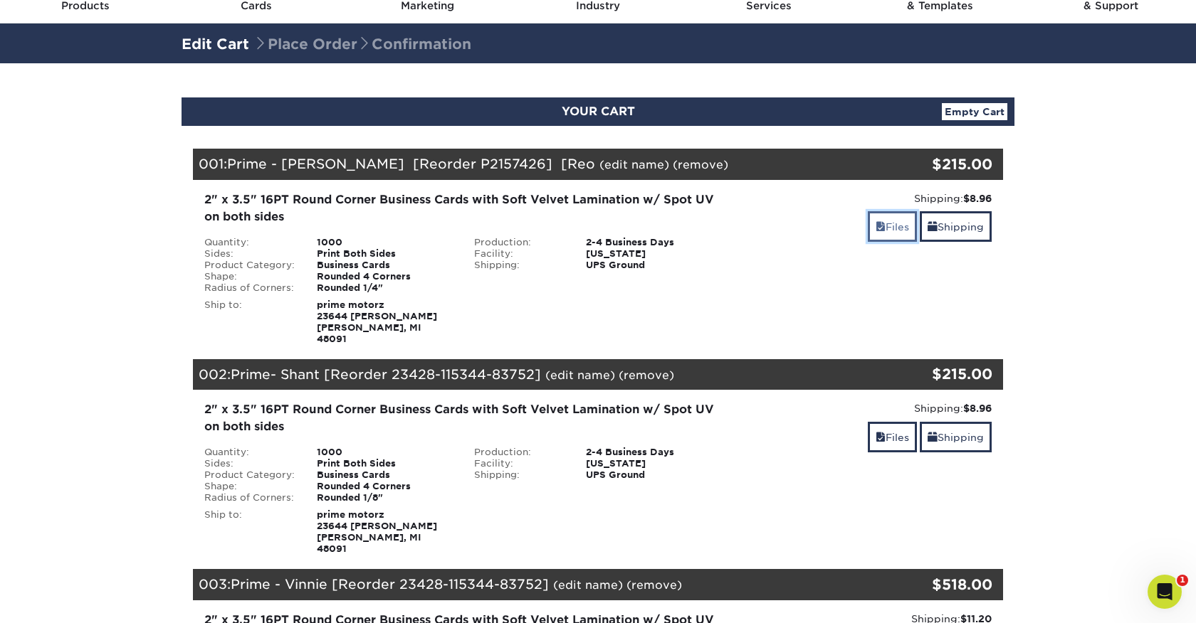
click at [887, 231] on link "Files" at bounding box center [892, 226] width 49 height 31
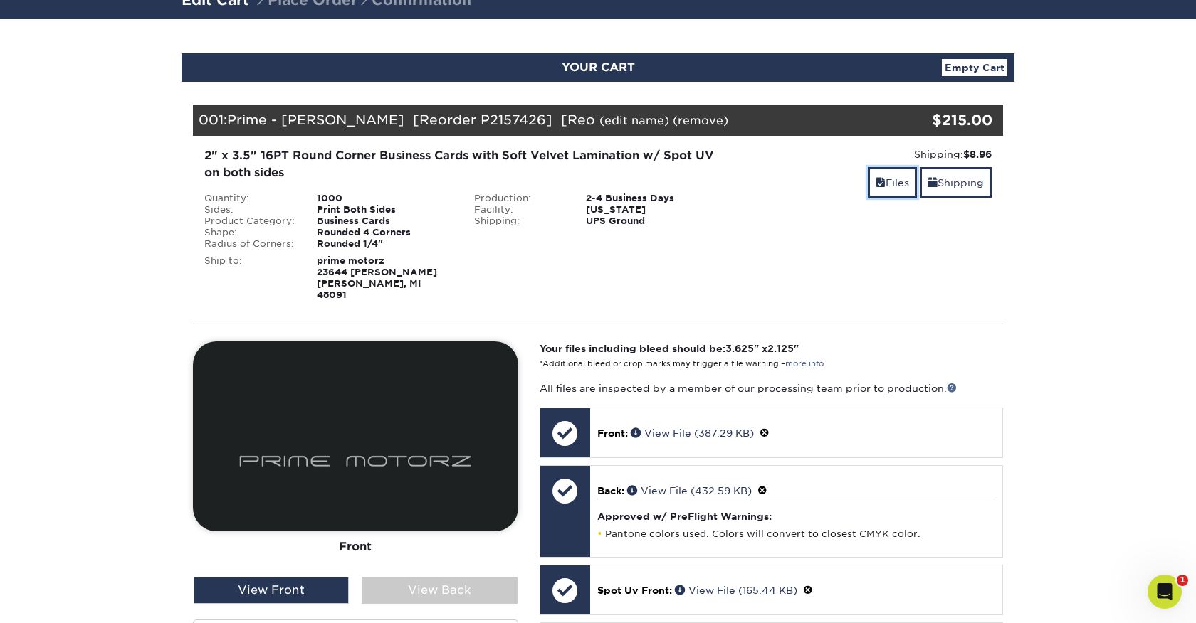
scroll to position [111, 0]
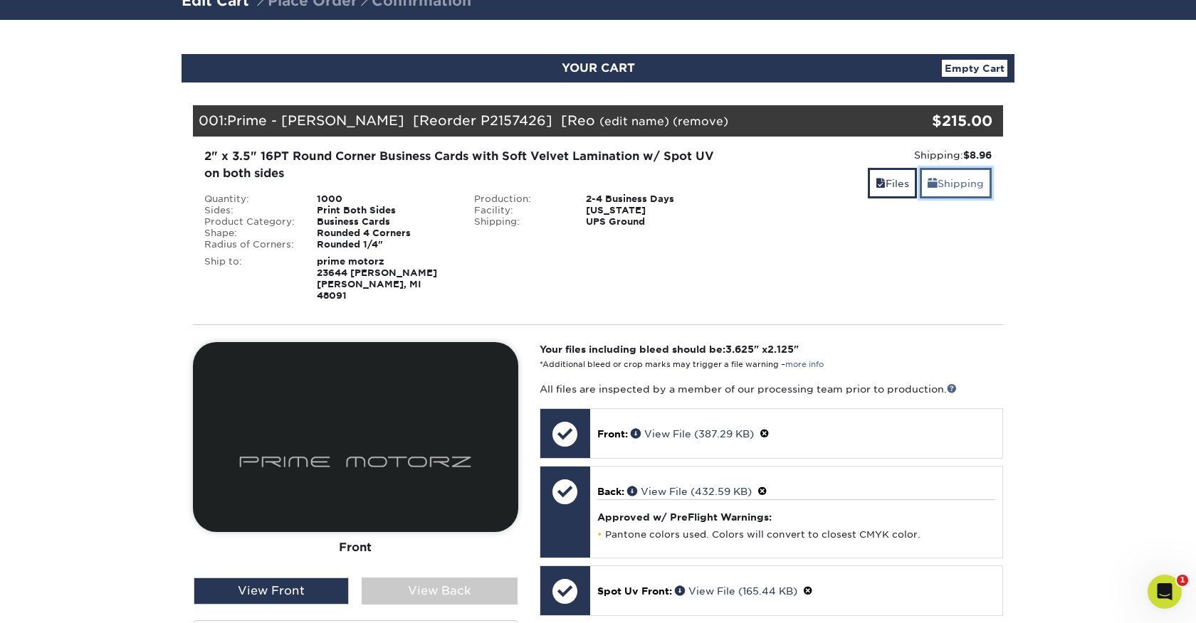
click at [961, 184] on link "Shipping" at bounding box center [955, 183] width 72 height 31
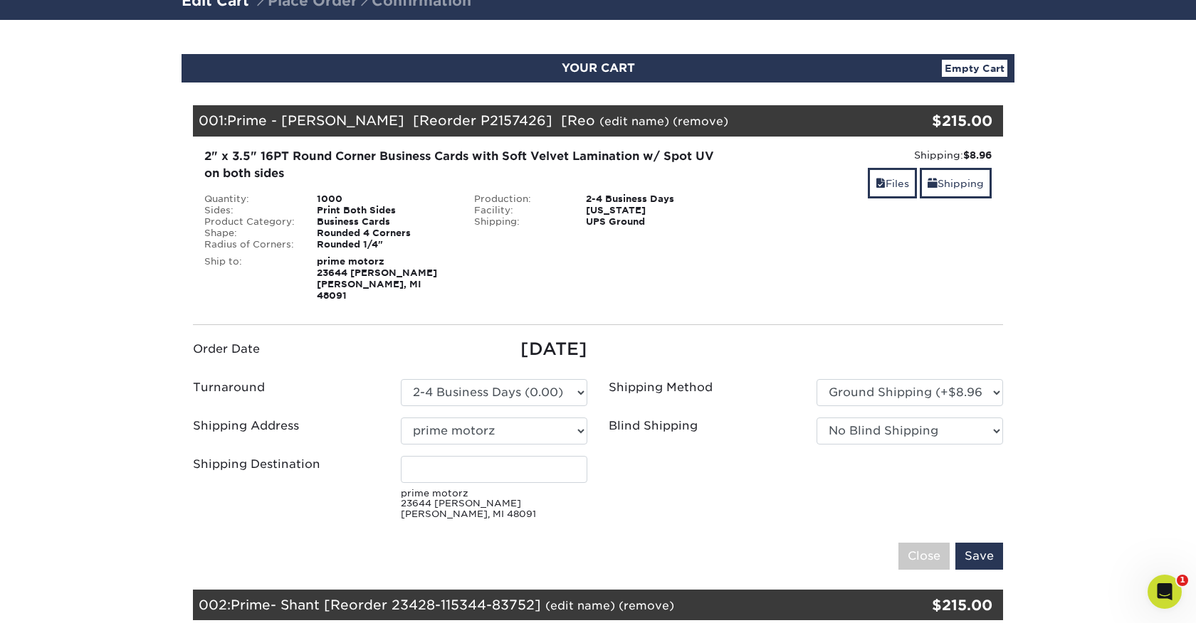
click at [599, 121] on link "(edit name)" at bounding box center [634, 122] width 70 height 14
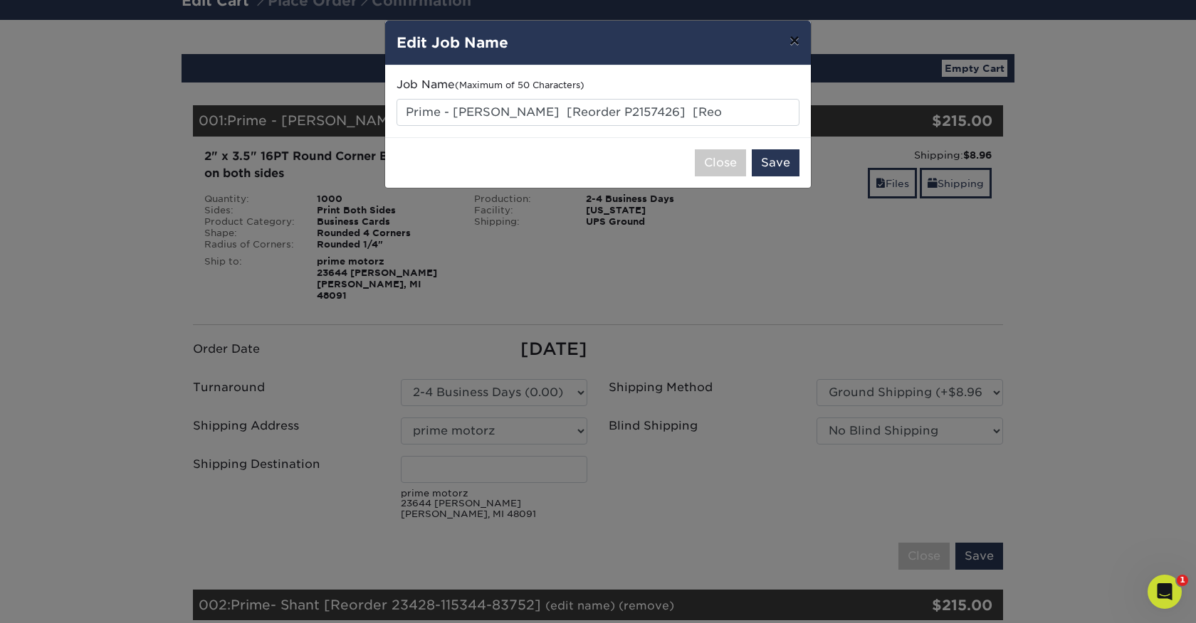
click at [793, 43] on button "×" at bounding box center [794, 41] width 33 height 40
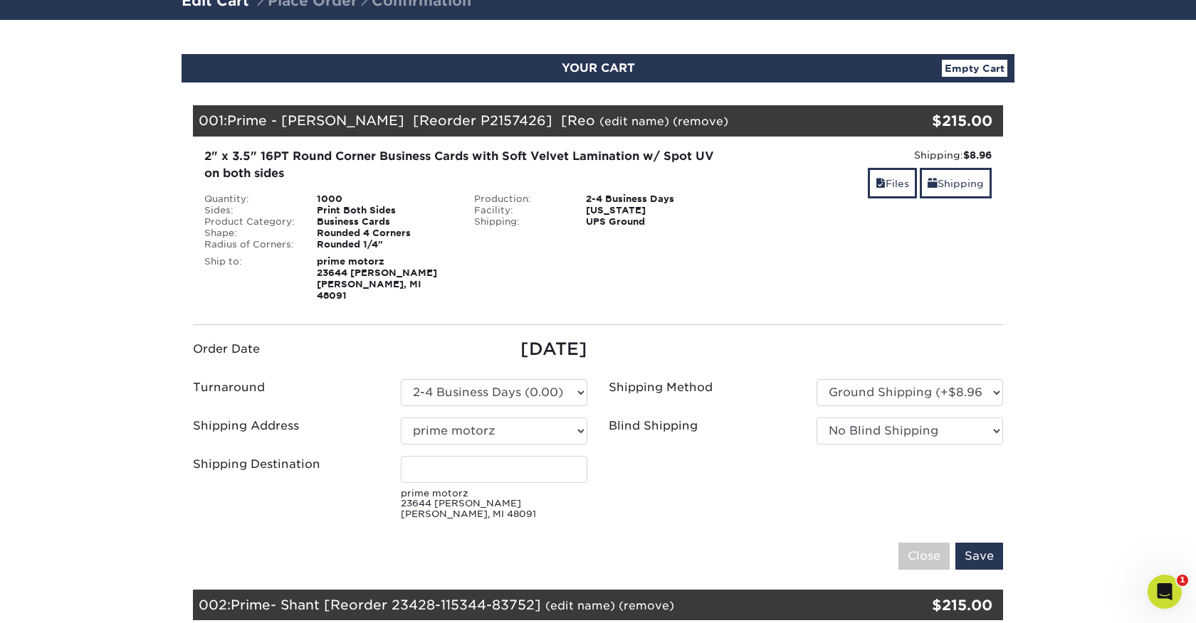
click at [673, 116] on link "(remove)" at bounding box center [701, 122] width 56 height 14
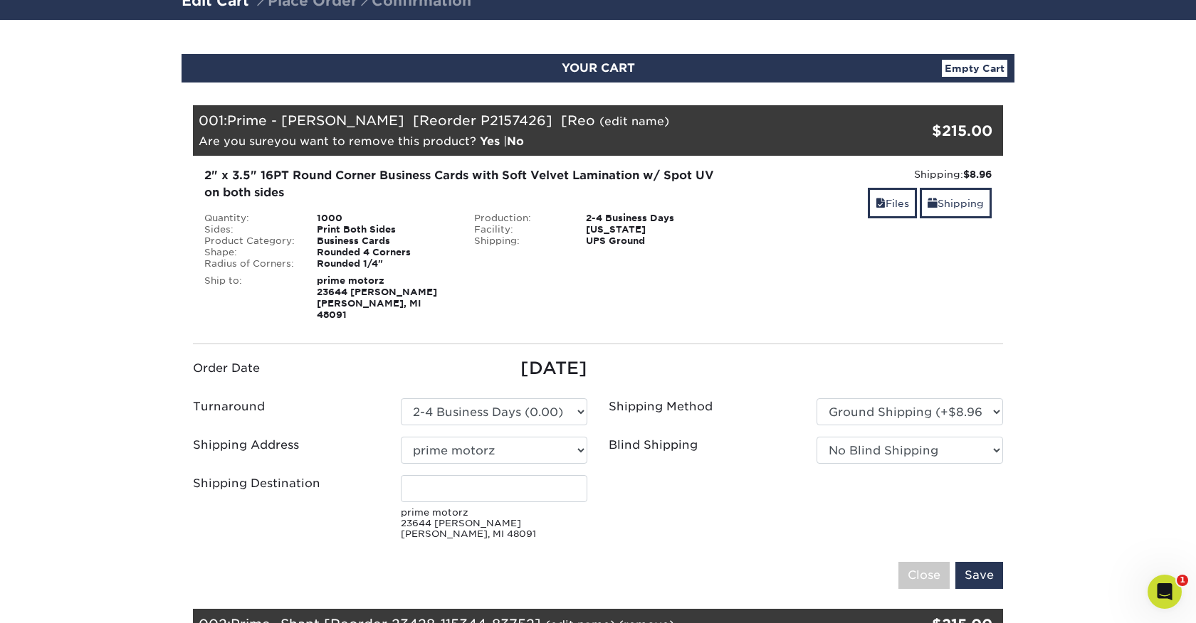
click at [487, 141] on link "Yes" at bounding box center [490, 142] width 20 height 14
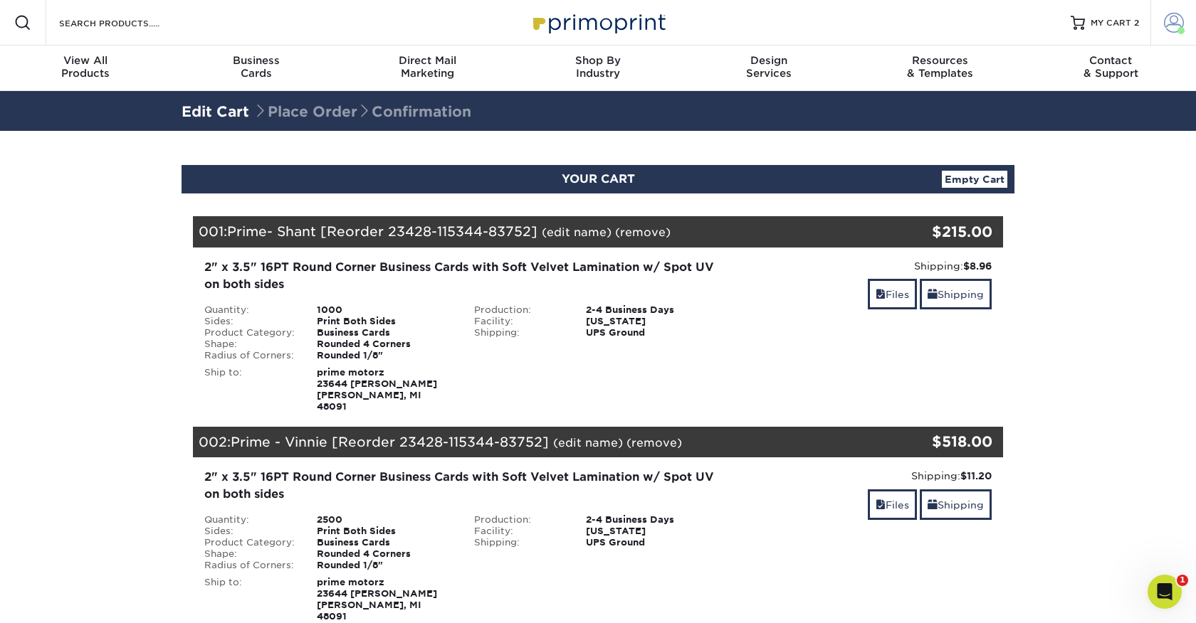
click at [1171, 19] on span at bounding box center [1174, 23] width 20 height 20
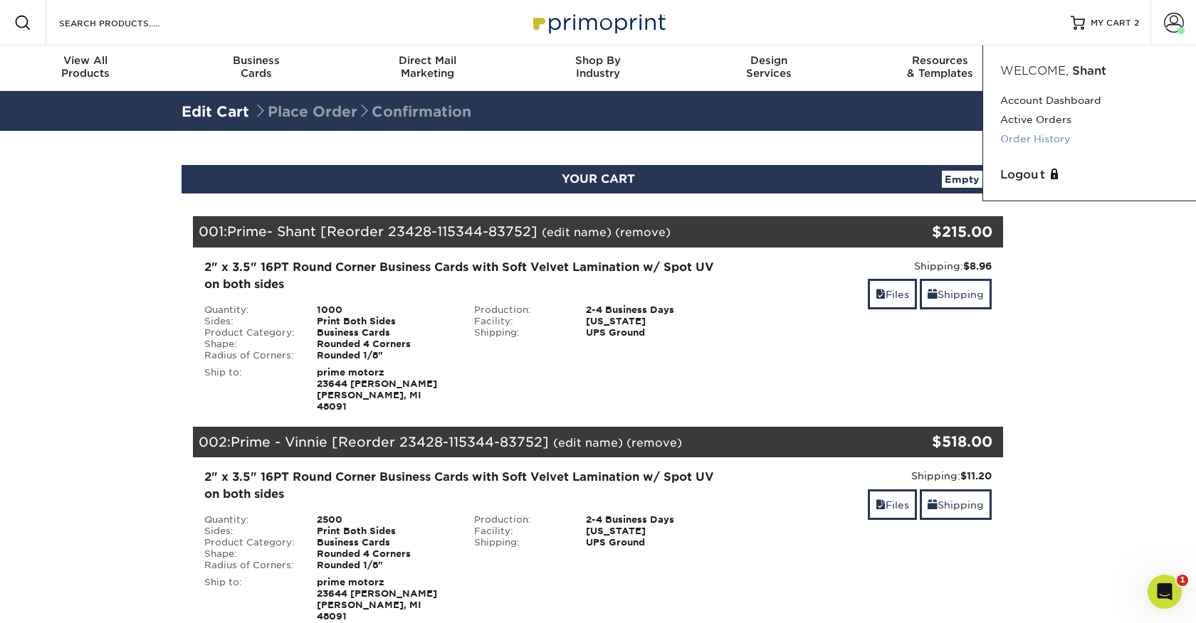
click at [1040, 139] on link "Order History" at bounding box center [1089, 139] width 179 height 19
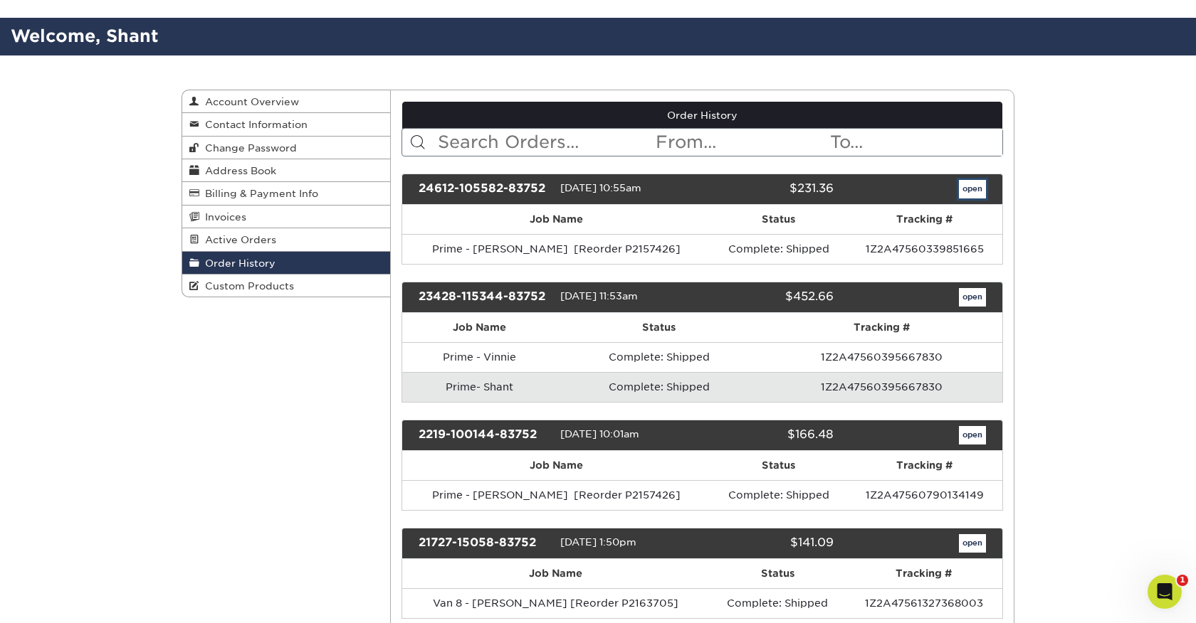
click at [968, 184] on link "open" at bounding box center [972, 189] width 27 height 19
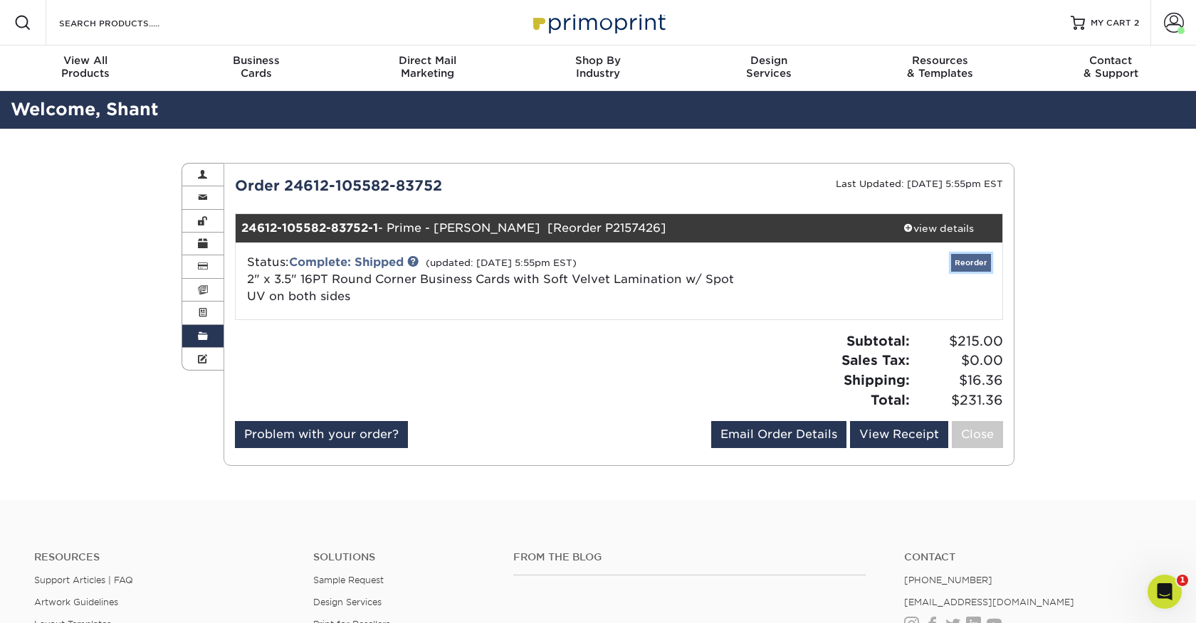
click at [969, 265] on link "Reorder" at bounding box center [971, 263] width 40 height 18
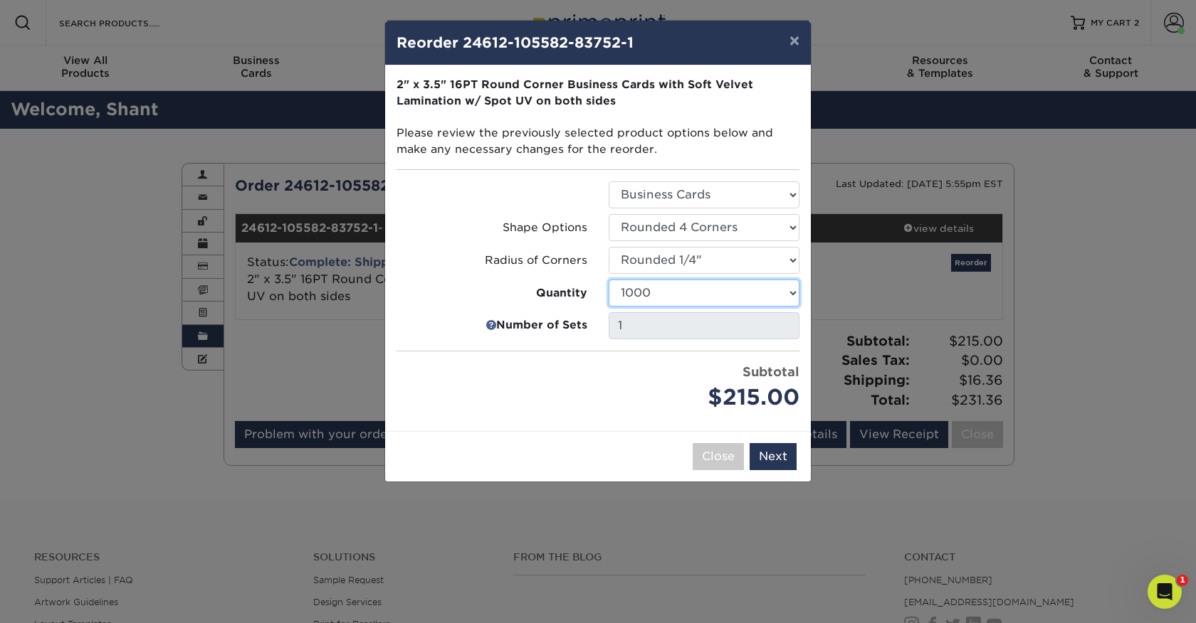
click at [790, 290] on select "500 1000 2500 5000 10000" at bounding box center [703, 293] width 191 height 27
select select "02d8d163-ee8f-41cc-acce-9863ad0deb38"
click at [771, 451] on button "Next" at bounding box center [772, 456] width 47 height 27
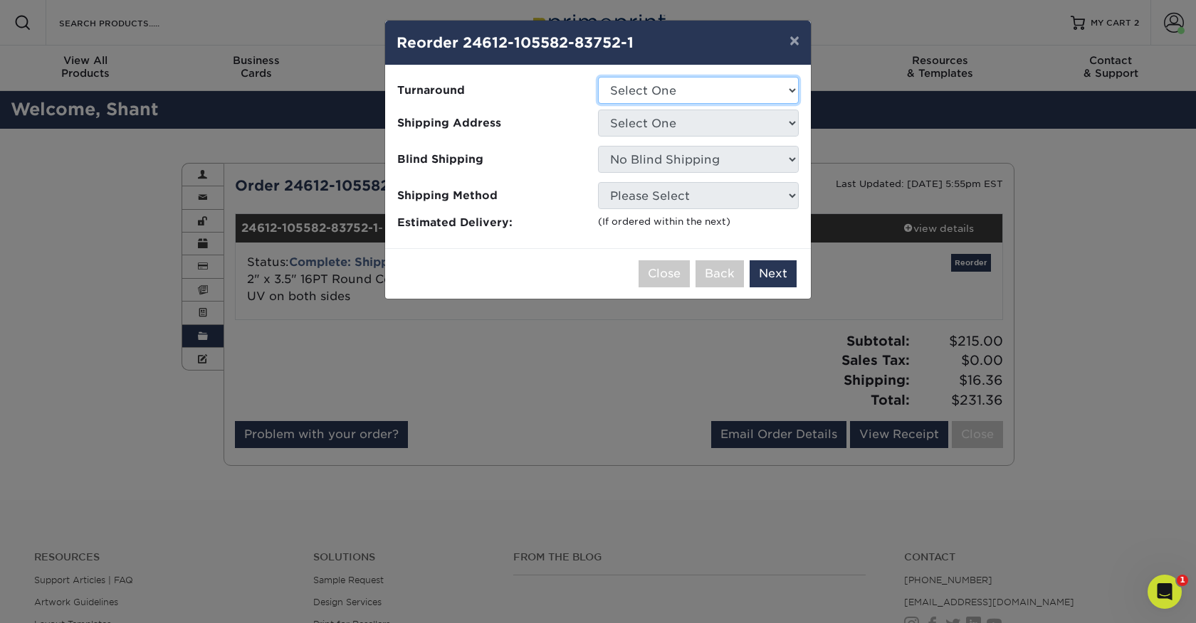
click at [784, 86] on select "Select One 2-4 Business Days" at bounding box center [698, 90] width 201 height 27
select select "6e7e276e-d752-42e0-8fb7-3c45d43c31c2"
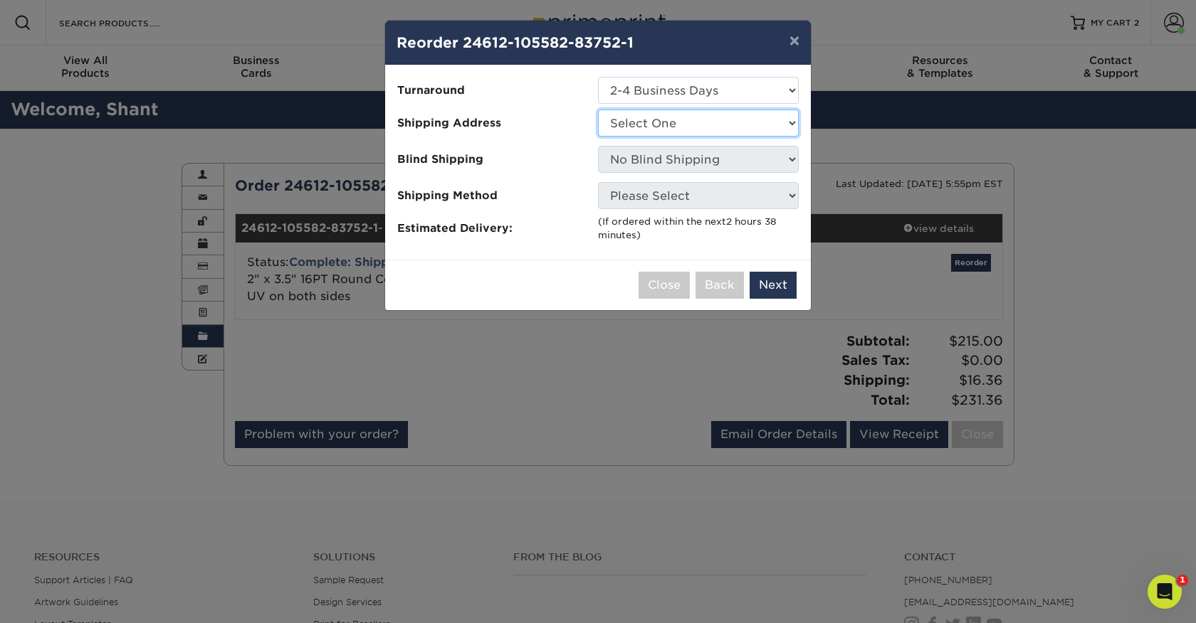
click at [776, 127] on select "Select One Prime motorz prime motorz" at bounding box center [698, 123] width 201 height 27
select select "72240"
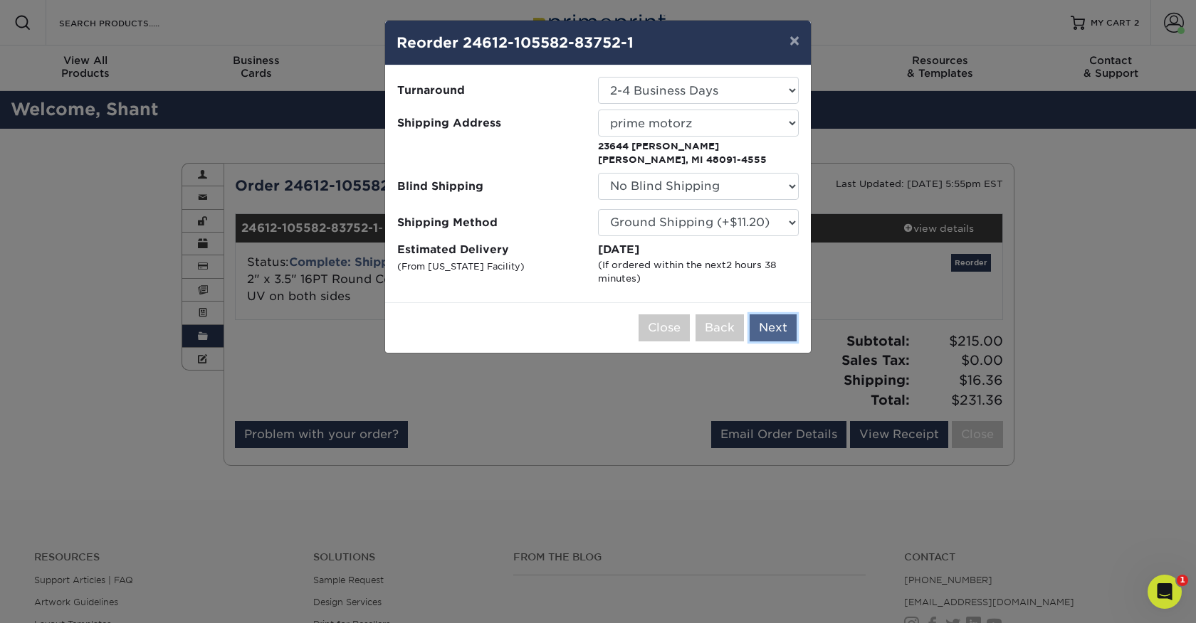
click at [771, 325] on button "Next" at bounding box center [772, 328] width 47 height 27
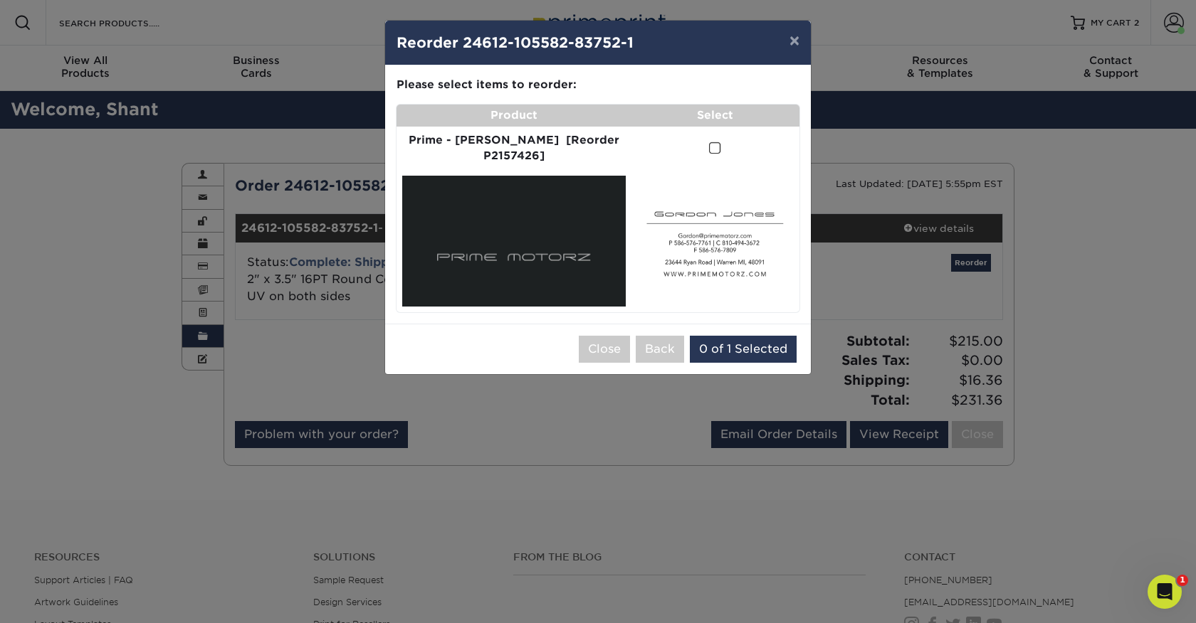
click at [709, 150] on span at bounding box center [715, 149] width 12 height 14
click at [0, 0] on input "checkbox" at bounding box center [0, 0] width 0 height 0
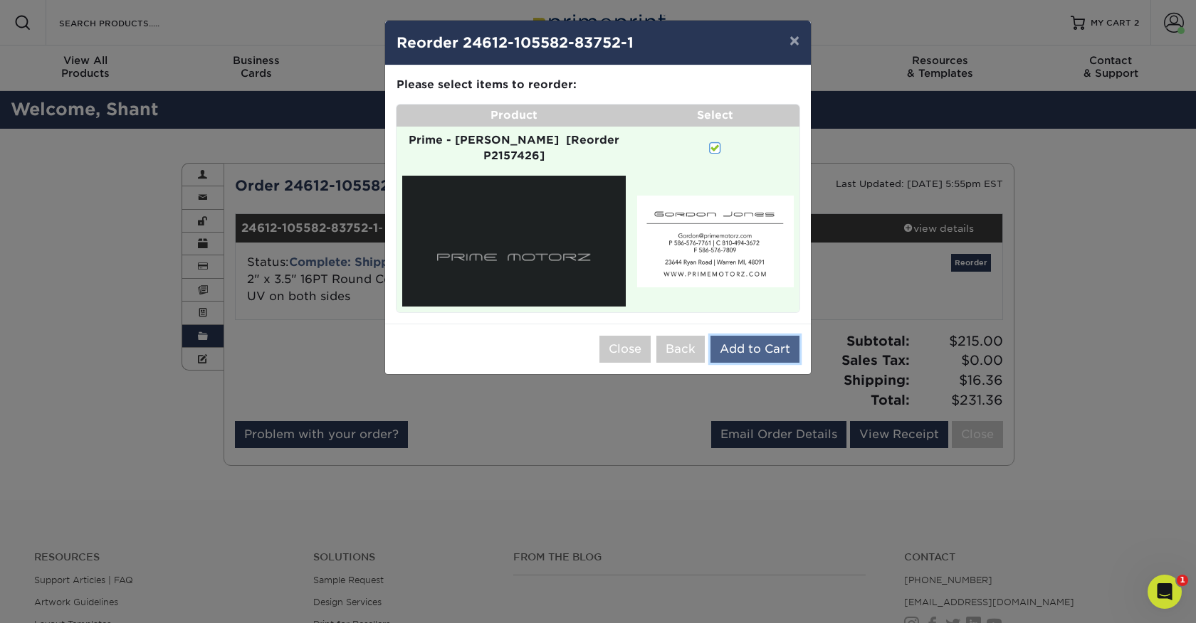
click at [743, 336] on button "Add to Cart" at bounding box center [754, 349] width 89 height 27
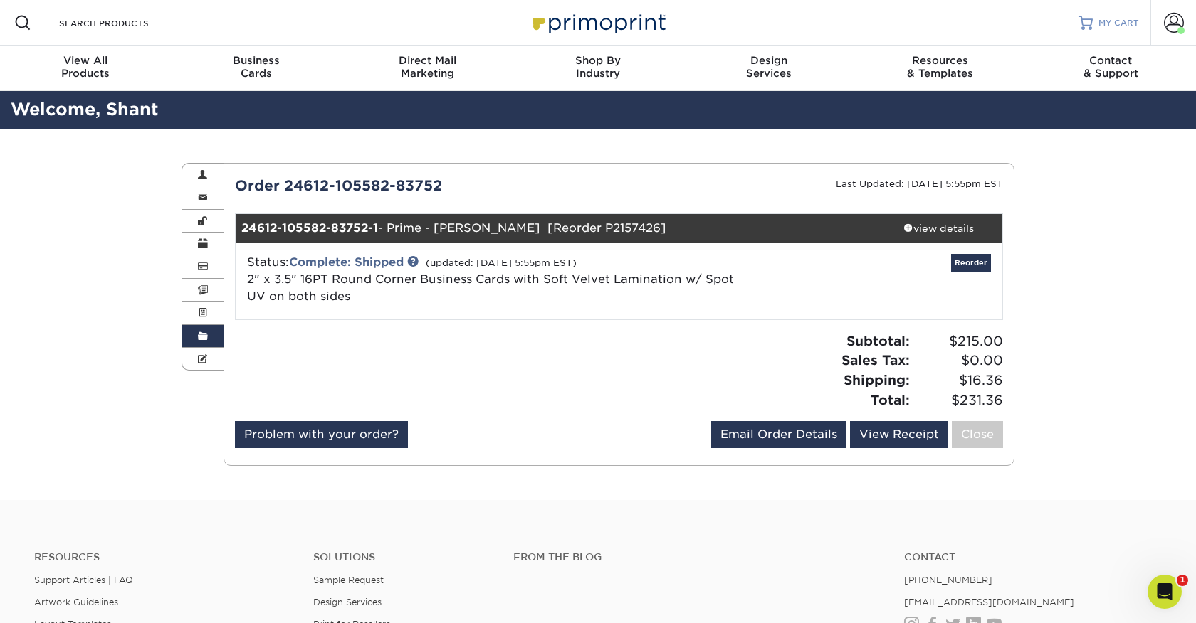
click at [1114, 22] on span "MY CART" at bounding box center [1118, 23] width 41 height 12
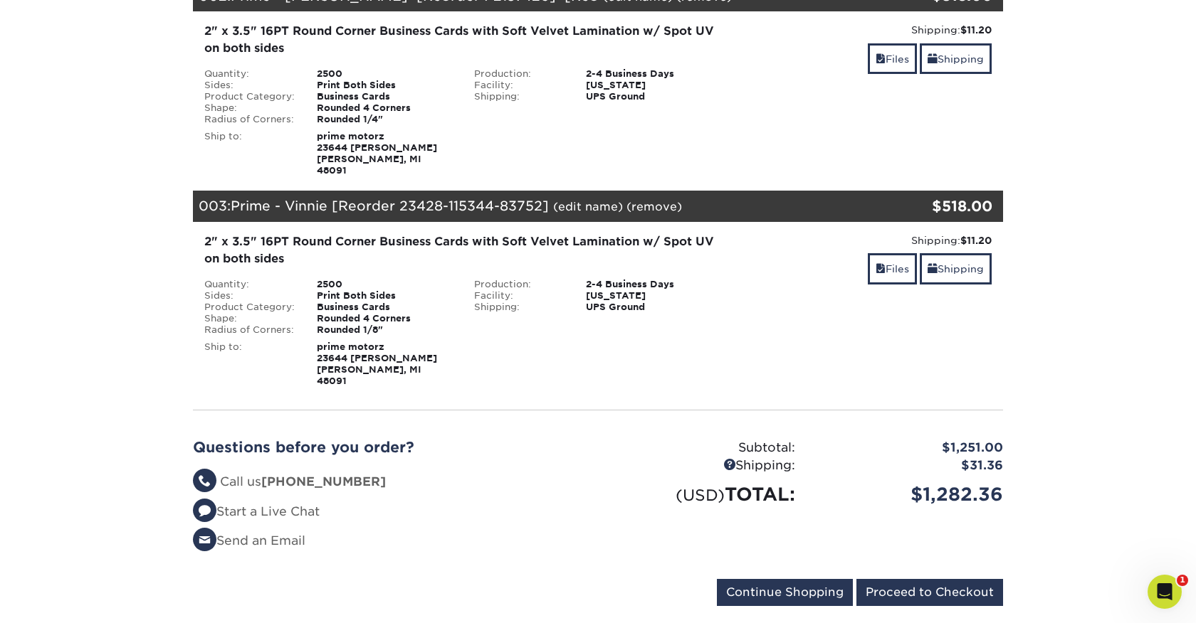
scroll to position [450, 0]
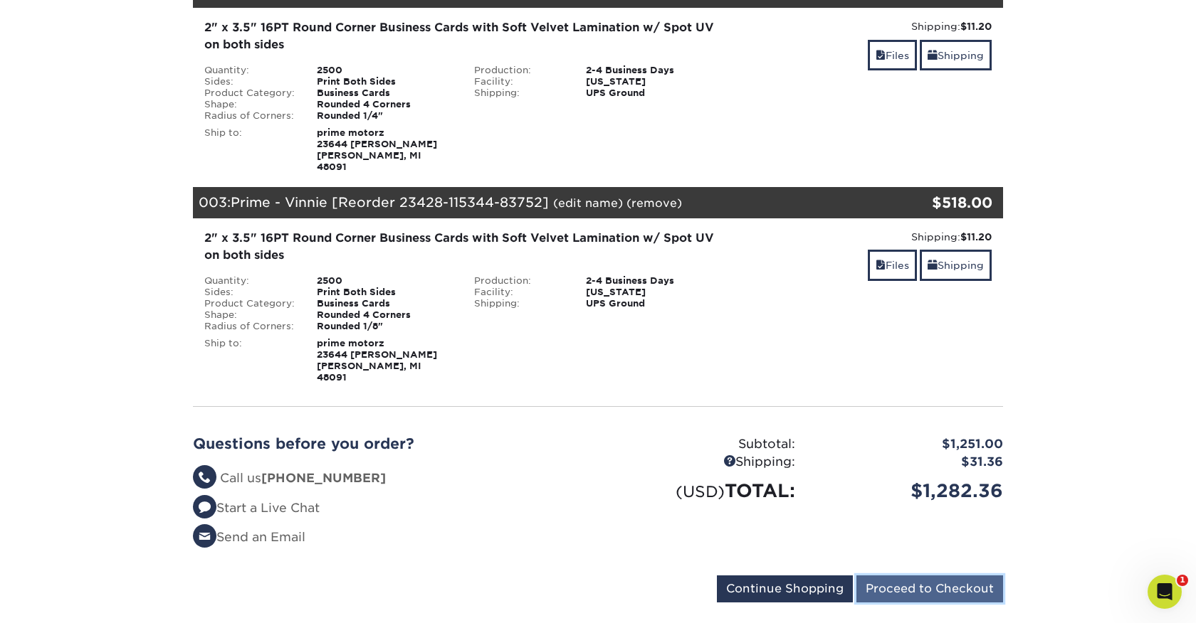
click at [891, 576] on input "Proceed to Checkout" at bounding box center [929, 589] width 147 height 27
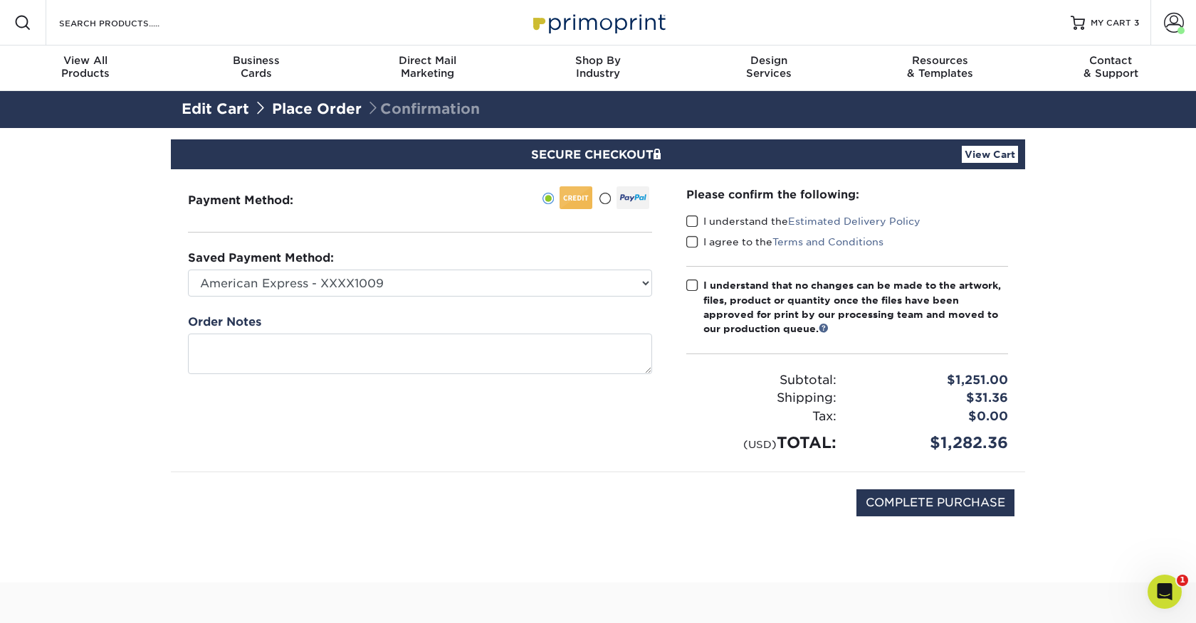
click at [688, 219] on span at bounding box center [692, 222] width 12 height 14
click at [0, 0] on input "I understand the Estimated Delivery Policy" at bounding box center [0, 0] width 0 height 0
click at [689, 243] on span at bounding box center [692, 243] width 12 height 14
click at [0, 0] on input "I agree to the Terms and Conditions" at bounding box center [0, 0] width 0 height 0
click at [687, 288] on span at bounding box center [692, 286] width 12 height 14
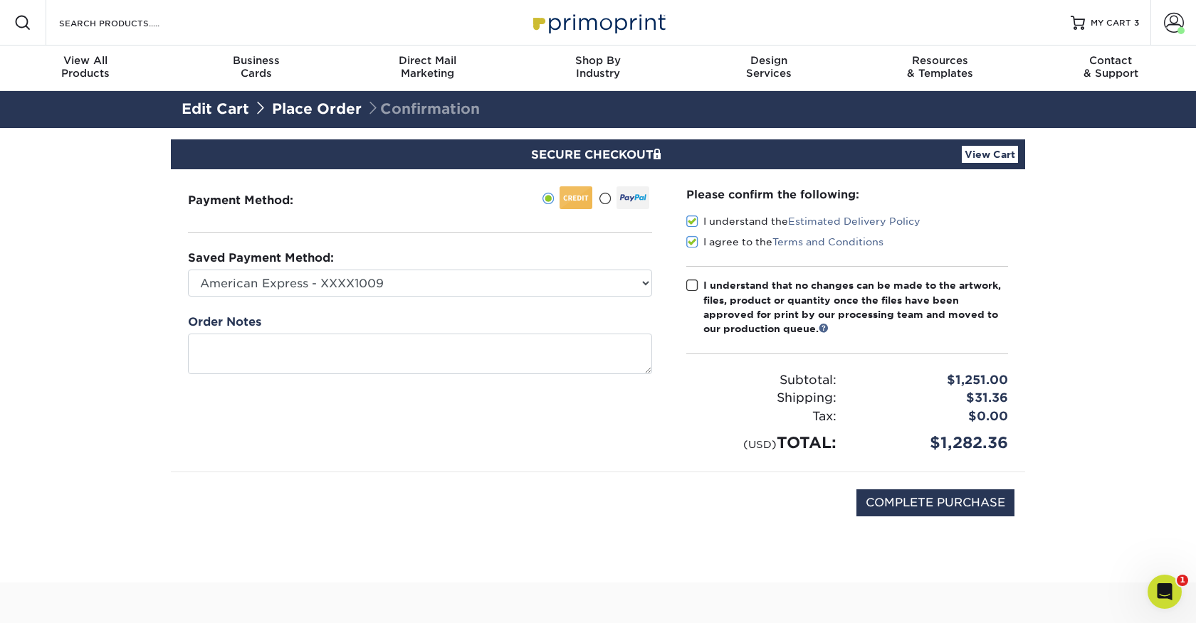
click at [0, 0] on input "I understand that no changes can be made to the artwork, files, product or quan…" at bounding box center [0, 0] width 0 height 0
click at [957, 502] on input "COMPLETE PURCHASE" at bounding box center [935, 503] width 158 height 27
type input "PROCESSING, PLEASE WAIT..."
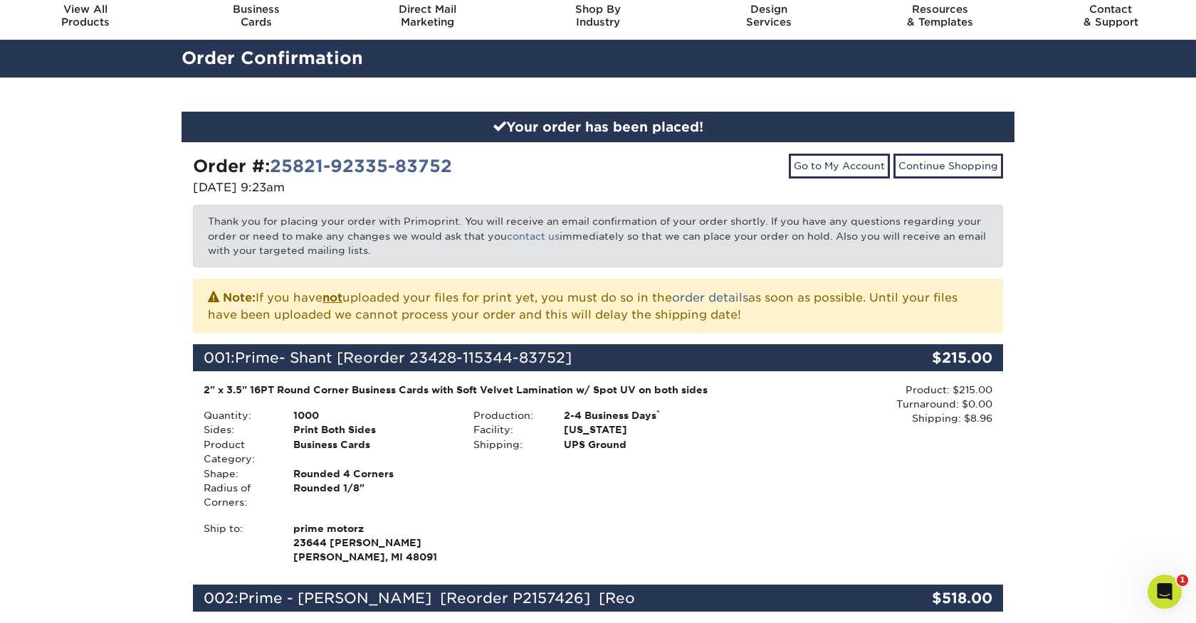
scroll to position [64, 0]
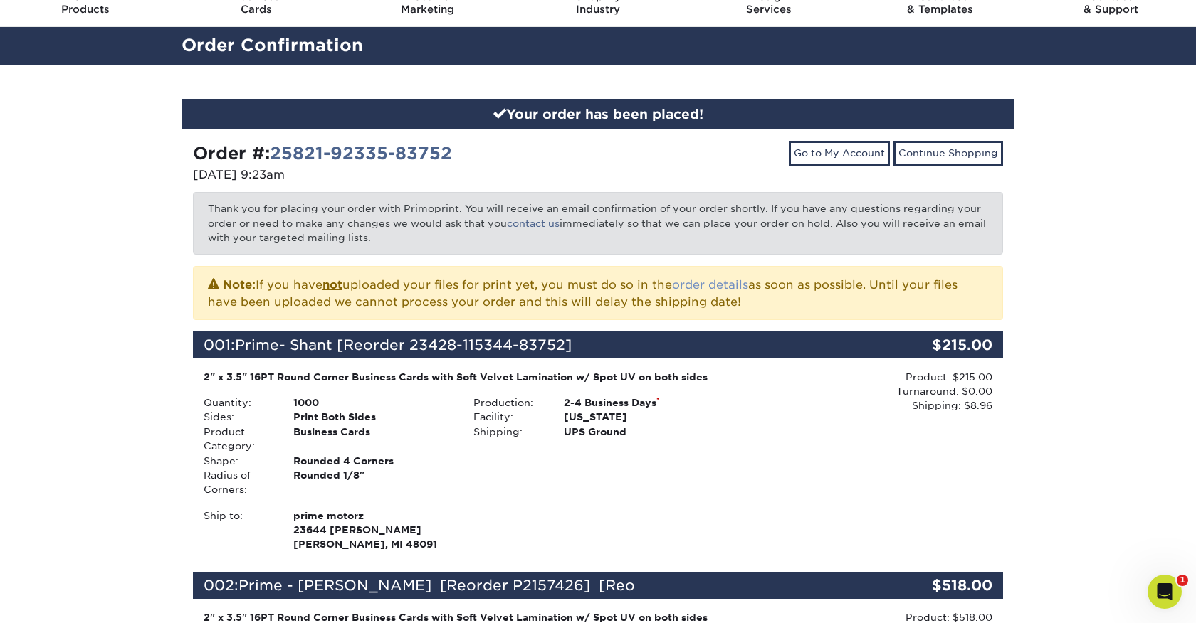
click at [737, 289] on link "order details" at bounding box center [710, 285] width 76 height 14
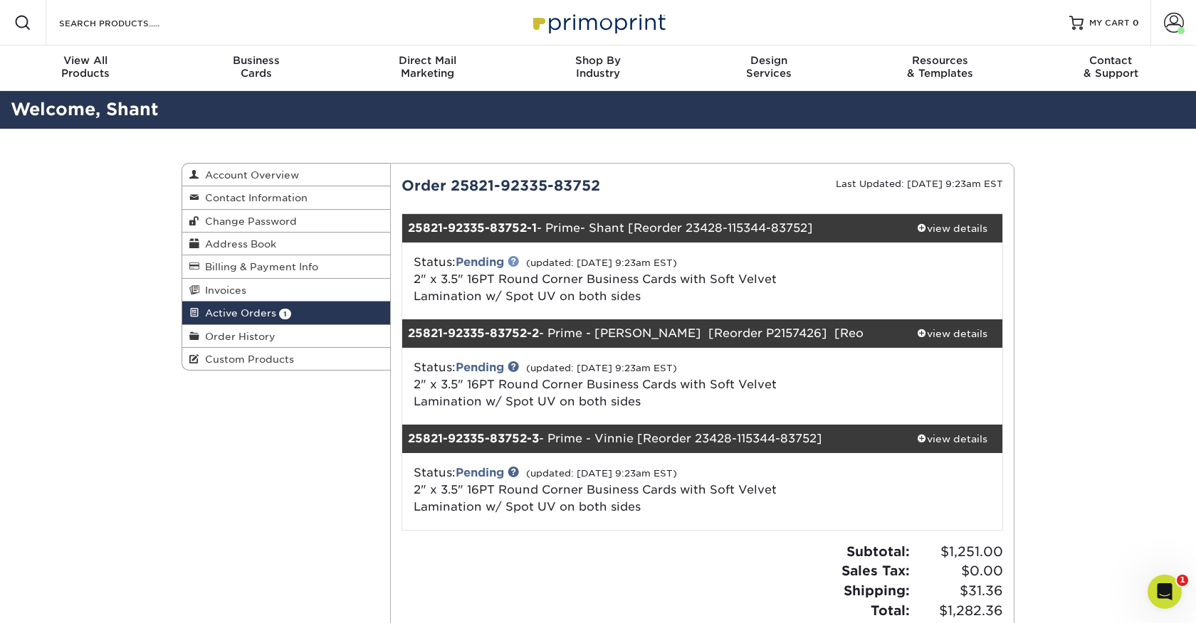
click at [517, 260] on link at bounding box center [512, 260] width 11 height 11
click at [970, 226] on div "view details" at bounding box center [952, 228] width 100 height 14
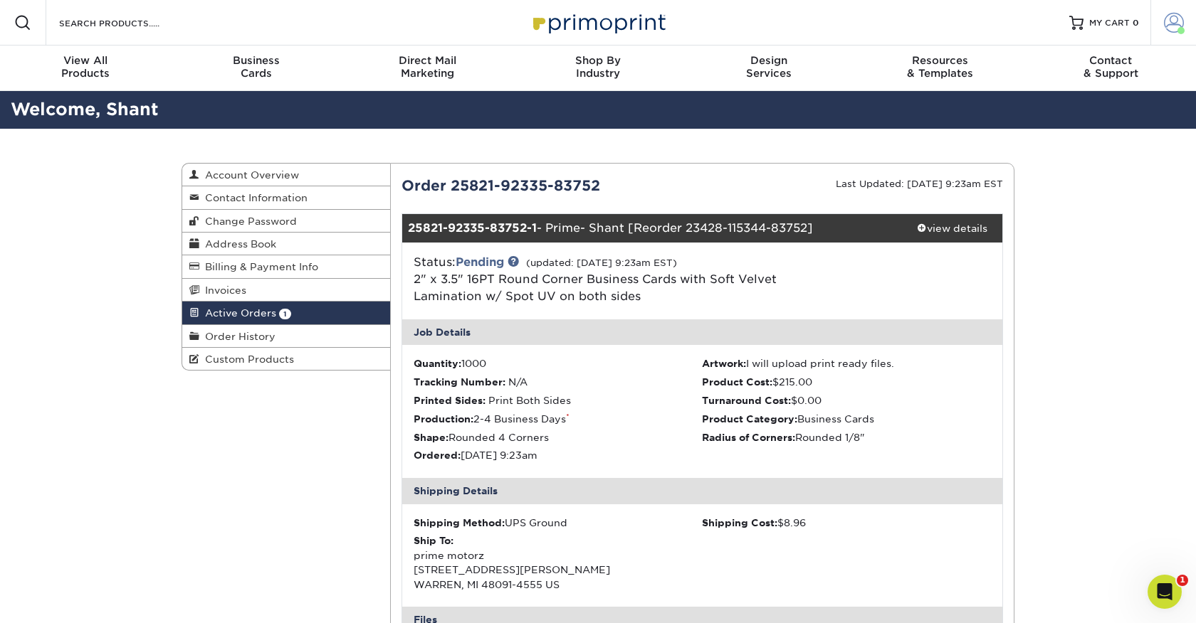
click at [1180, 27] on span at bounding box center [1180, 30] width 7 height 7
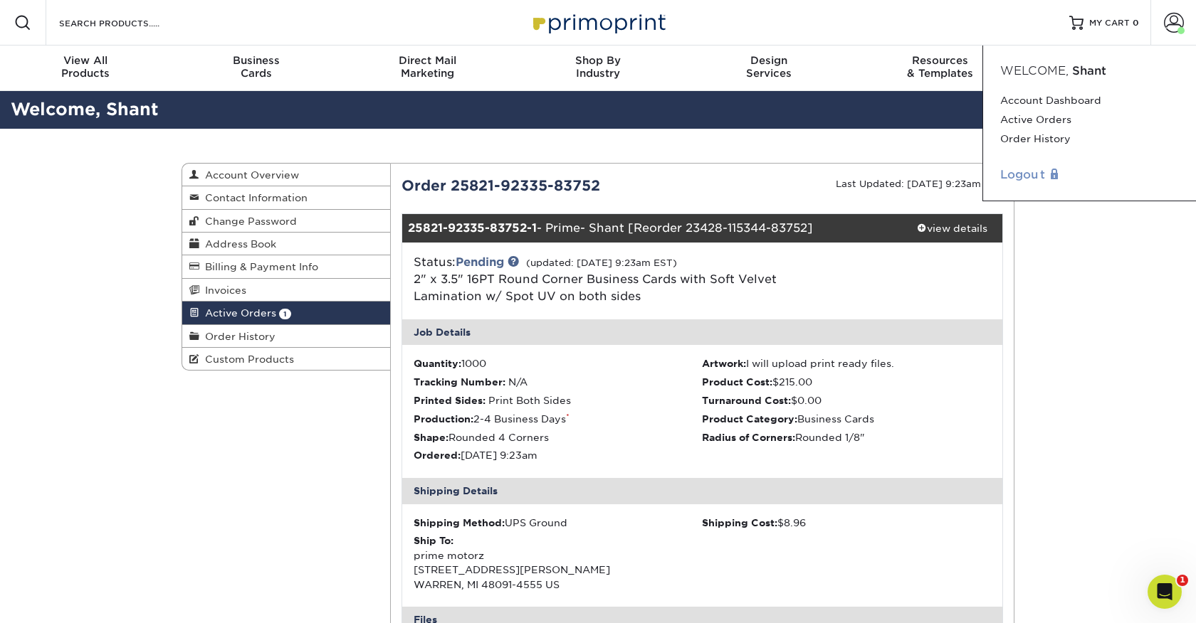
click at [1029, 180] on link "Logout" at bounding box center [1089, 175] width 179 height 17
